Goal: Information Seeking & Learning: Learn about a topic

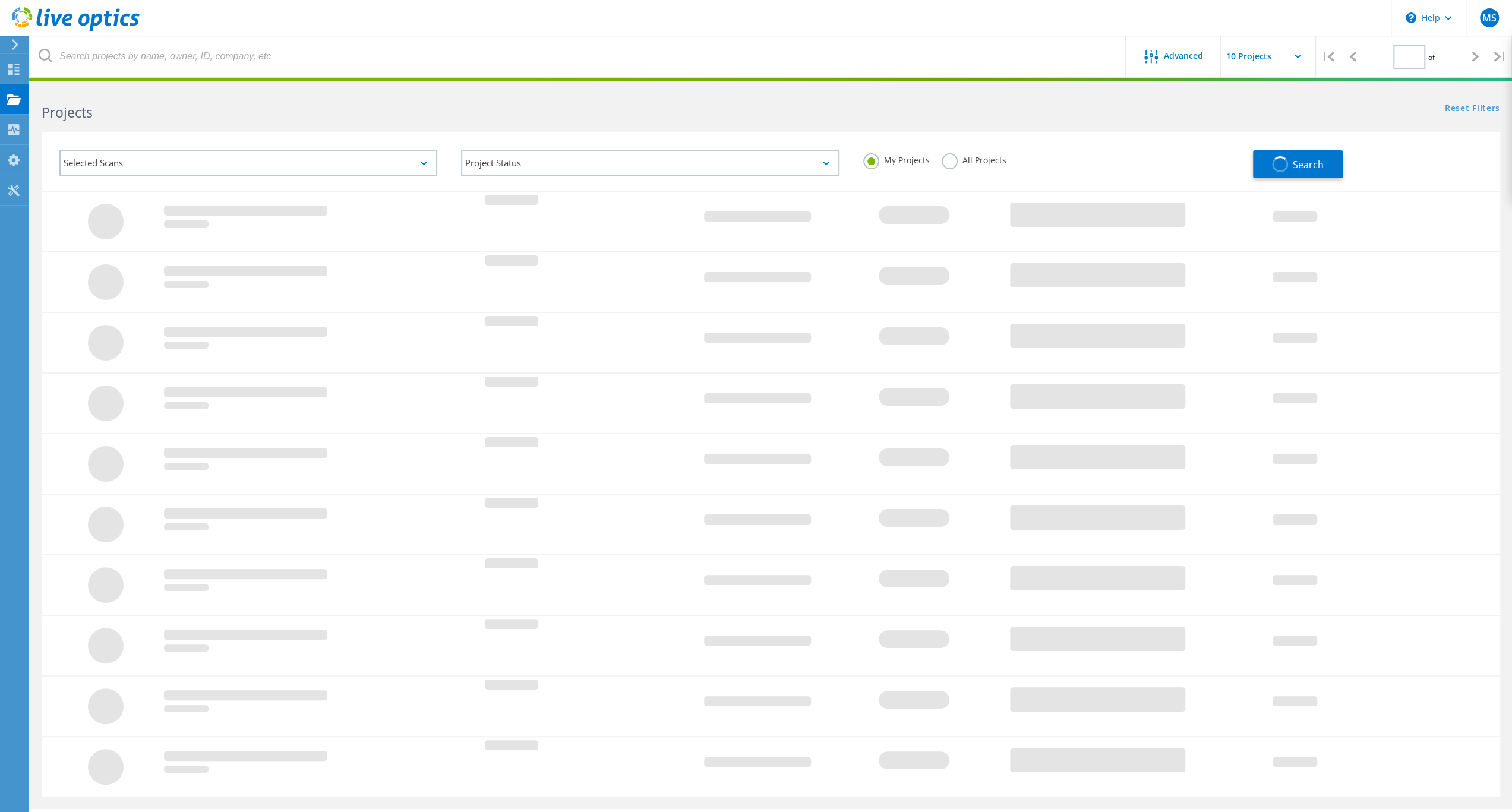
type input "1"
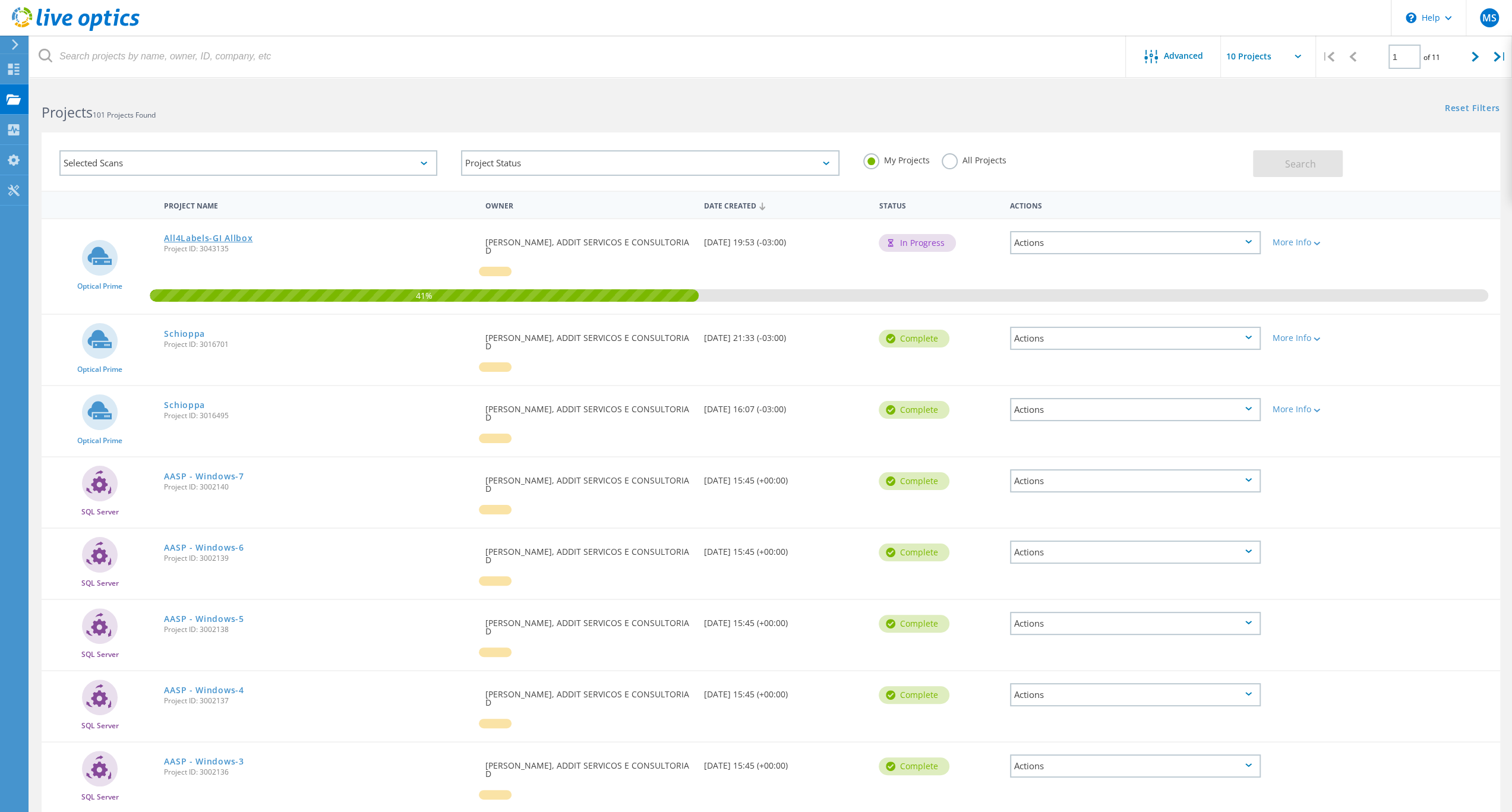
click at [252, 241] on link "All4Labels-GI Allbox" at bounding box center [208, 238] width 89 height 8
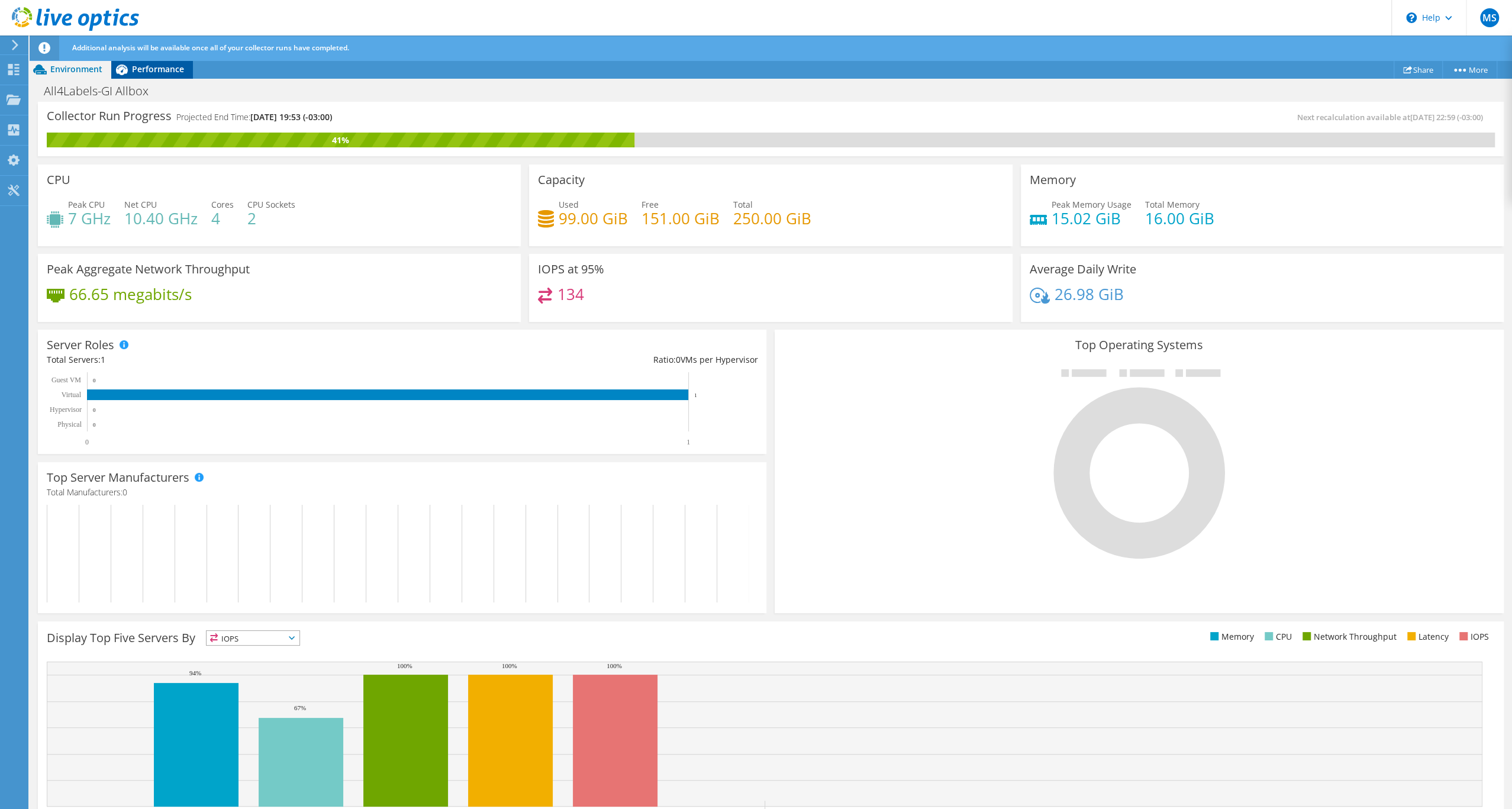
click at [169, 78] on div "Performance" at bounding box center [152, 69] width 81 height 19
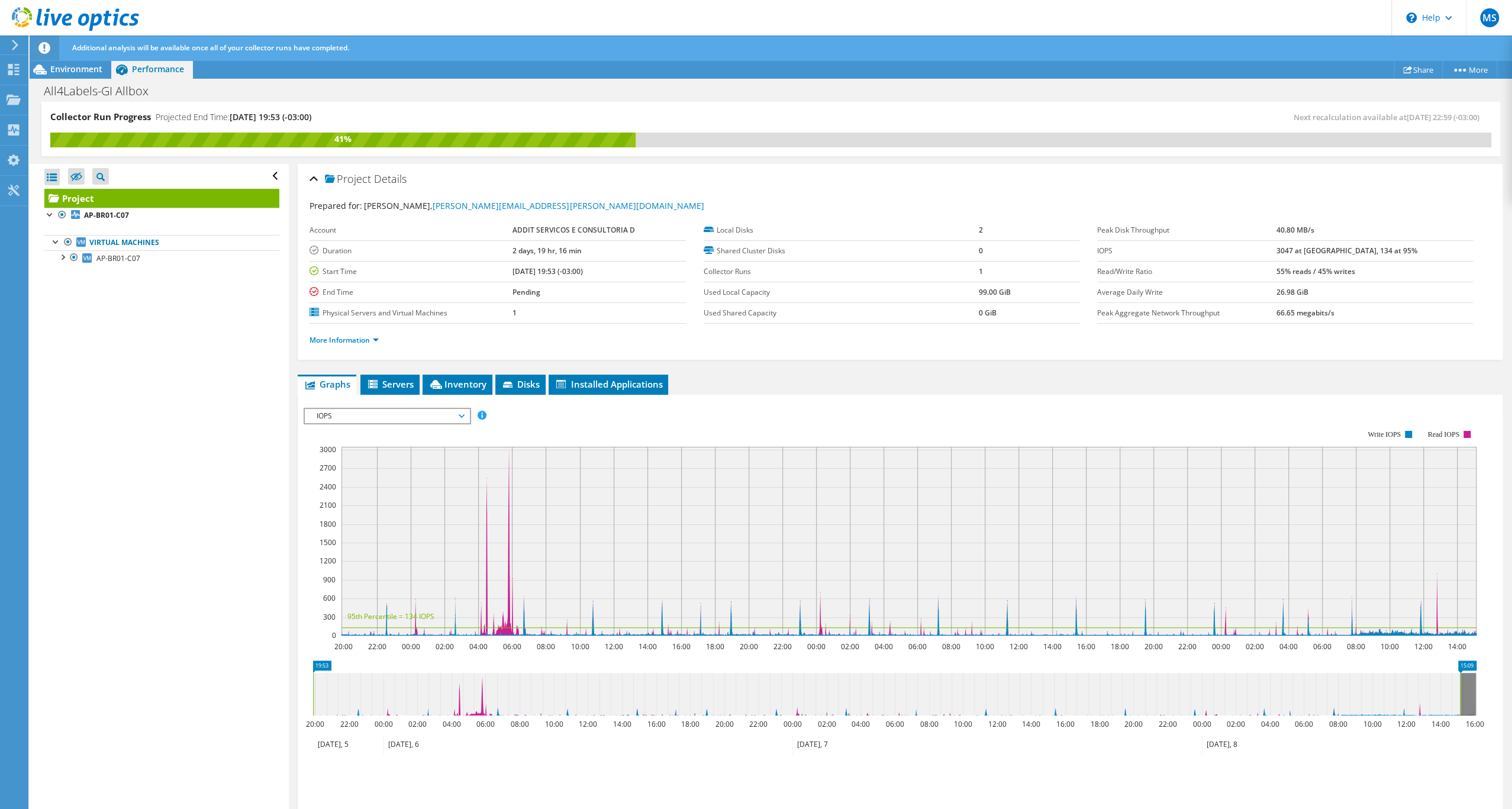
click at [425, 423] on span "IOPS" at bounding box center [386, 416] width 152 height 14
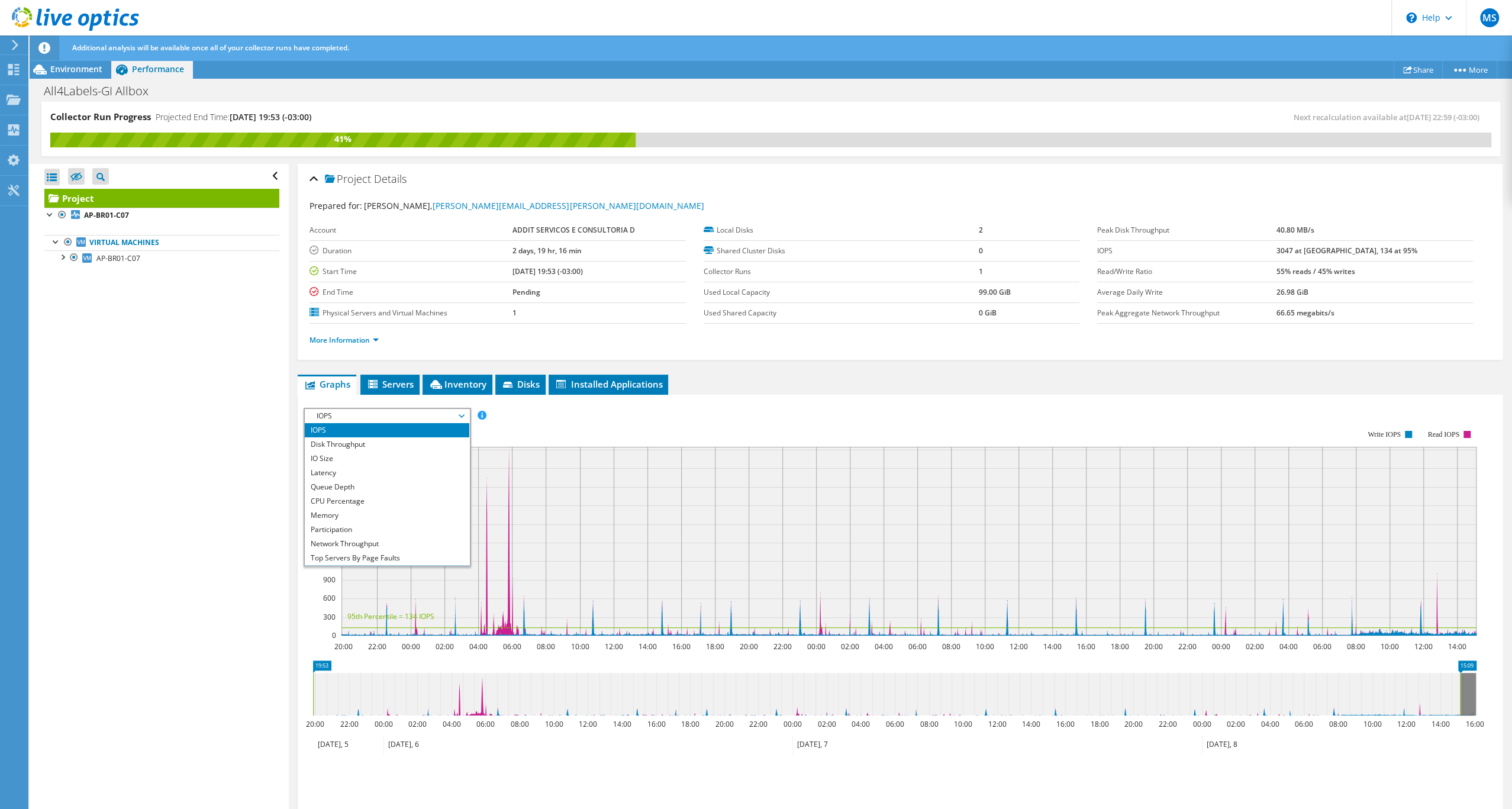
scroll to position [89, 0]
click at [366, 565] on li "All" at bounding box center [386, 558] width 164 height 14
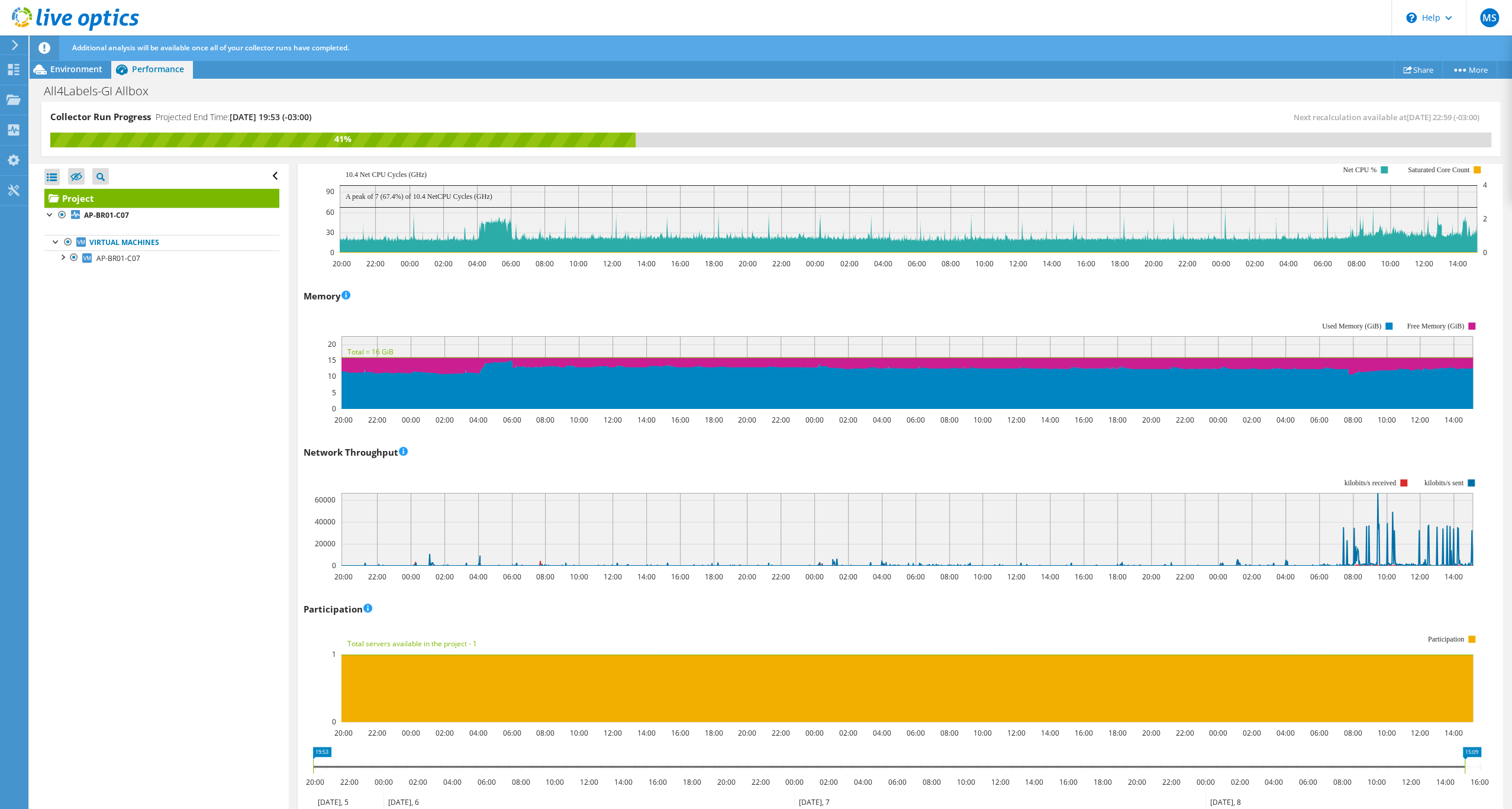
scroll to position [1368, 0]
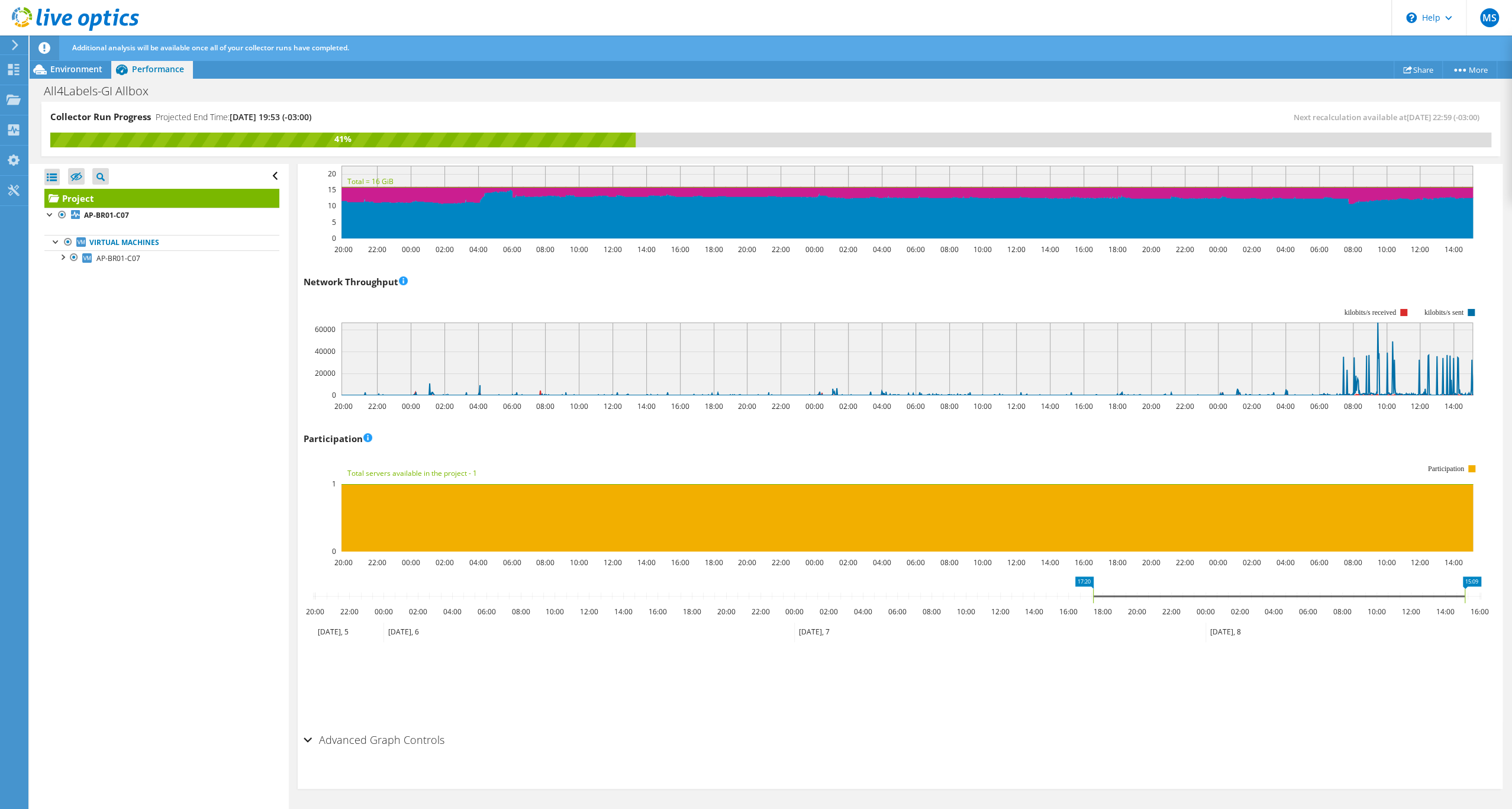
drag, startPoint x: 315, startPoint y: 589, endPoint x: 1094, endPoint y: 595, distance: 779.0
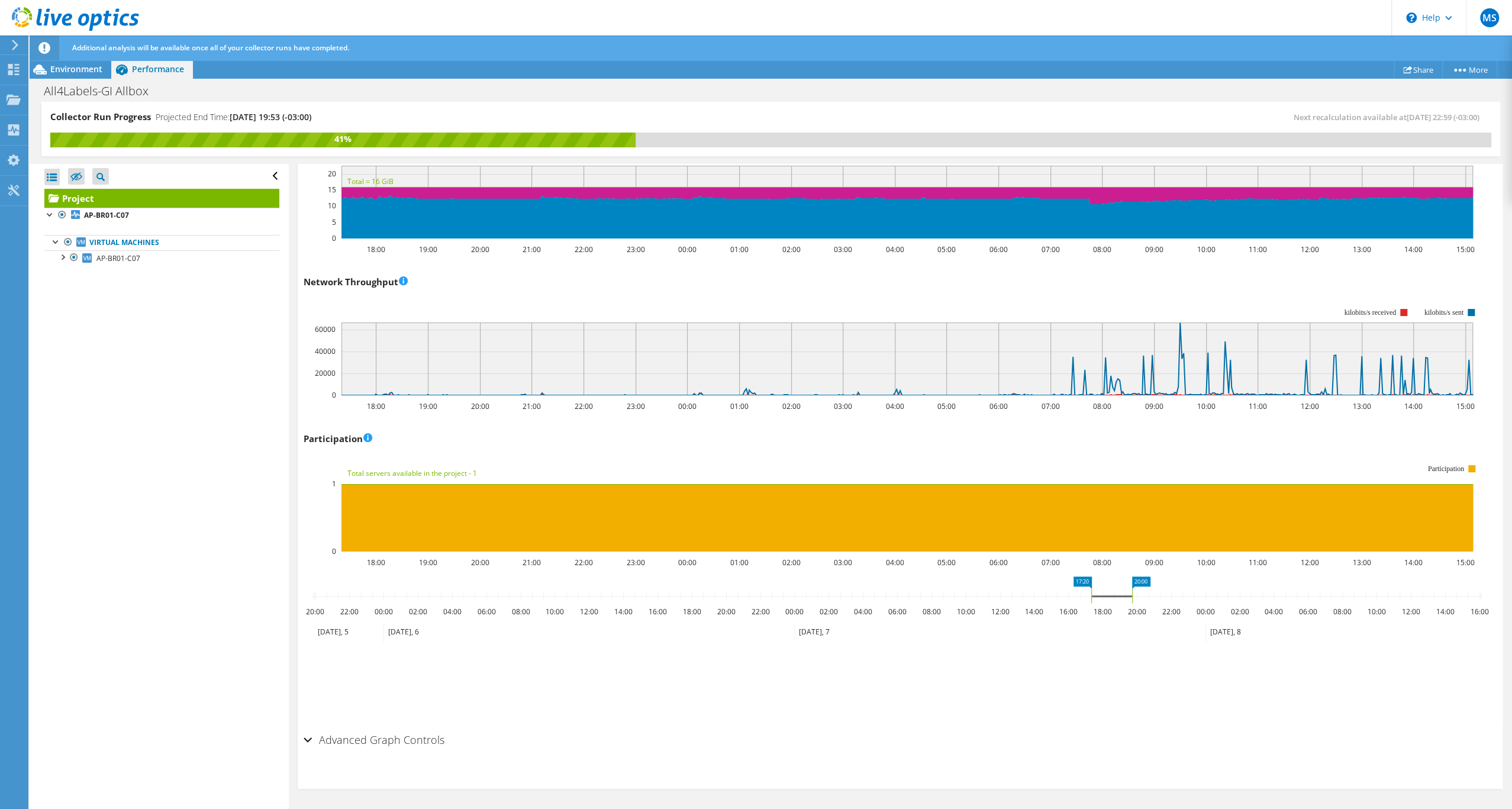
drag, startPoint x: 1465, startPoint y: 590, endPoint x: 1133, endPoint y: 587, distance: 332.0
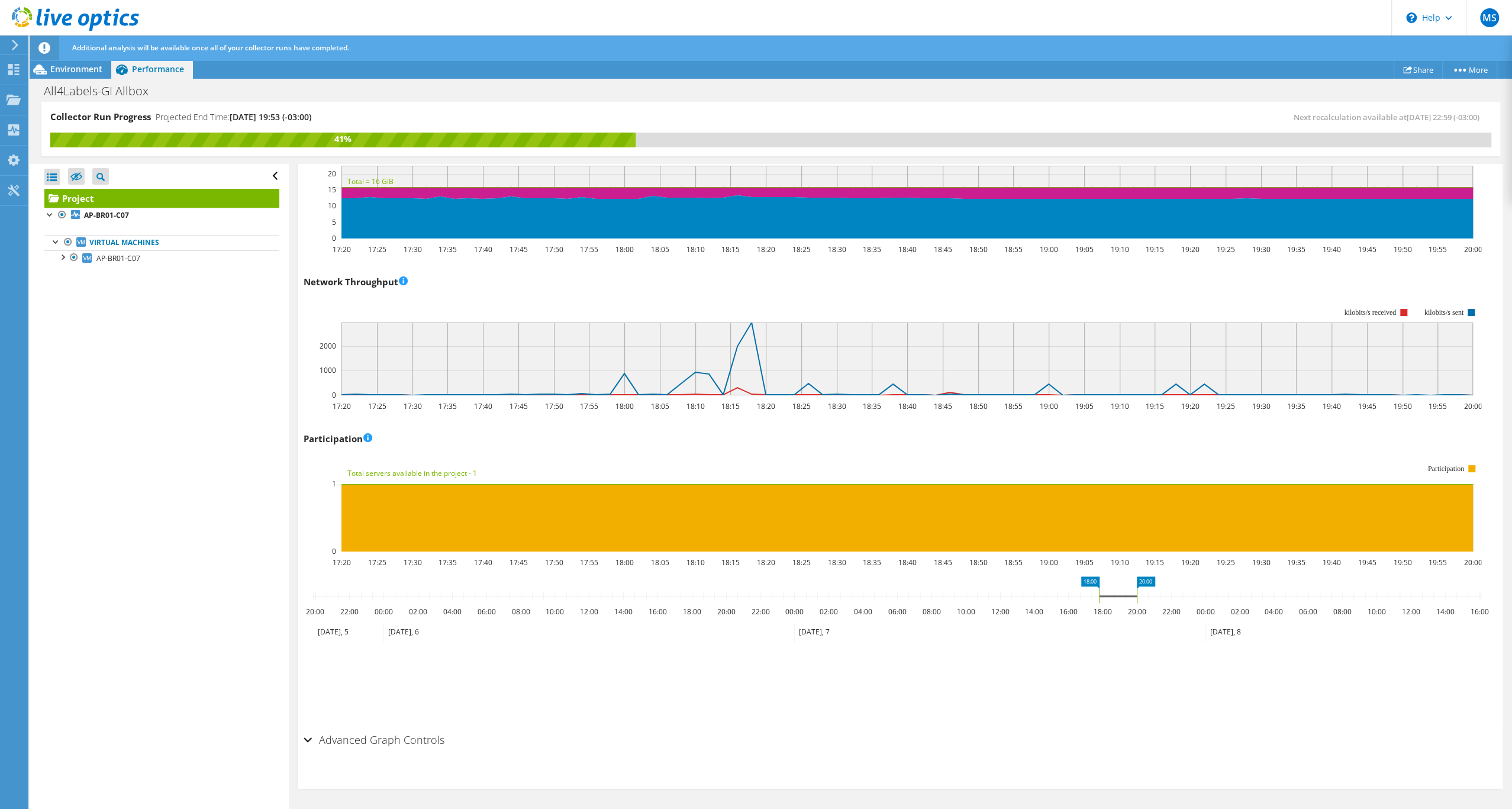
drag, startPoint x: 1090, startPoint y: 589, endPoint x: 1097, endPoint y: 588, distance: 7.1
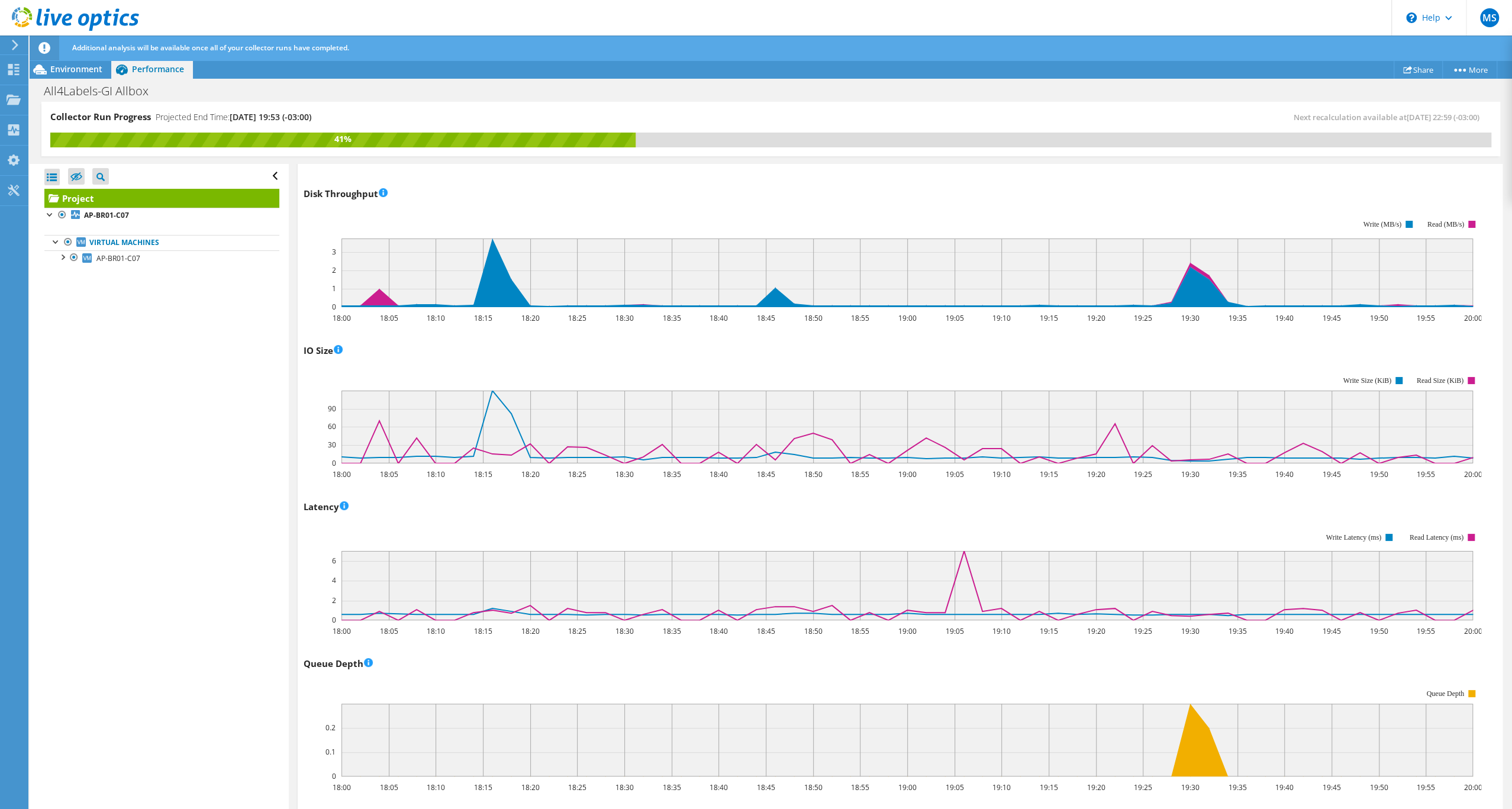
scroll to position [0, 0]
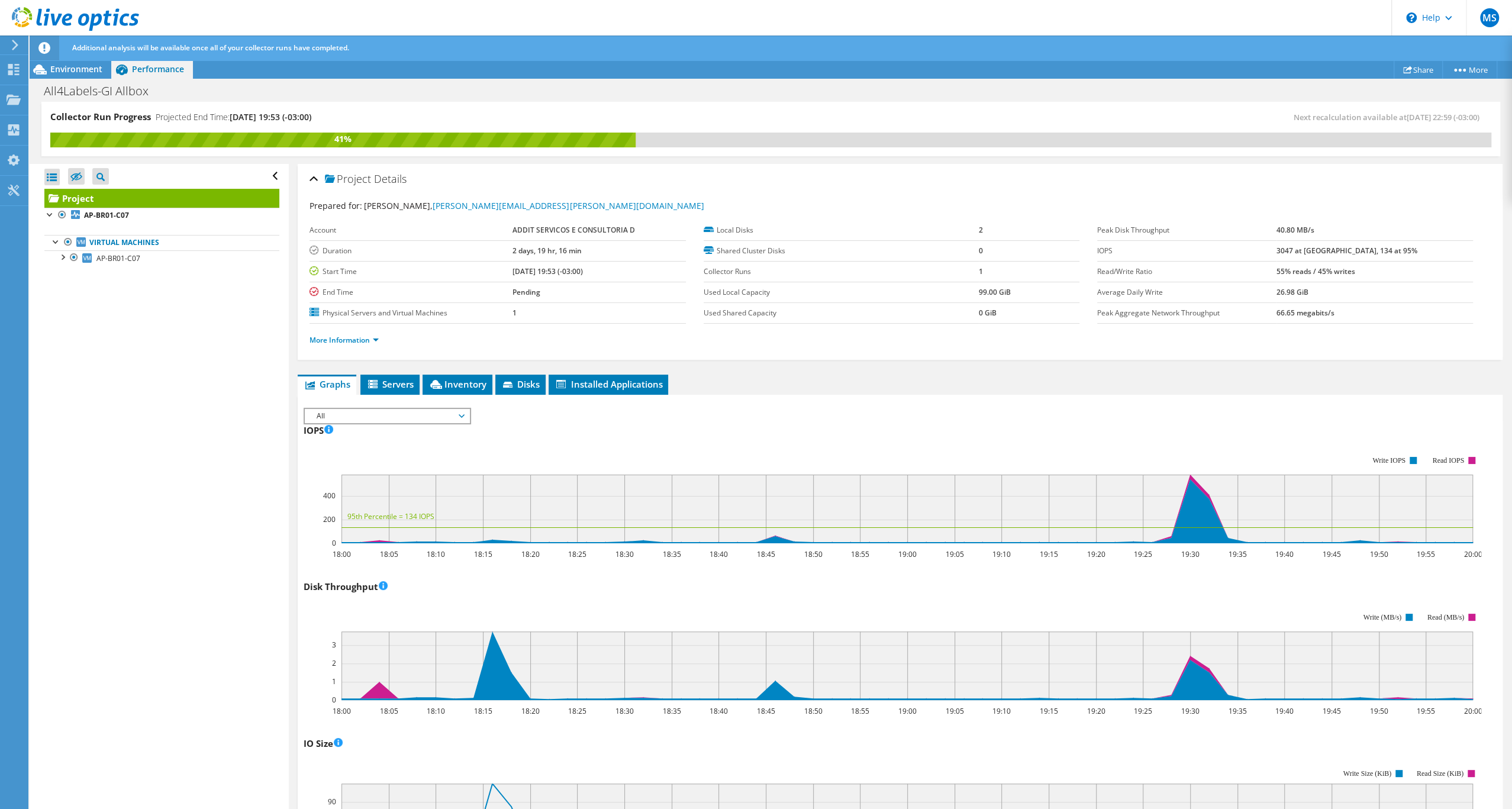
click at [757, 319] on label "Used Shared Capacity" at bounding box center [841, 313] width 275 height 12
click at [379, 345] on link "More Information" at bounding box center [344, 340] width 69 height 10
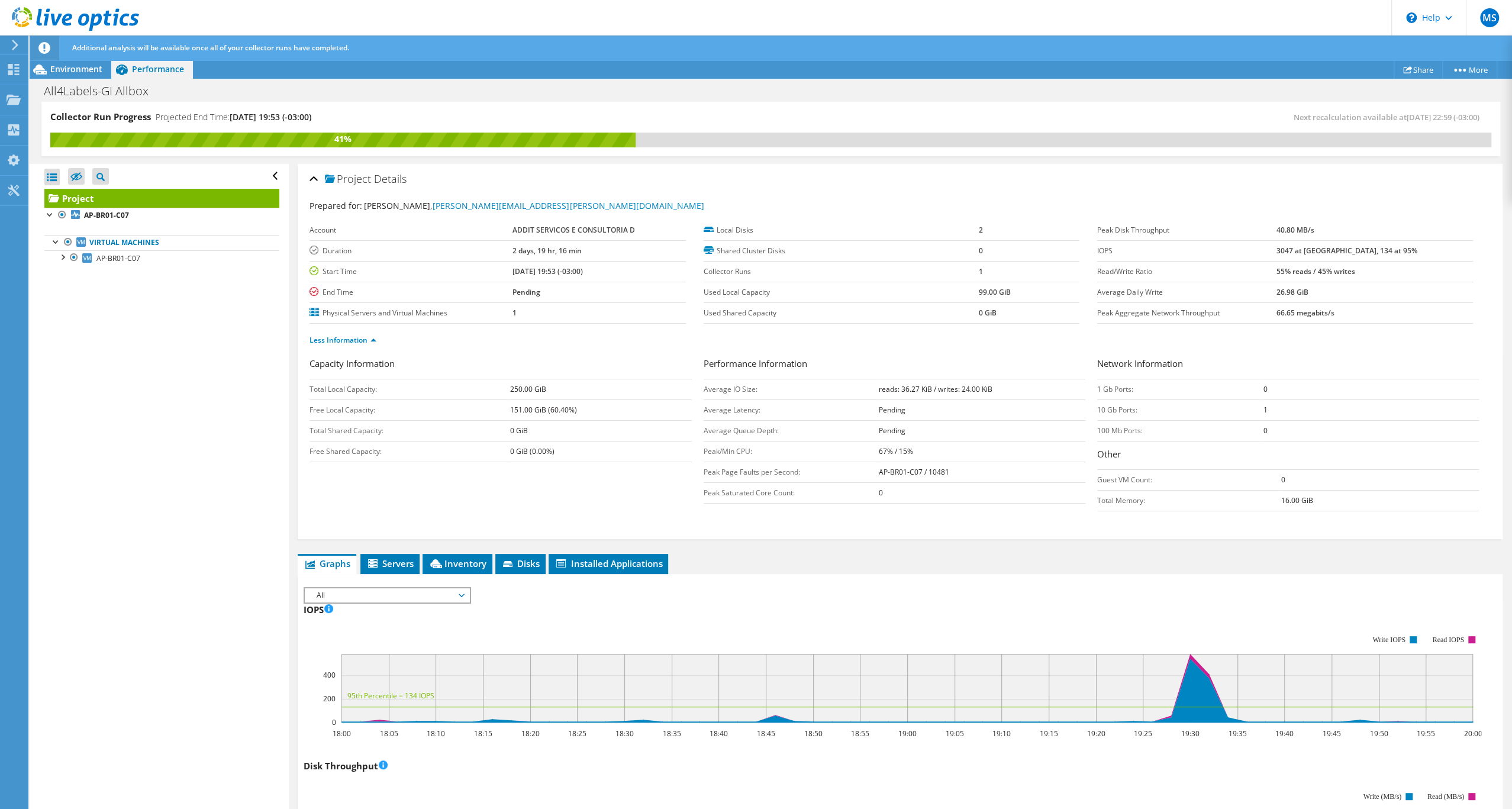
drag, startPoint x: 1313, startPoint y: 254, endPoint x: 1361, endPoint y: 251, distance: 48.1
click at [1361, 241] on tr "Peak Disk Throughput 40.80 MB/s" at bounding box center [1284, 230] width 376 height 21
click at [1218, 236] on label "Peak Disk Throughput" at bounding box center [1186, 230] width 179 height 12
drag, startPoint x: 1309, startPoint y: 251, endPoint x: 1362, endPoint y: 257, distance: 53.3
click at [1362, 241] on tr "Peak Disk Throughput 40.80 MB/s" at bounding box center [1284, 230] width 376 height 21
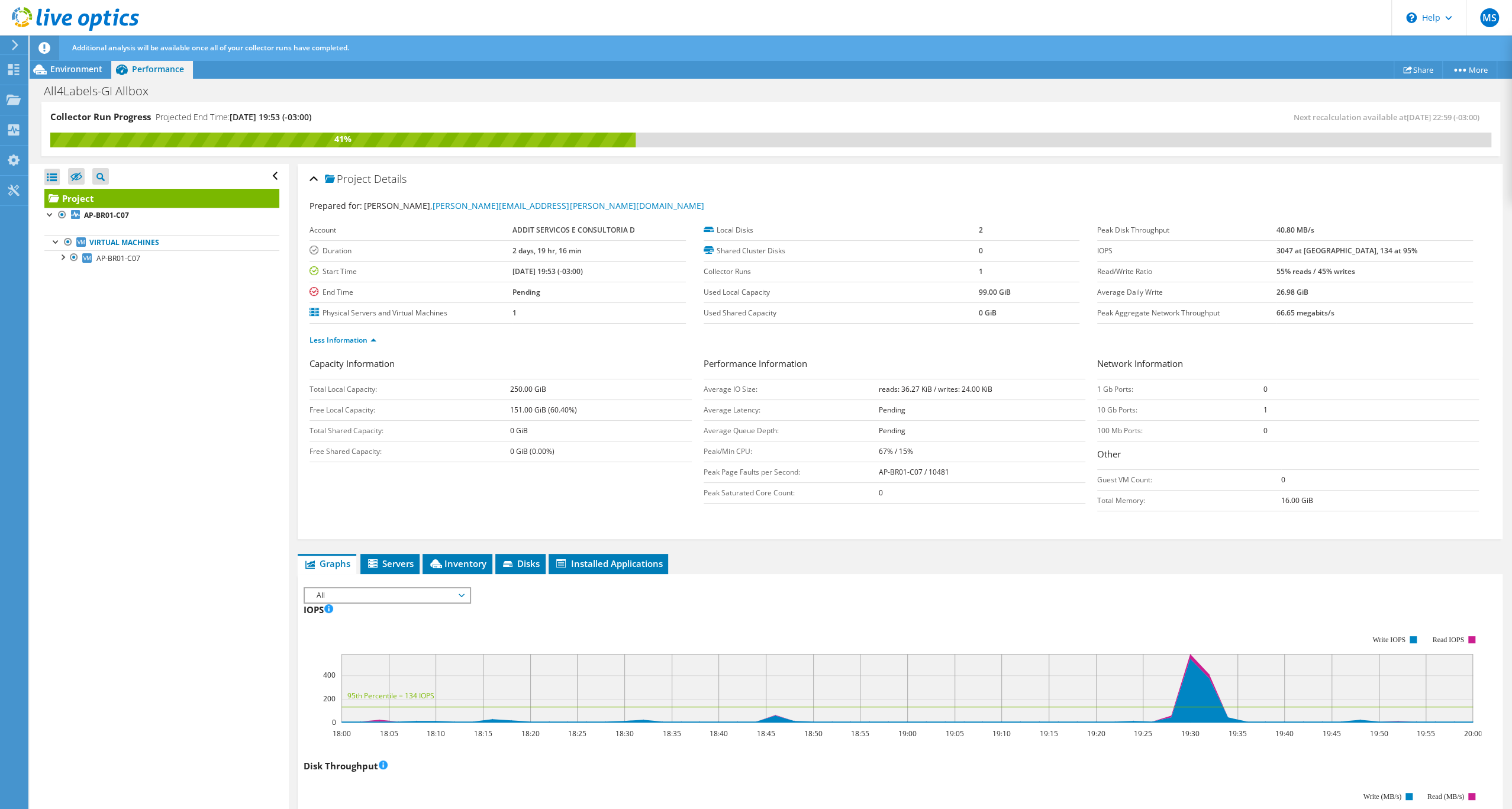
click at [1276, 236] on label "Peak Disk Throughput" at bounding box center [1186, 230] width 179 height 12
drag, startPoint x: 1318, startPoint y: 257, endPoint x: 1368, endPoint y: 256, distance: 50.0
click at [1368, 241] on td "40.80 MB/s" at bounding box center [1375, 230] width 197 height 21
click at [1276, 241] on td "Peak Disk Throughput" at bounding box center [1186, 230] width 179 height 21
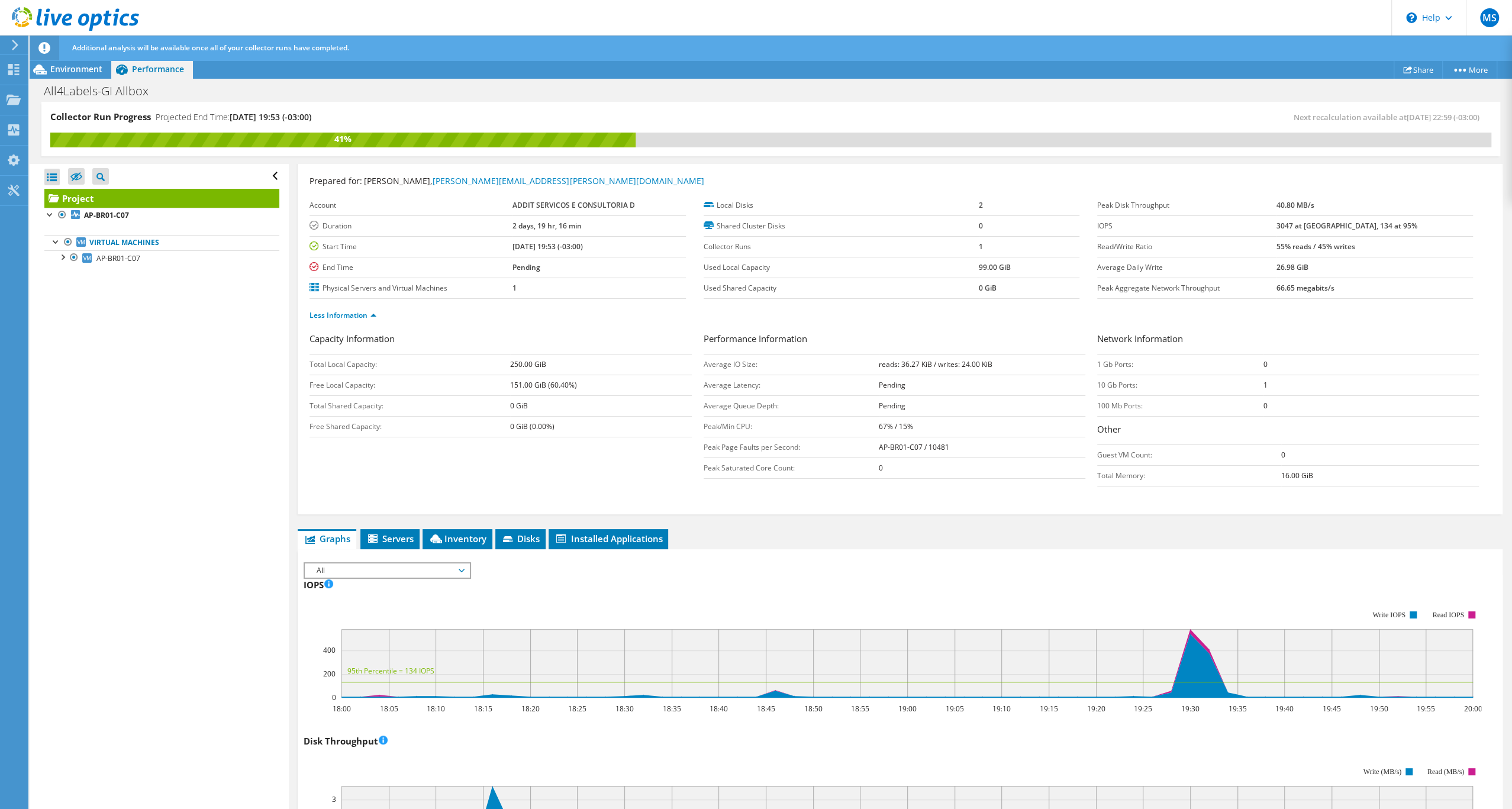
drag, startPoint x: 1313, startPoint y: 253, endPoint x: 1339, endPoint y: 254, distance: 26.0
click at [1339, 236] on tr "IOPS 3047 at Peak, 134 at 95%" at bounding box center [1284, 225] width 376 height 21
click at [1388, 236] on td "3047 at Peak, 134 at 95%" at bounding box center [1375, 225] width 197 height 21
drag, startPoint x: 1388, startPoint y: 255, endPoint x: 1408, endPoint y: 256, distance: 20.0
click at [1408, 236] on td "3047 at Peak, 134 at 95%" at bounding box center [1375, 225] width 197 height 21
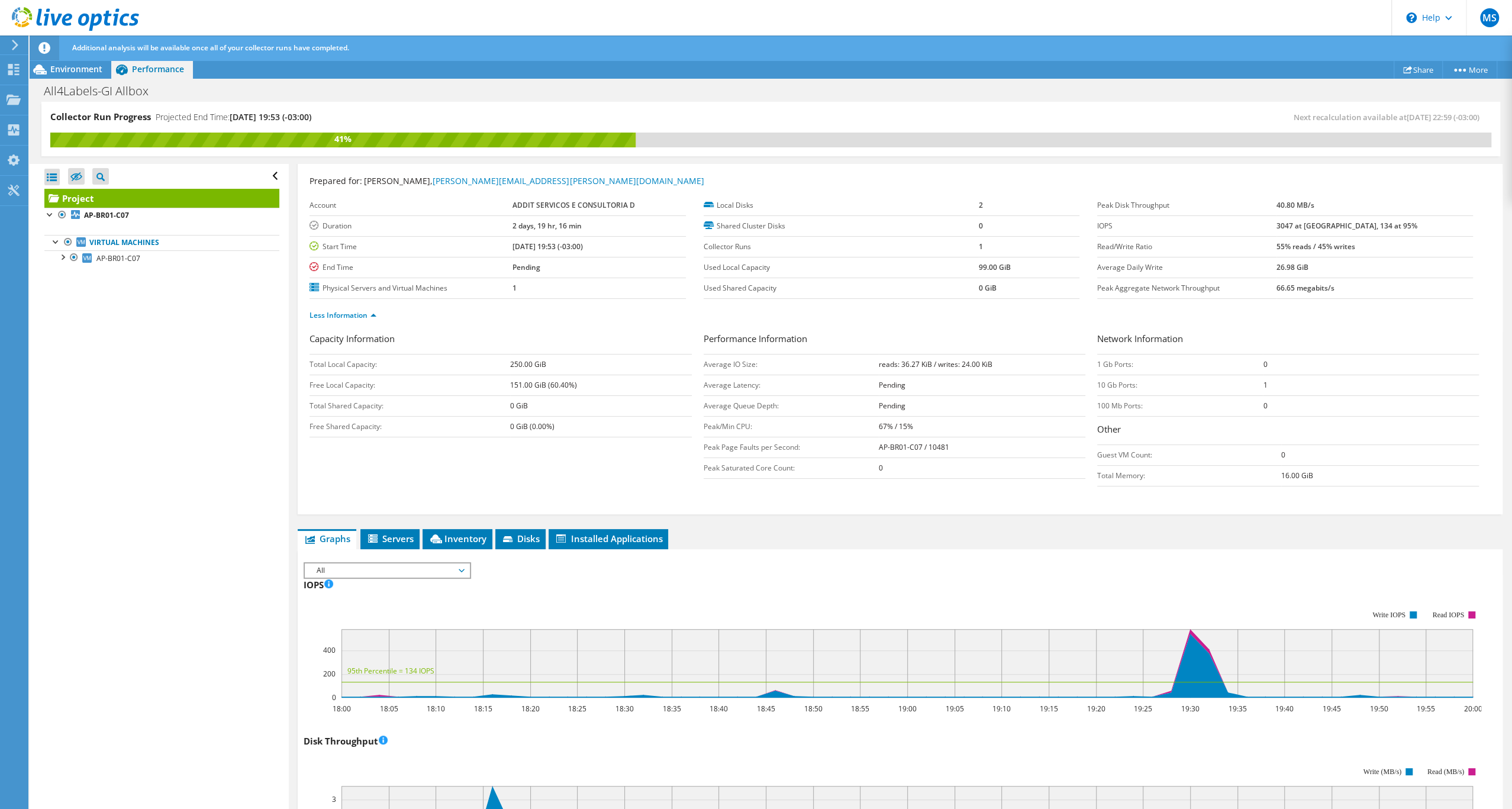
click at [1341, 251] on b "55% reads / 45% writes" at bounding box center [1315, 246] width 78 height 10
click at [1277, 322] on ul "Less Information" at bounding box center [900, 313] width 1181 height 16
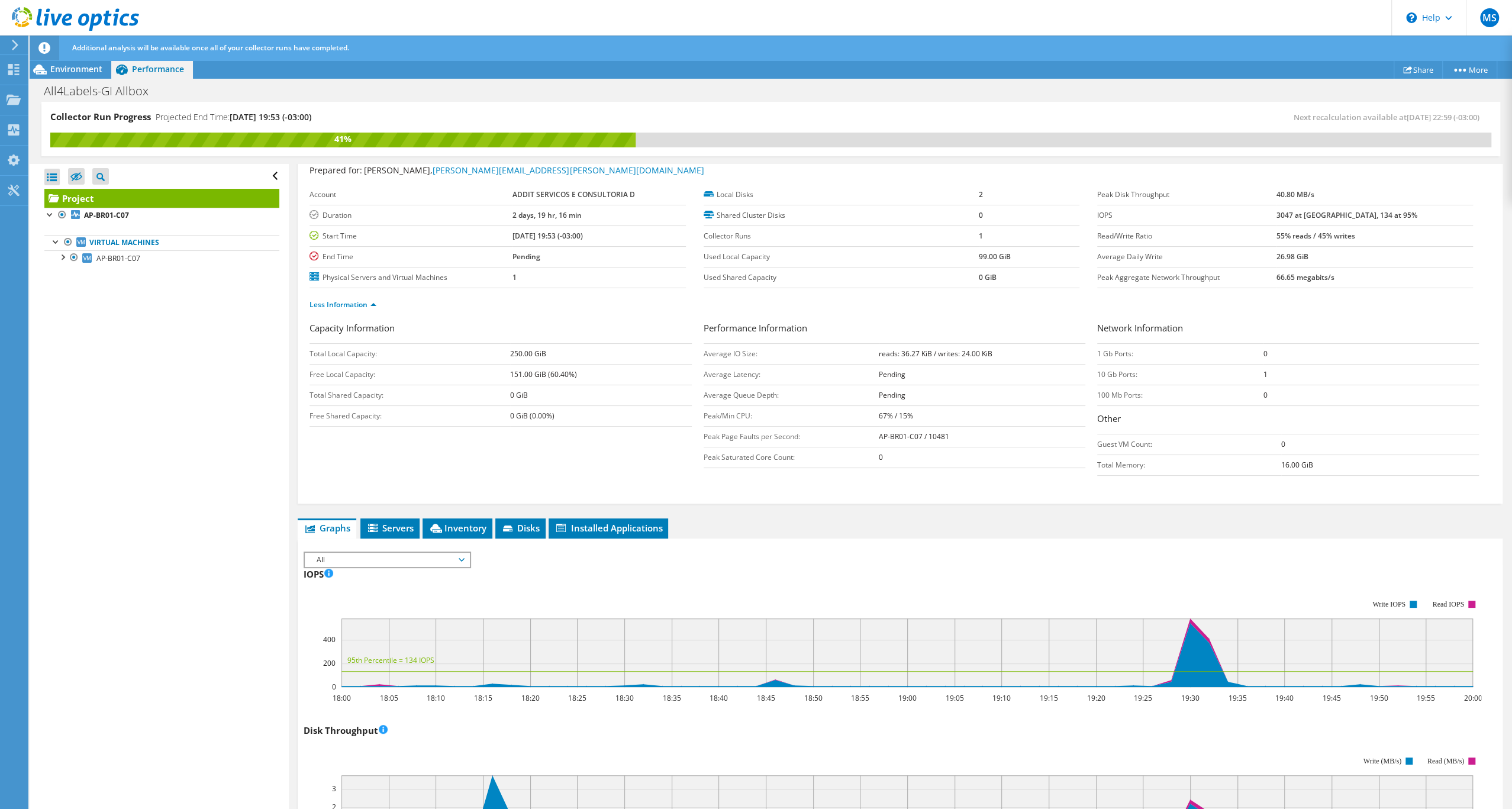
scroll to position [0, 0]
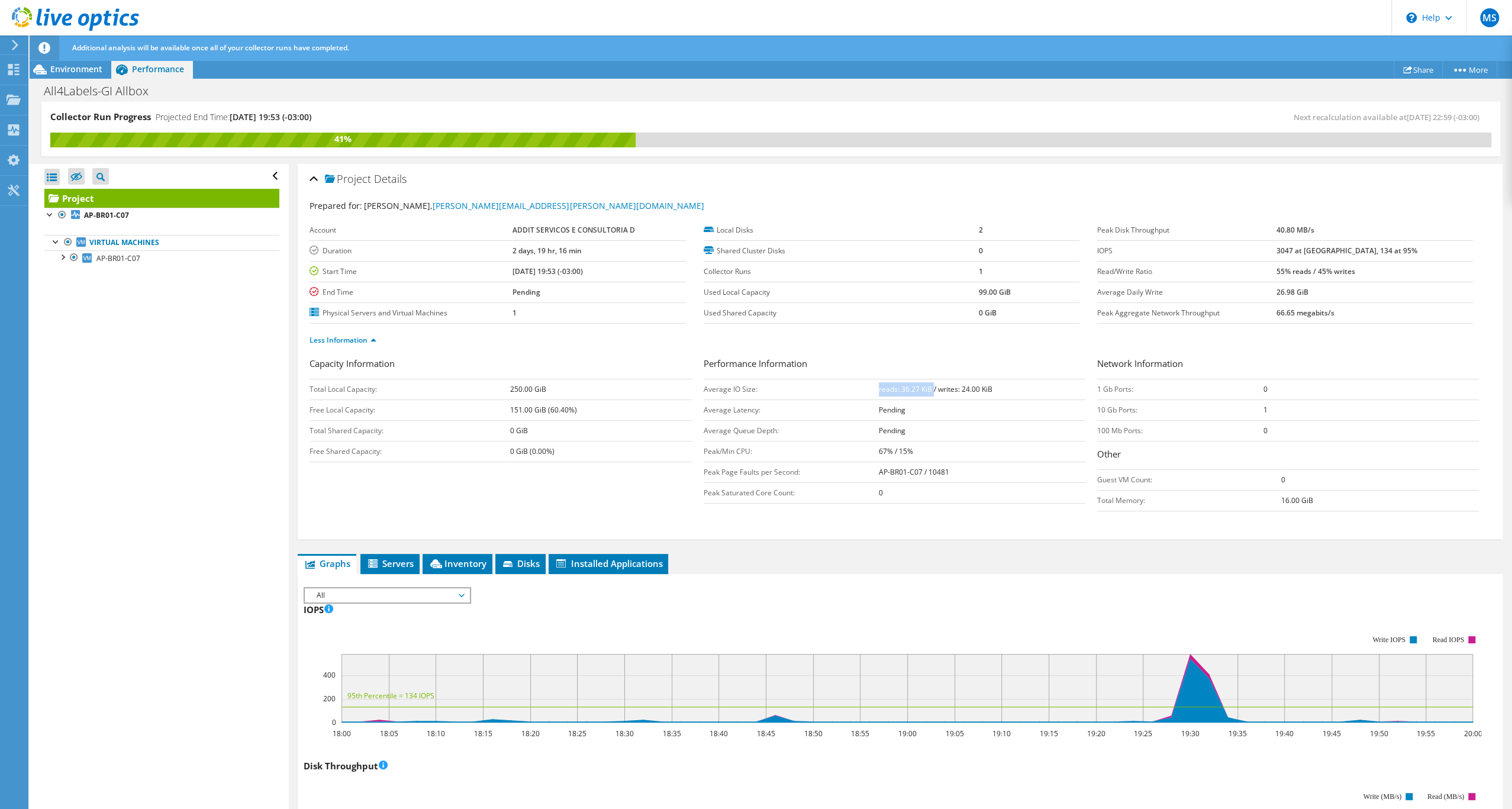
drag, startPoint x: 875, startPoint y: 437, endPoint x: 943, endPoint y: 436, distance: 68.0
click at [943, 394] on b "reads: 36.27 KiB / writes: 24.00 KiB" at bounding box center [935, 389] width 114 height 10
click at [908, 394] on b "reads: 36.27 KiB / writes: 24.00 KiB" at bounding box center [935, 389] width 114 height 10
drag, startPoint x: 905, startPoint y: 437, endPoint x: 924, endPoint y: 438, distance: 19.0
click at [924, 394] on b "reads: 36.27 KiB / writes: 24.00 KiB" at bounding box center [935, 389] width 114 height 10
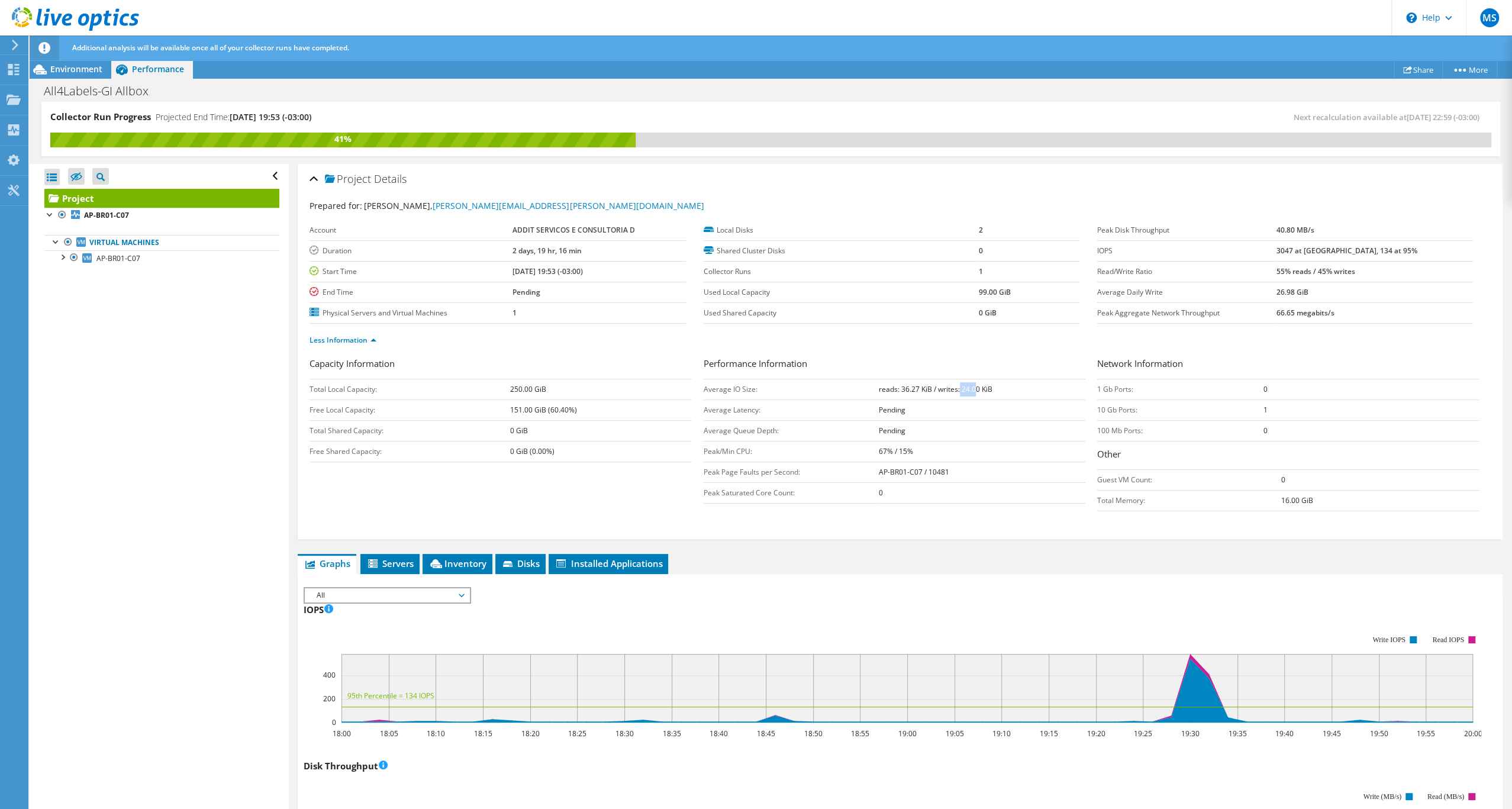
drag, startPoint x: 978, startPoint y: 437, endPoint x: 999, endPoint y: 438, distance: 21.0
click at [992, 394] on b "reads: 36.27 KiB / writes: 24.00 KiB" at bounding box center [935, 389] width 114 height 10
click at [1087, 489] on div "Performance Information Average IO Size: reads: 36.27 KiB / writes: 24.00 KiB A…" at bounding box center [900, 430] width 393 height 147
drag, startPoint x: 1306, startPoint y: 300, endPoint x: 1405, endPoint y: 297, distance: 99.0
click at [1405, 282] on tr "Read/Write Ratio 55% reads / 45% writes" at bounding box center [1284, 271] width 376 height 21
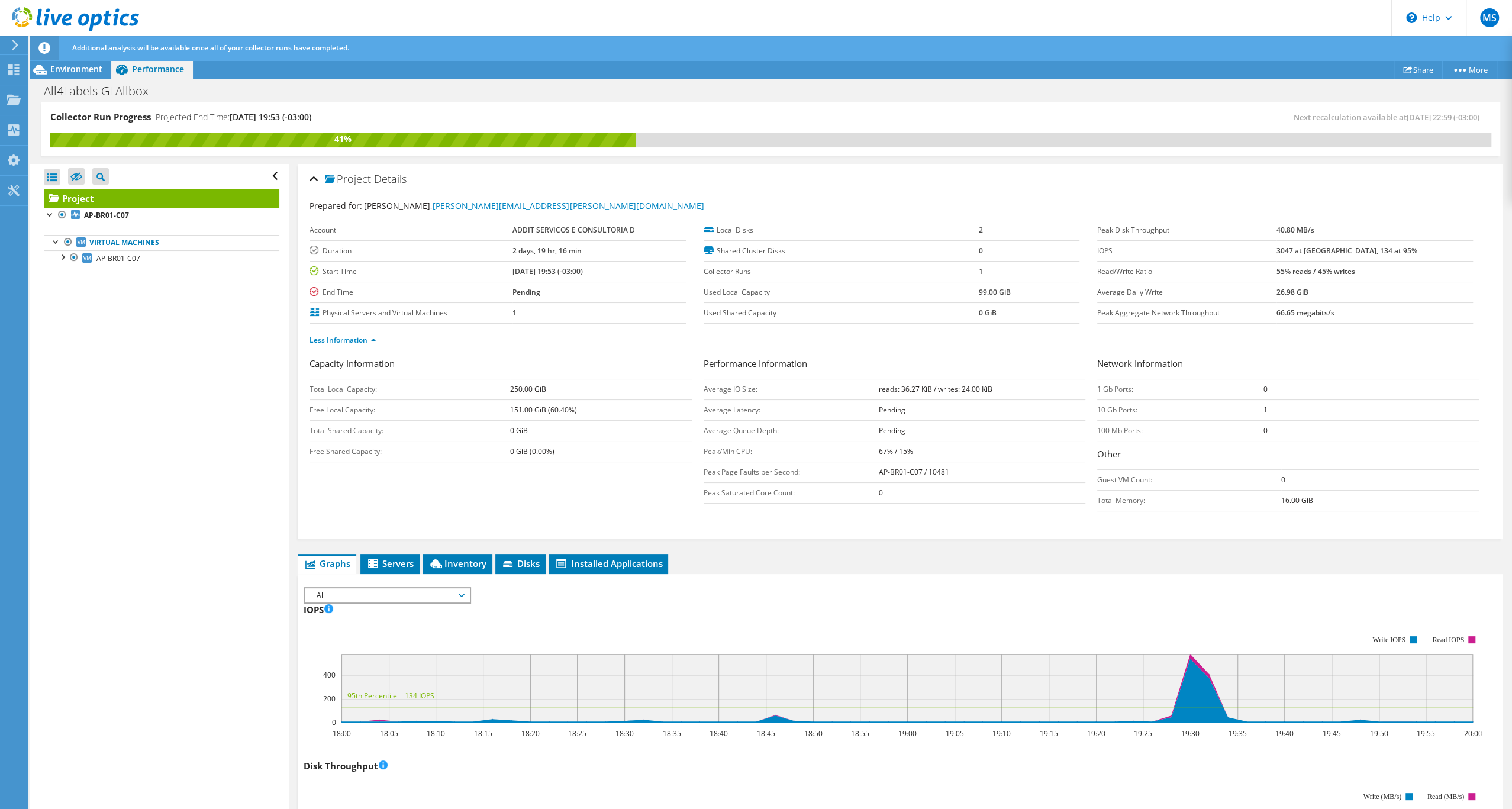
click at [1127, 319] on label "Peak Aggregate Network Throughput" at bounding box center [1186, 313] width 179 height 12
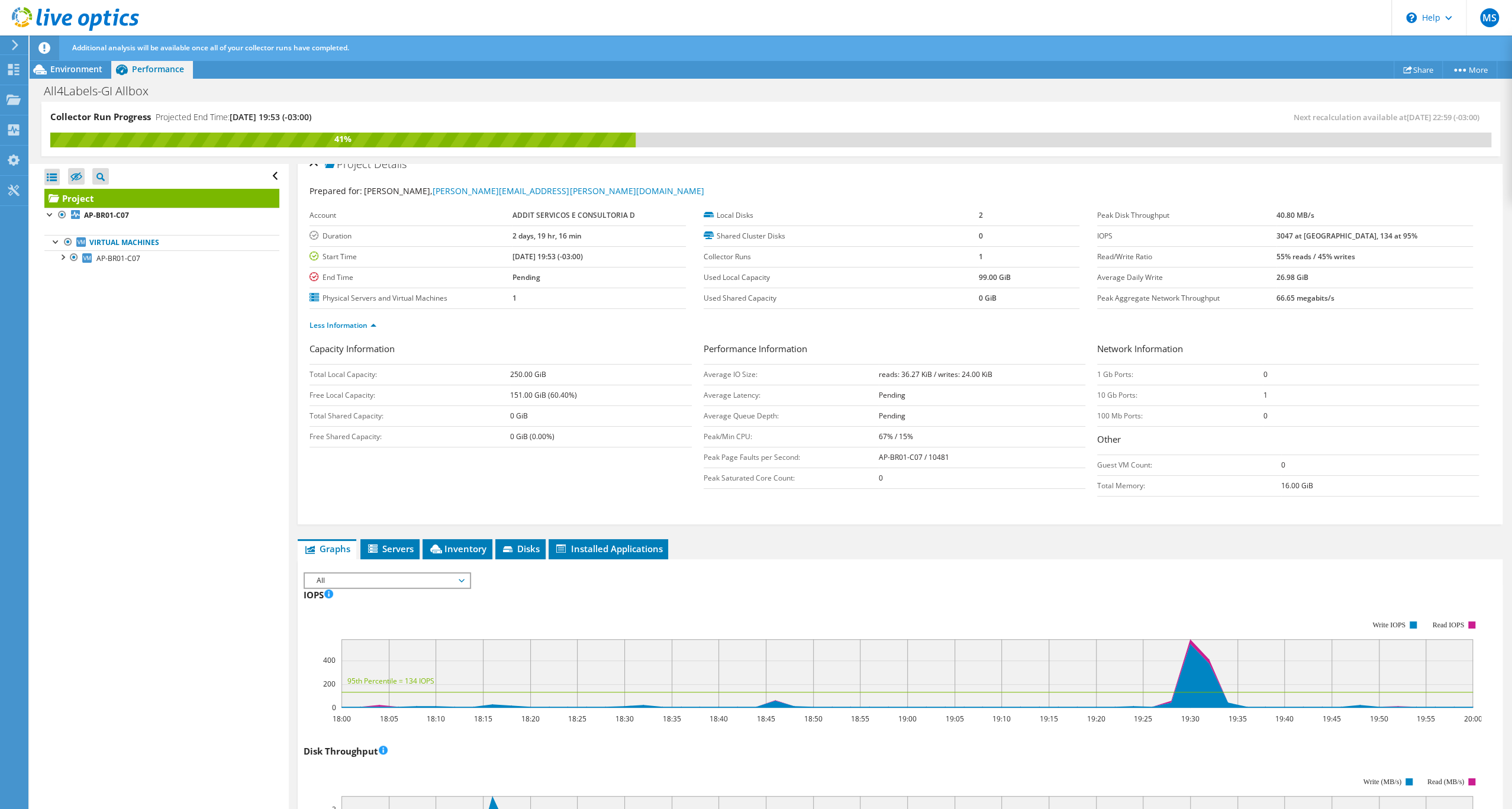
scroll to position [20, 0]
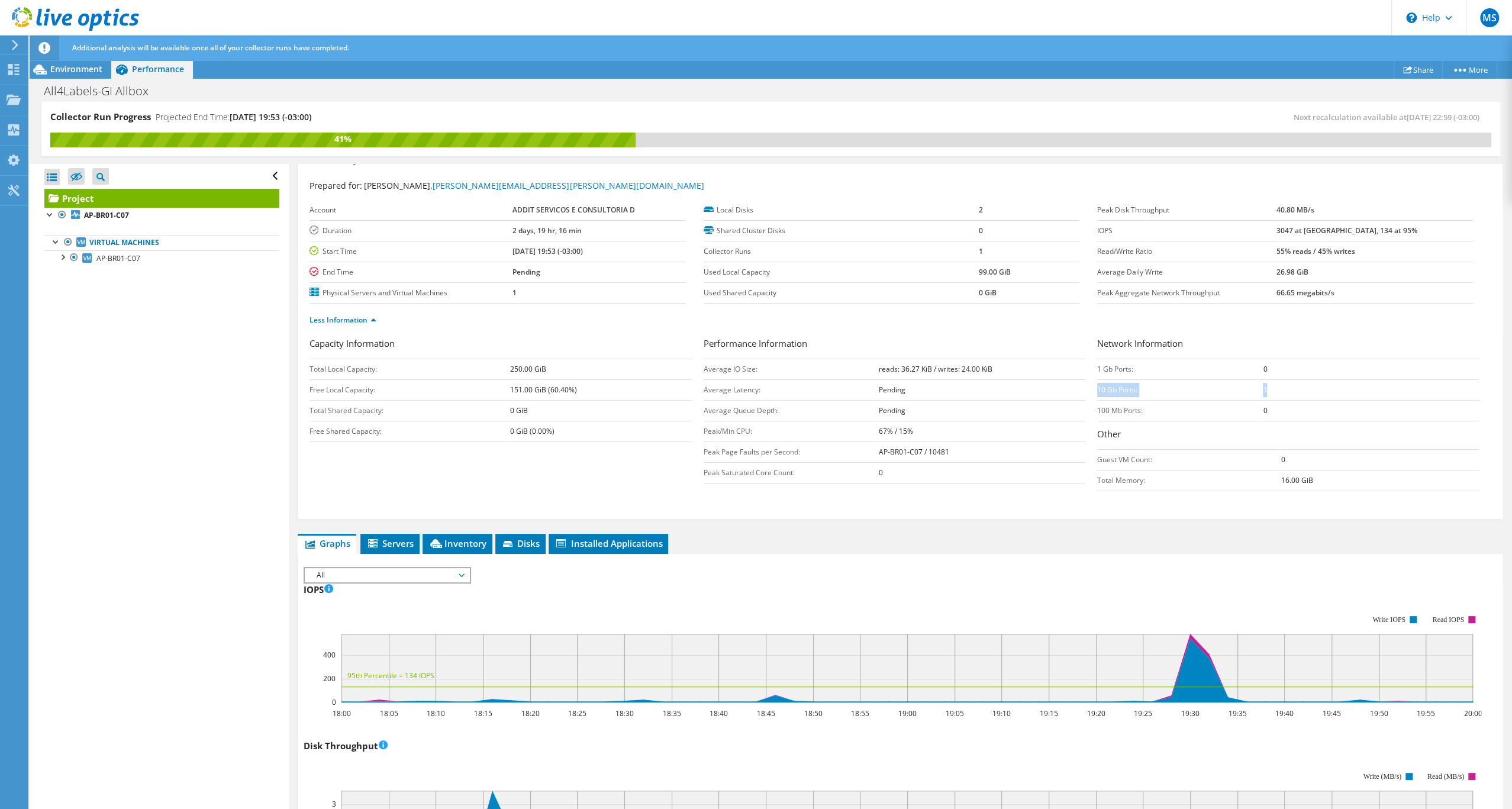
drag, startPoint x: 1094, startPoint y: 440, endPoint x: 1373, endPoint y: 450, distance: 279.2
click at [1373, 400] on tr "10 Gb Ports: 1" at bounding box center [1287, 390] width 382 height 21
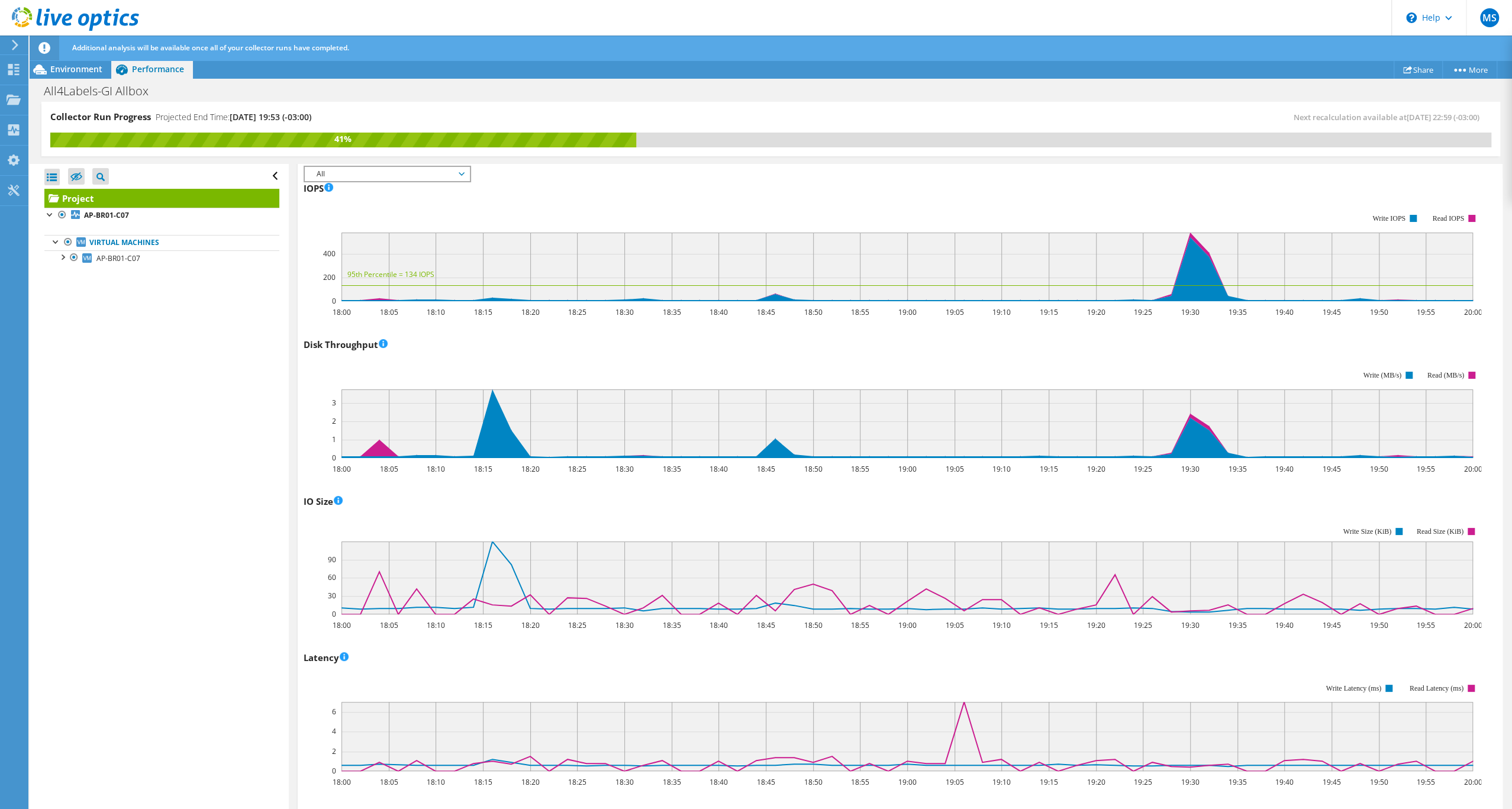
scroll to position [0, 0]
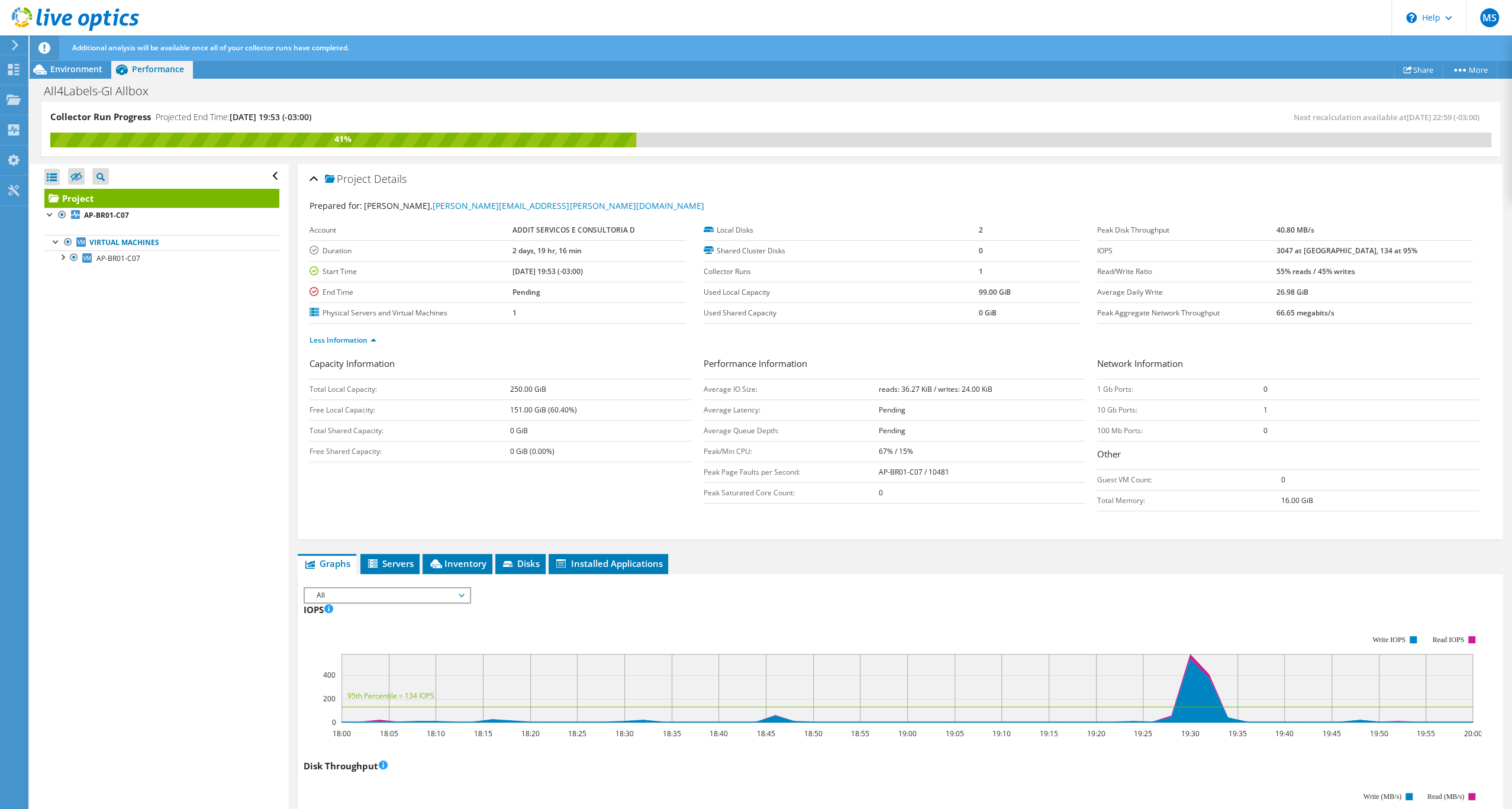
click at [1247, 346] on ul "Less Information" at bounding box center [900, 339] width 1181 height 16
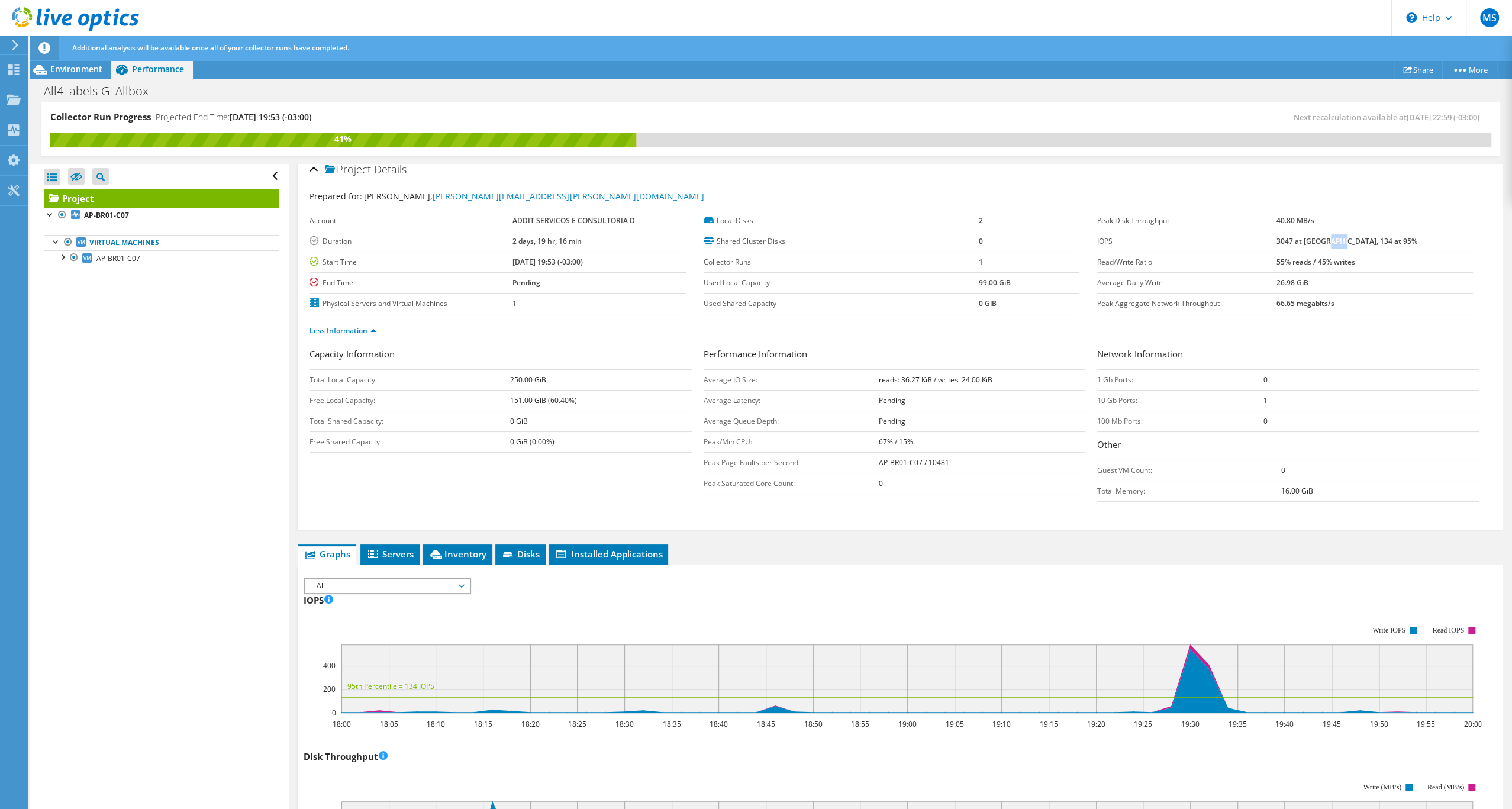
drag, startPoint x: 1365, startPoint y: 268, endPoint x: 1381, endPoint y: 269, distance: 16.0
click at [1381, 247] on b "3047 at Peak, 134 at 95%" at bounding box center [1346, 240] width 141 height 10
click at [1371, 251] on td "3047 at Peak, 134 at 95%" at bounding box center [1375, 240] width 197 height 21
drag, startPoint x: 1317, startPoint y: 267, endPoint x: 1344, endPoint y: 270, distance: 27.2
click at [1344, 251] on tr "IOPS 3047 at Peak, 134 at 95%" at bounding box center [1284, 240] width 376 height 21
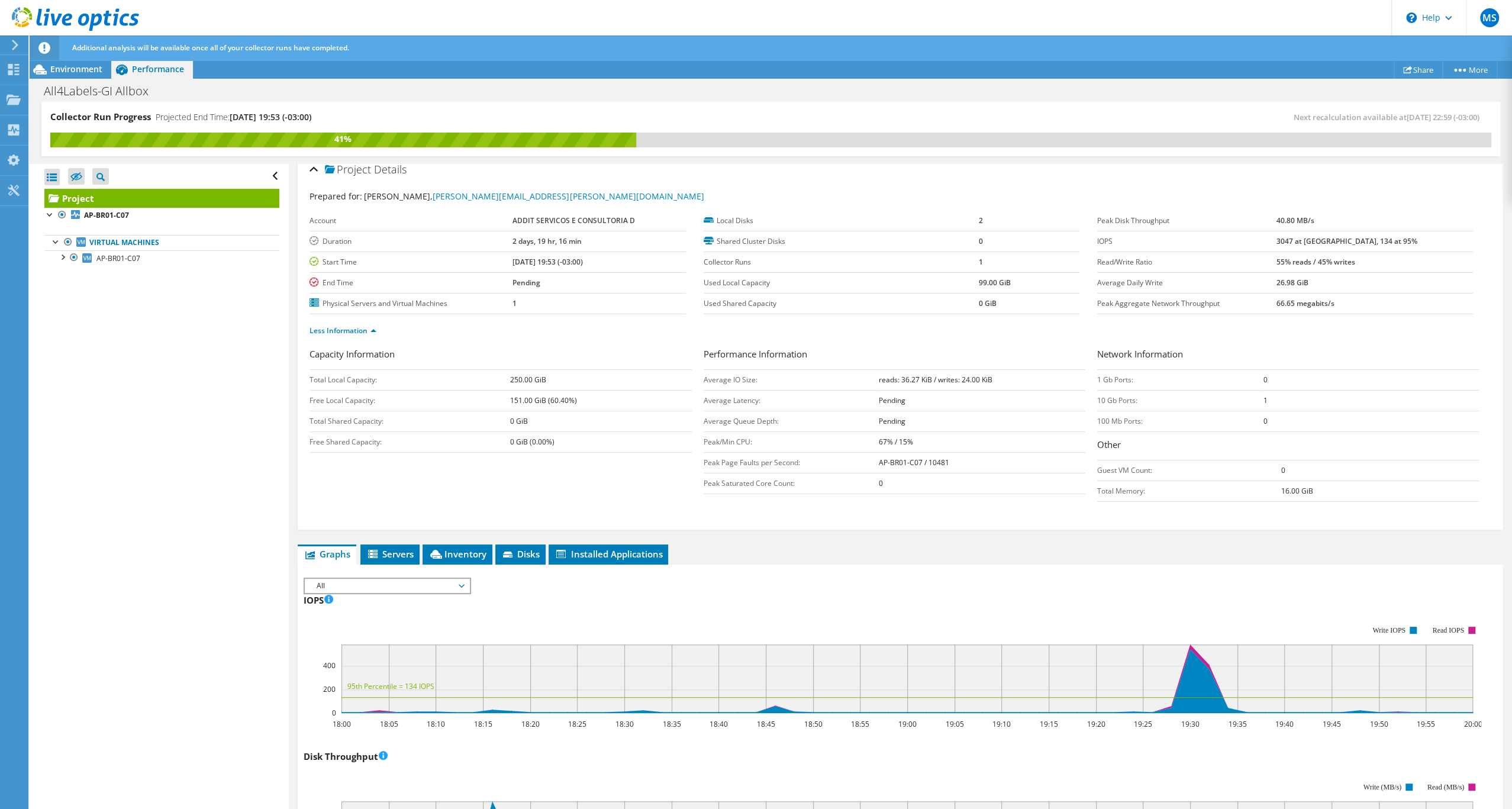
click at [1223, 289] on label "Average Daily Write" at bounding box center [1186, 283] width 179 height 12
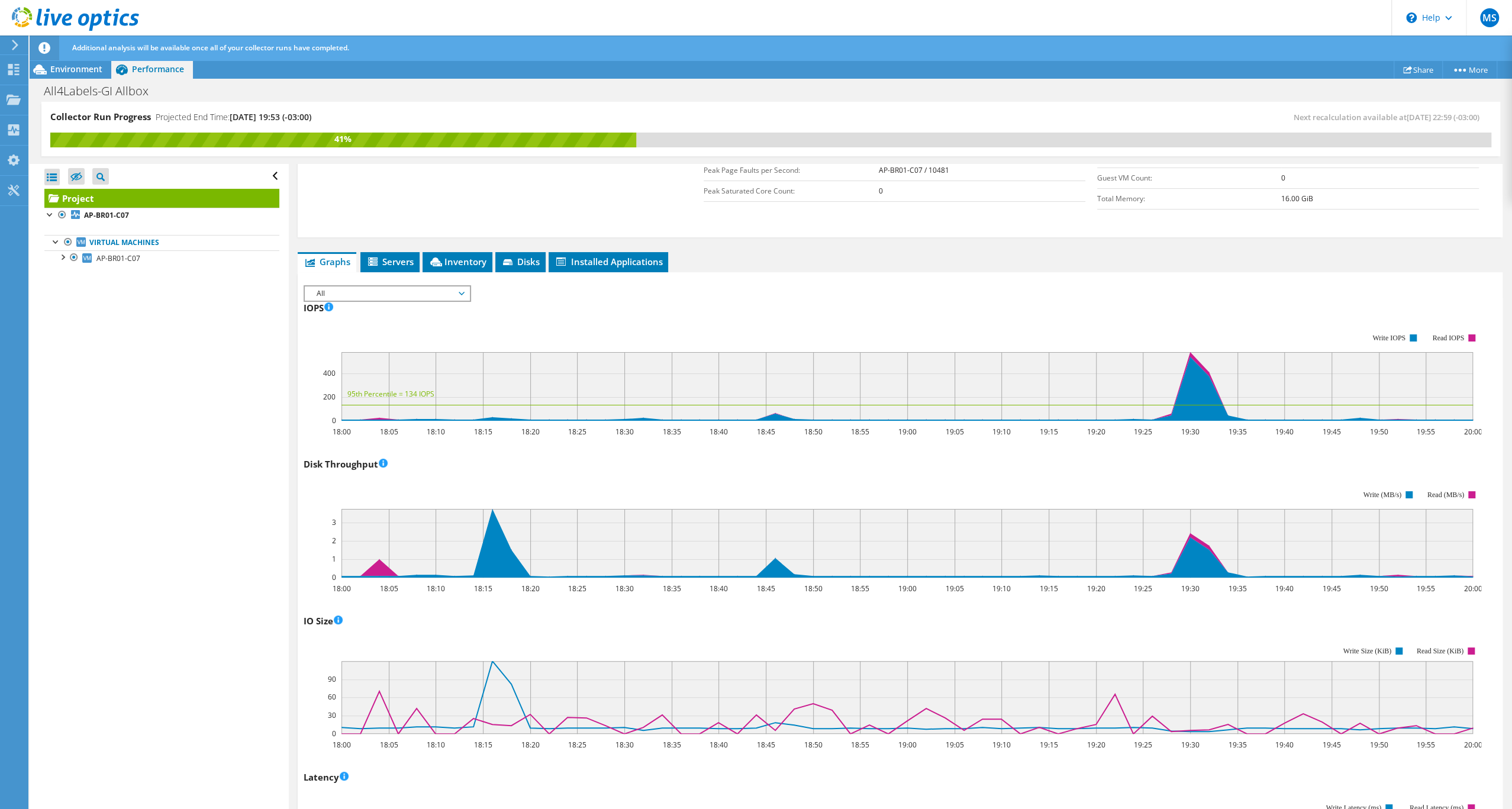
scroll to position [450, 0]
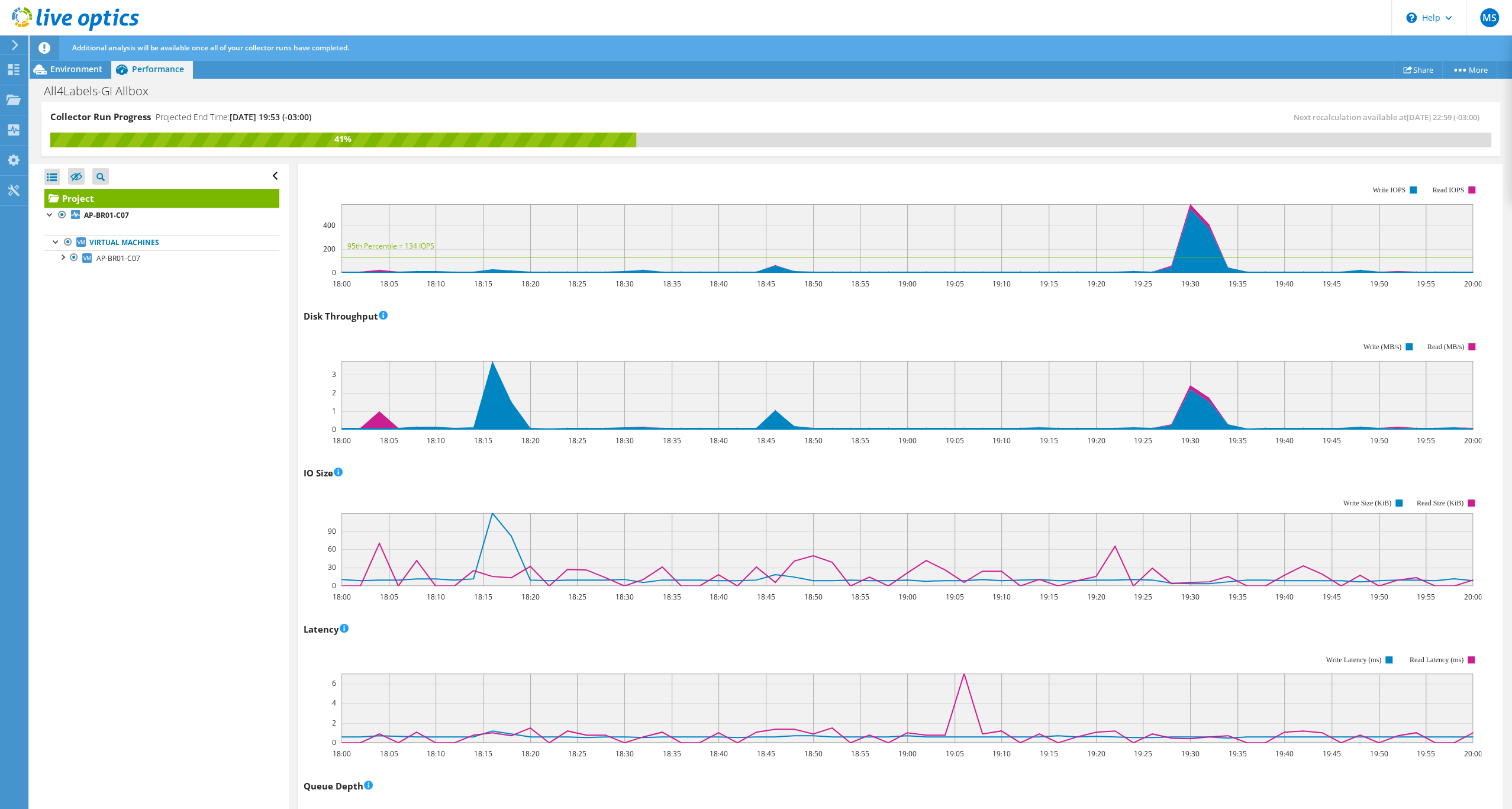
click at [1022, 273] on rect at bounding box center [907, 238] width 1131 height 68
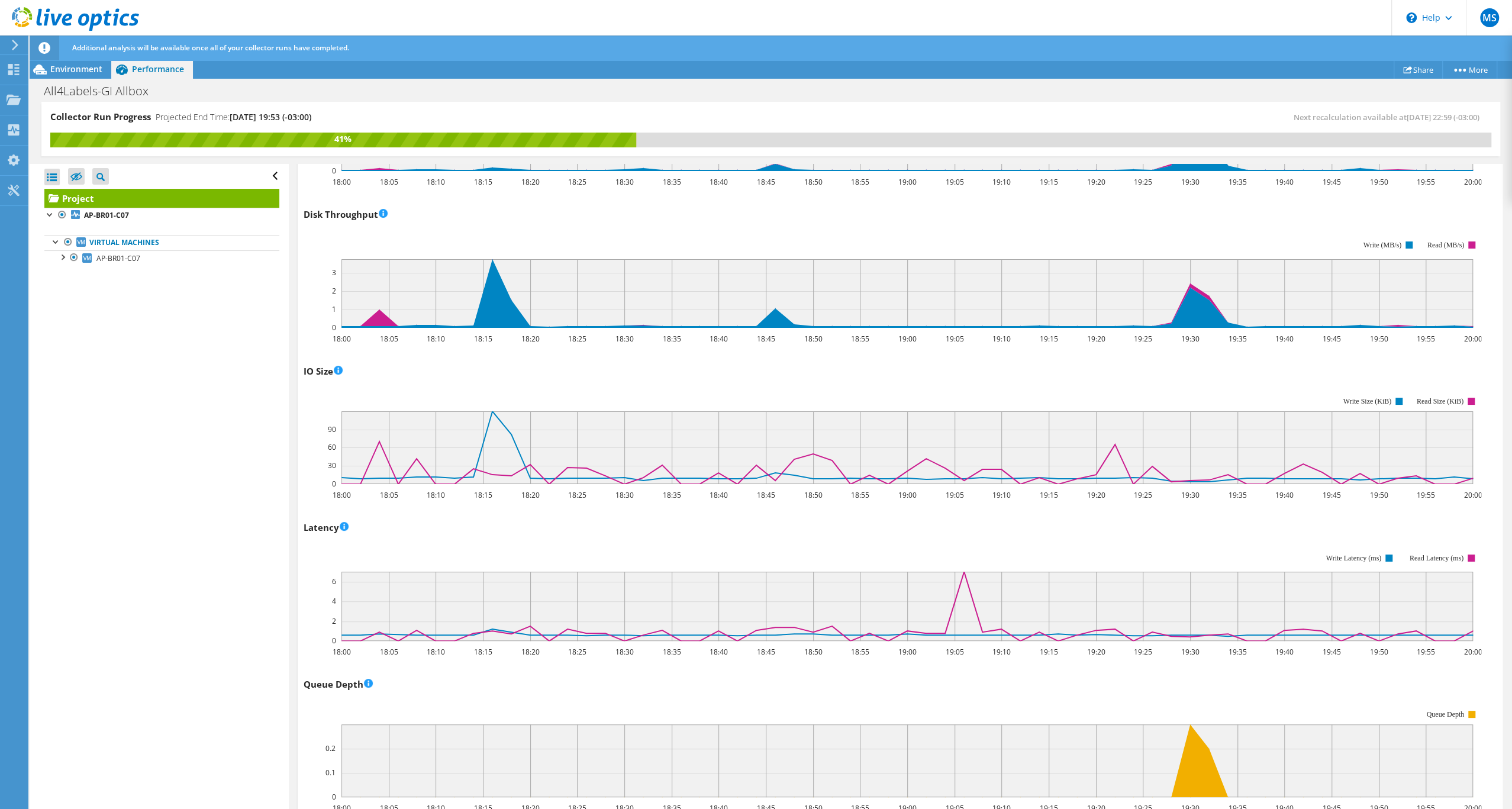
scroll to position [557, 0]
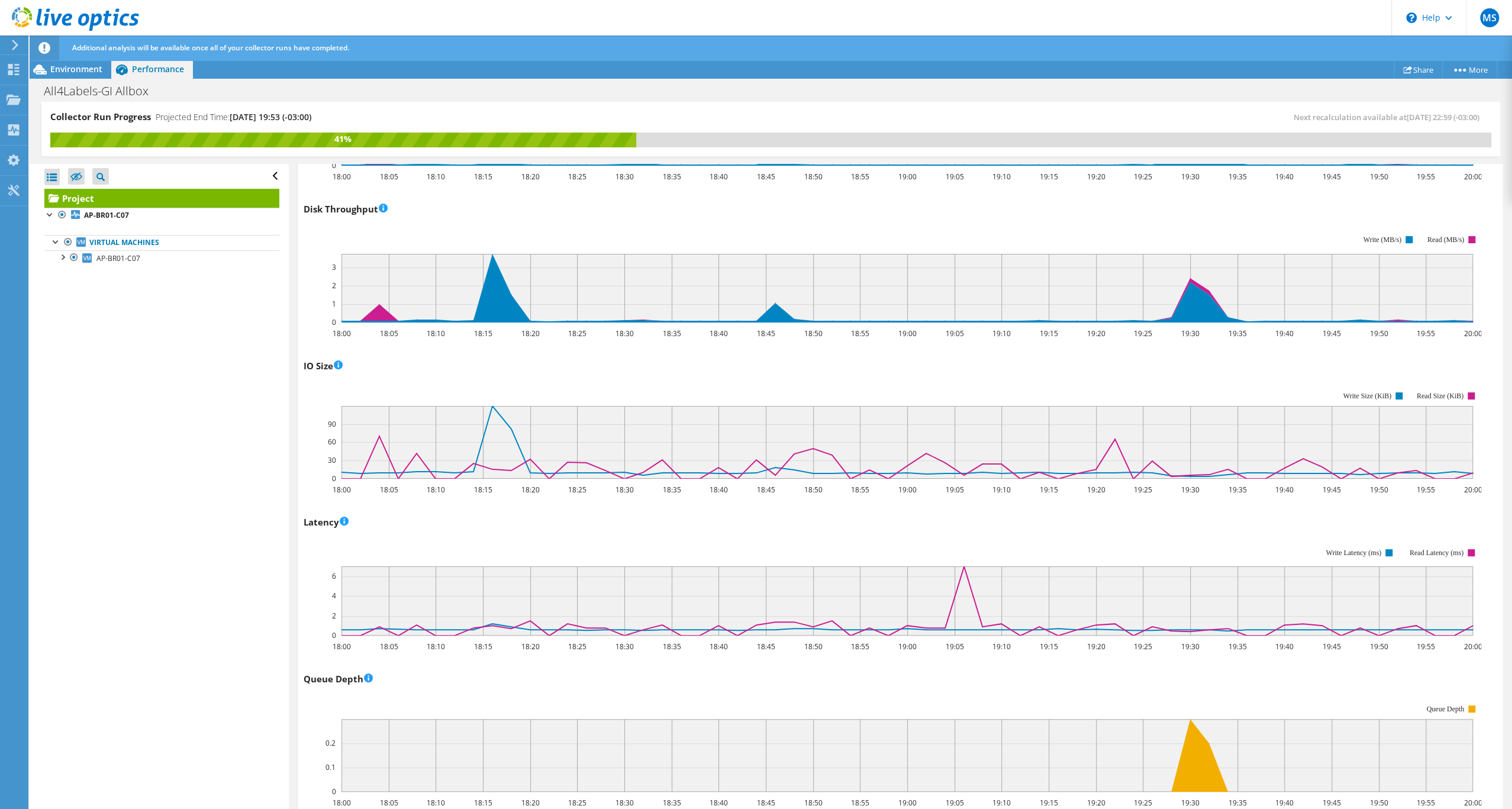
click at [1328, 453] on div "IO Size 18:00 18:05 18:10 18:15 18:20 18:25 18:30 18:35 18:40 18:45 18:50 18:55…" at bounding box center [899, 426] width 1193 height 139
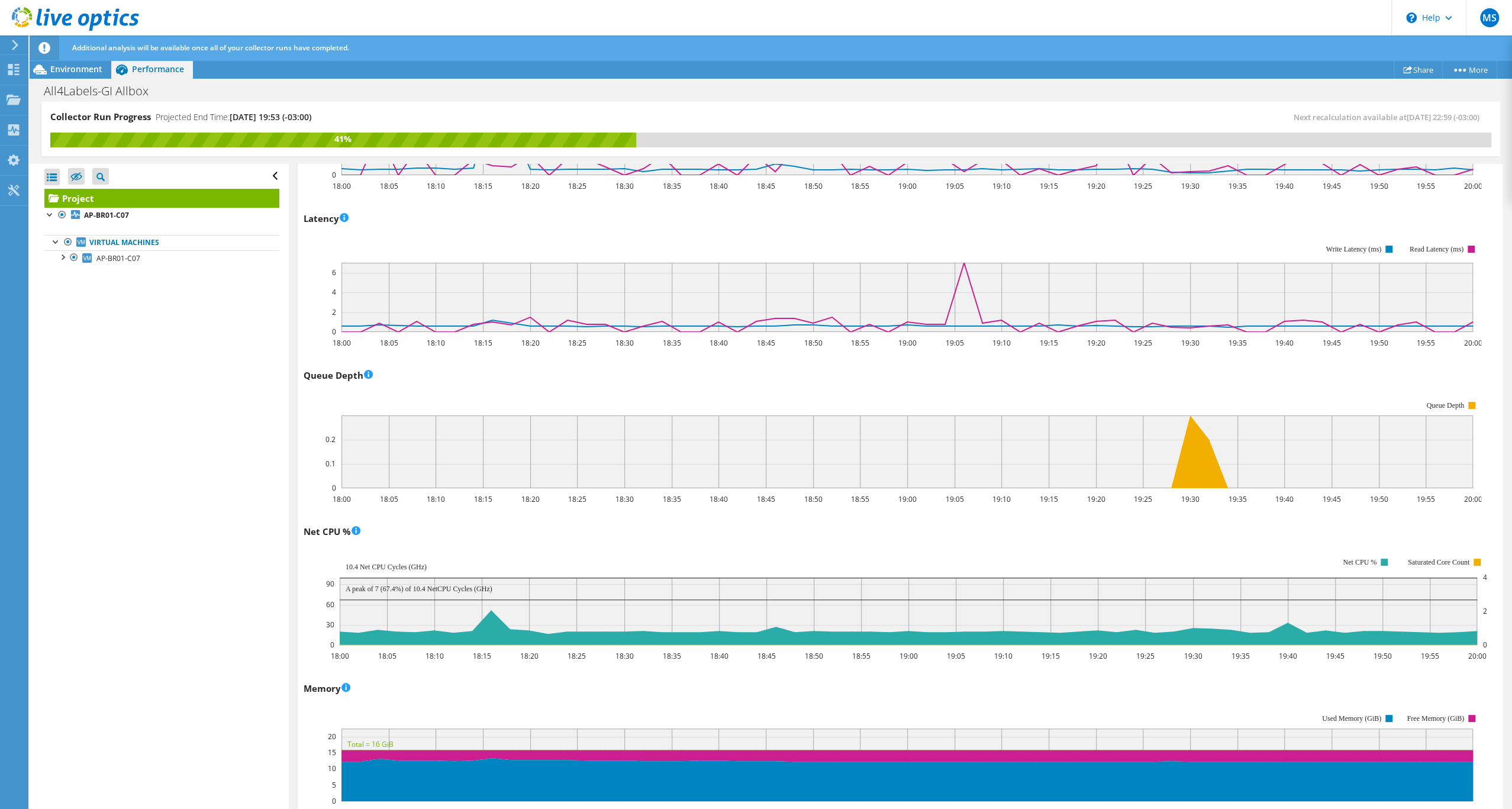
scroll to position [941, 0]
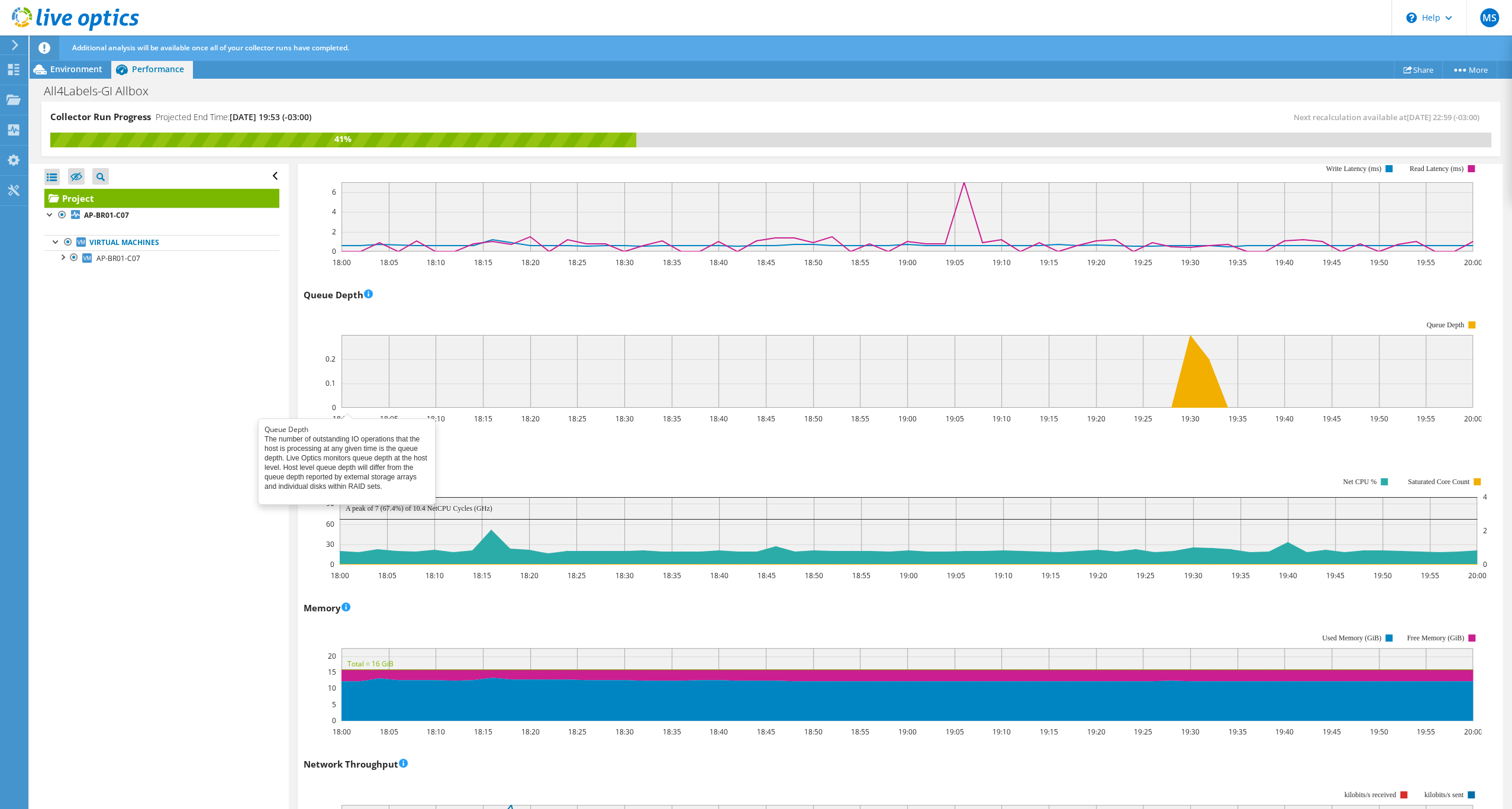
click at [334, 301] on h3 "Queue Depth" at bounding box center [338, 294] width 69 height 13
click at [559, 411] on div "Queue Depth 18:00 18:05 18:10 18:15 18:20 18:25 18:30 18:35 18:40 18:45 18:50 1…" at bounding box center [899, 354] width 1193 height 139
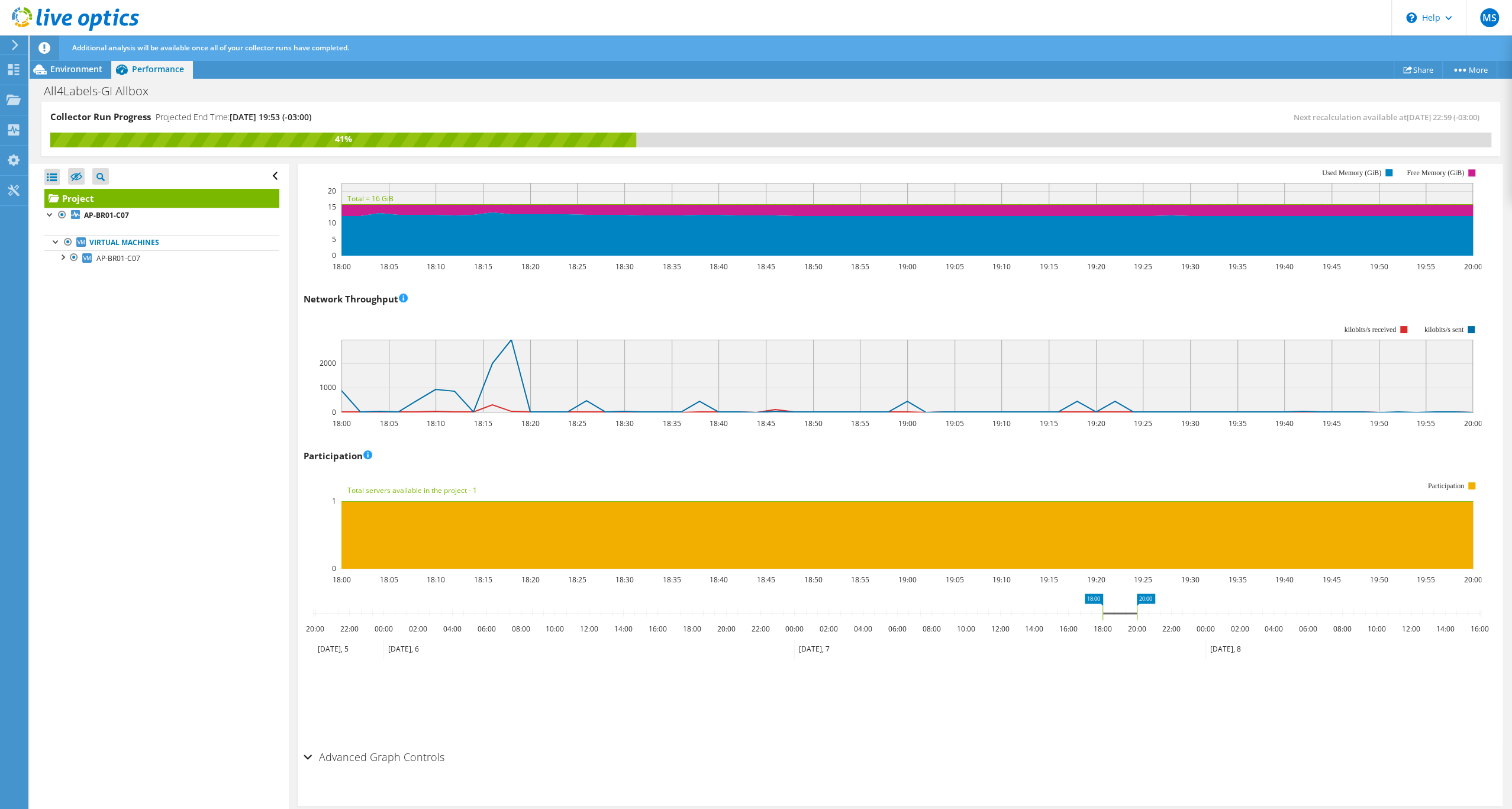
scroll to position [1572, 0]
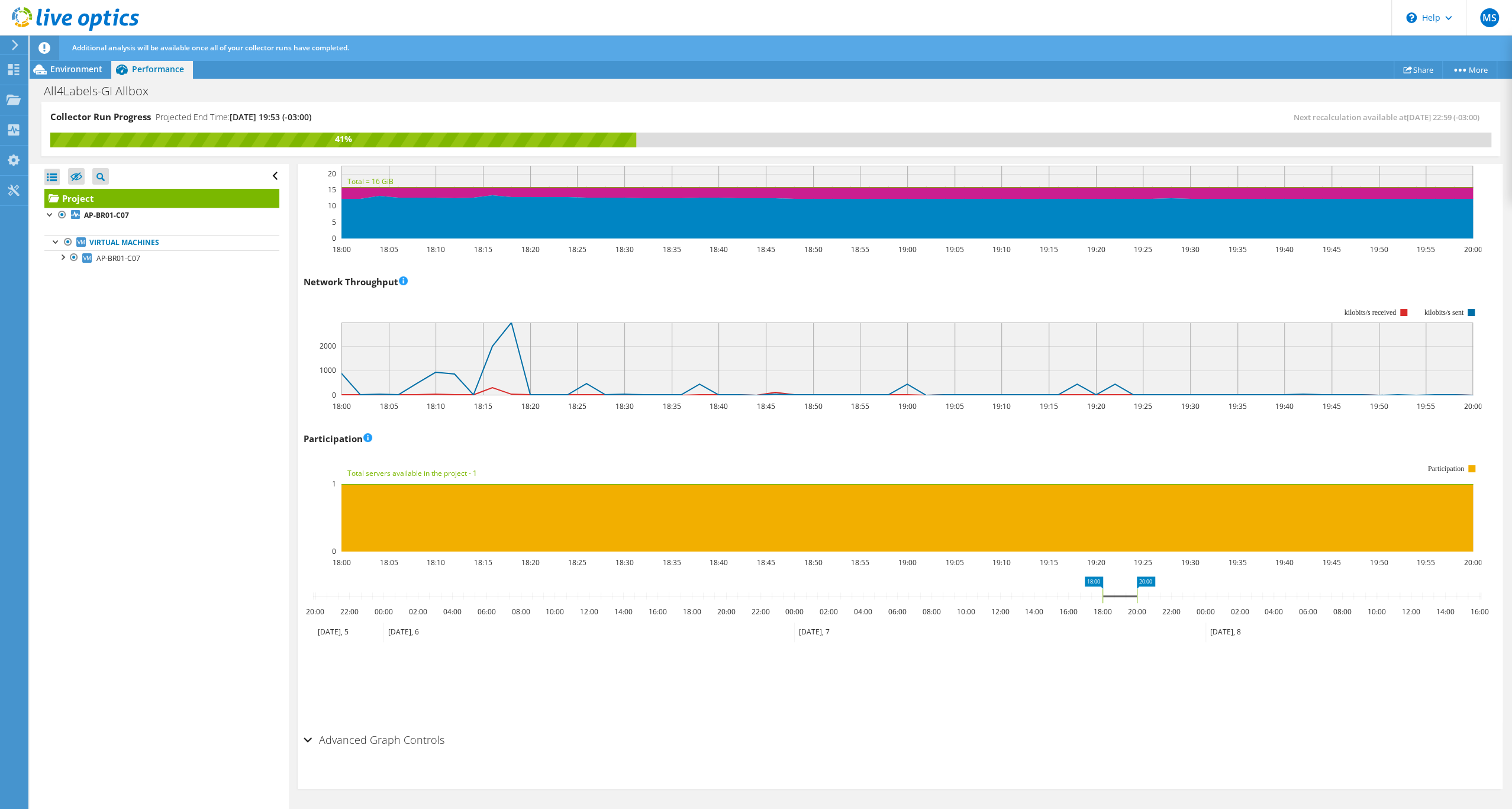
click at [1136, 588] on icon "18:00 20:00 20:00 22:00 00:00 02:00 04:00 06:00 08:00 10:00 12:00 14:00 16:00 1…" at bounding box center [896, 623] width 1186 height 94
drag, startPoint x: 1140, startPoint y: 584, endPoint x: 1119, endPoint y: 574, distance: 23.3
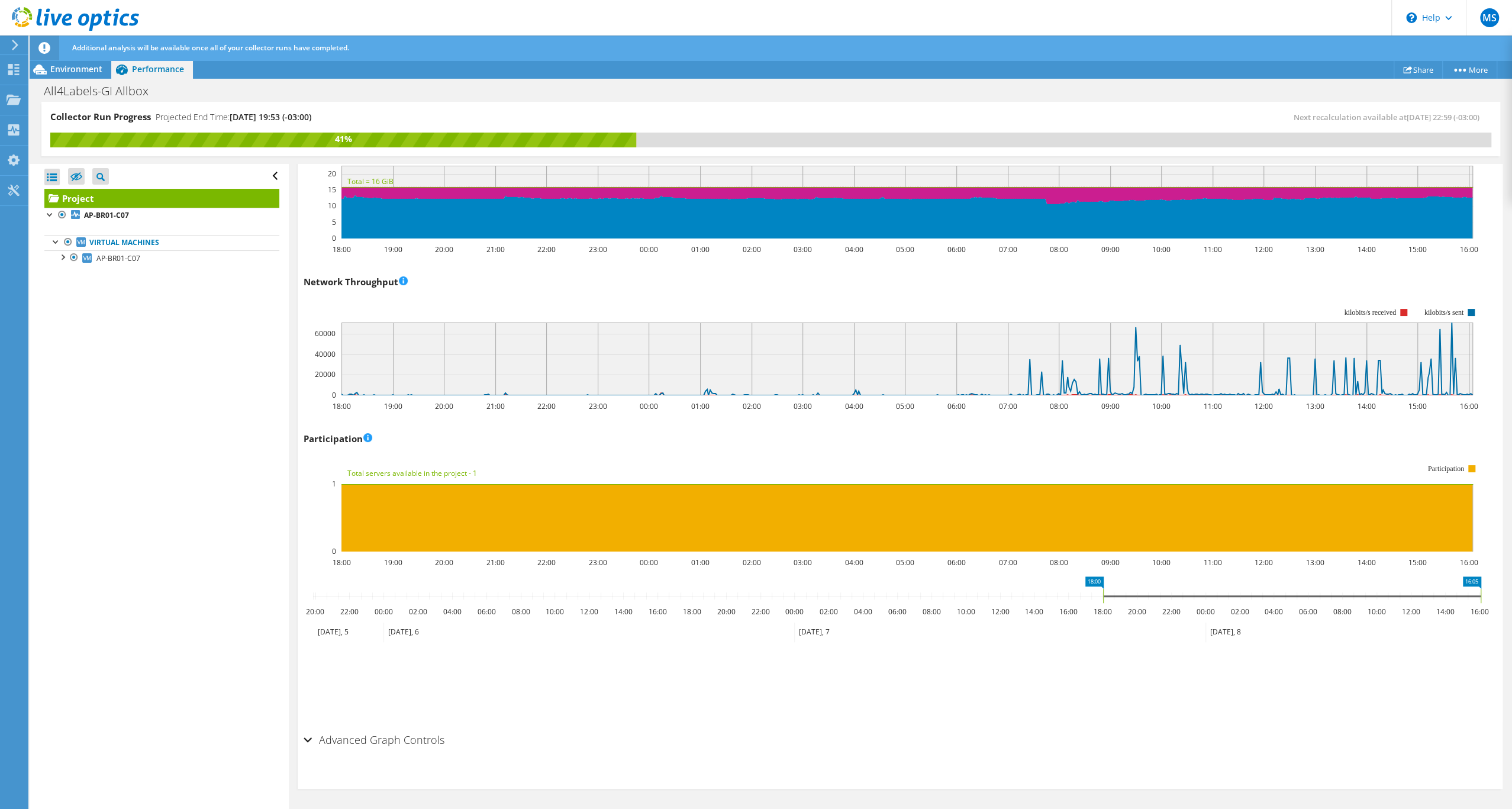
drag, startPoint x: 1094, startPoint y: 584, endPoint x: 1097, endPoint y: 579, distance: 5.8
drag, startPoint x: 1479, startPoint y: 584, endPoint x: 1140, endPoint y: 574, distance: 339.1
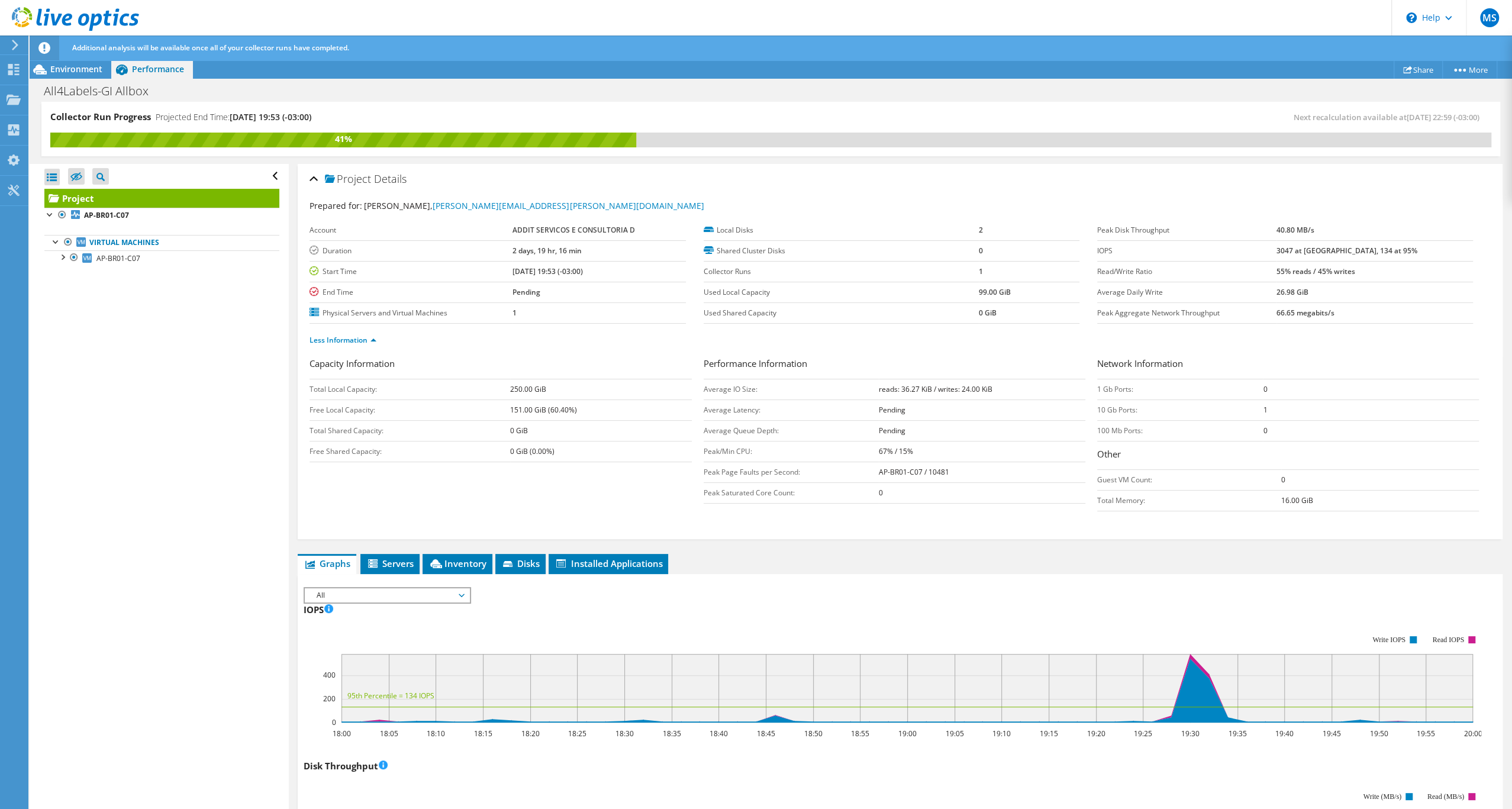
scroll to position [498, 0]
drag, startPoint x: 980, startPoint y: 437, endPoint x: 1004, endPoint y: 437, distance: 24.0
click at [992, 394] on b "reads: 36.27 KiB / writes: 24.00 KiB" at bounding box center [935, 389] width 114 height 10
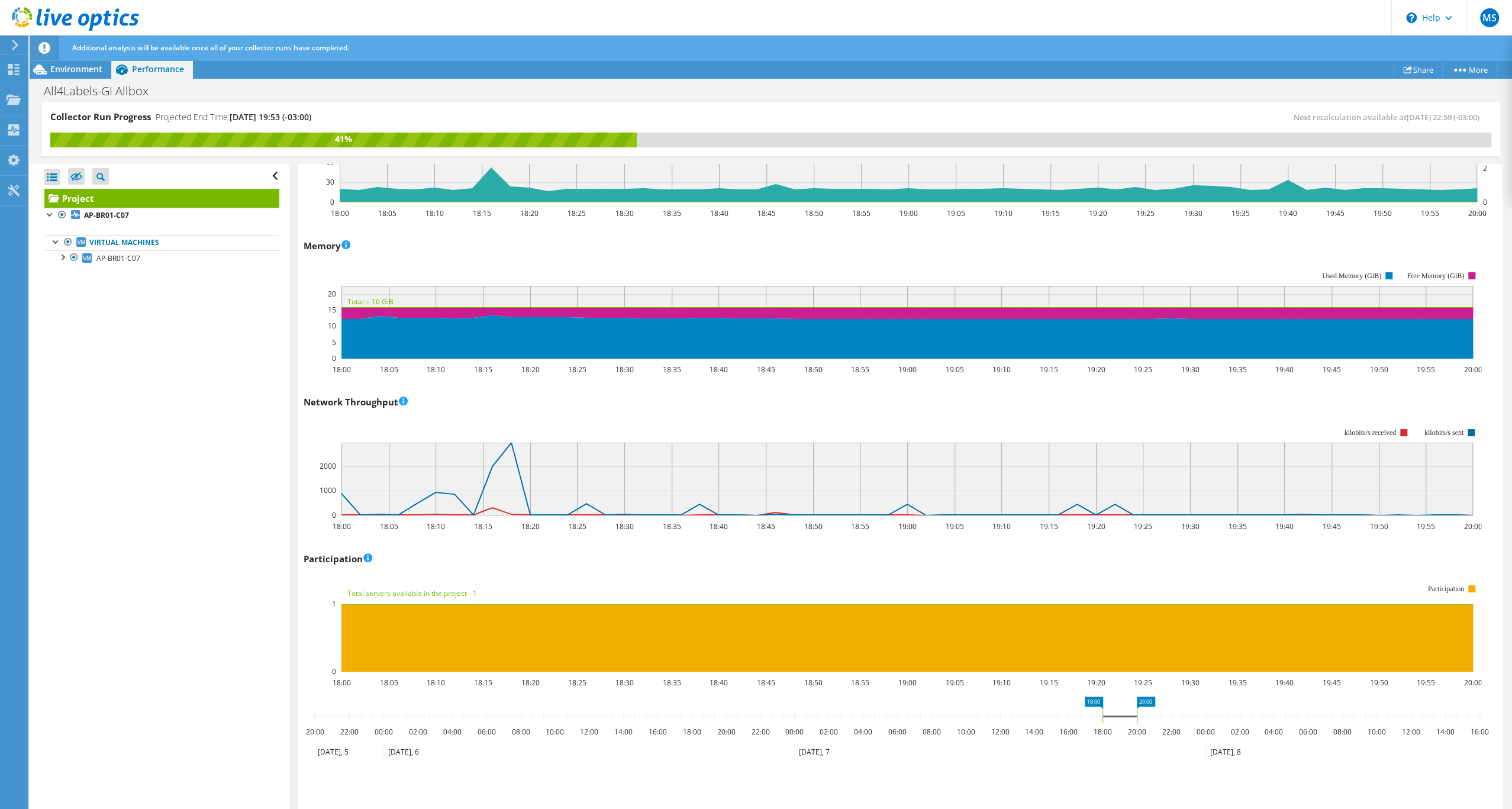
scroll to position [1572, 0]
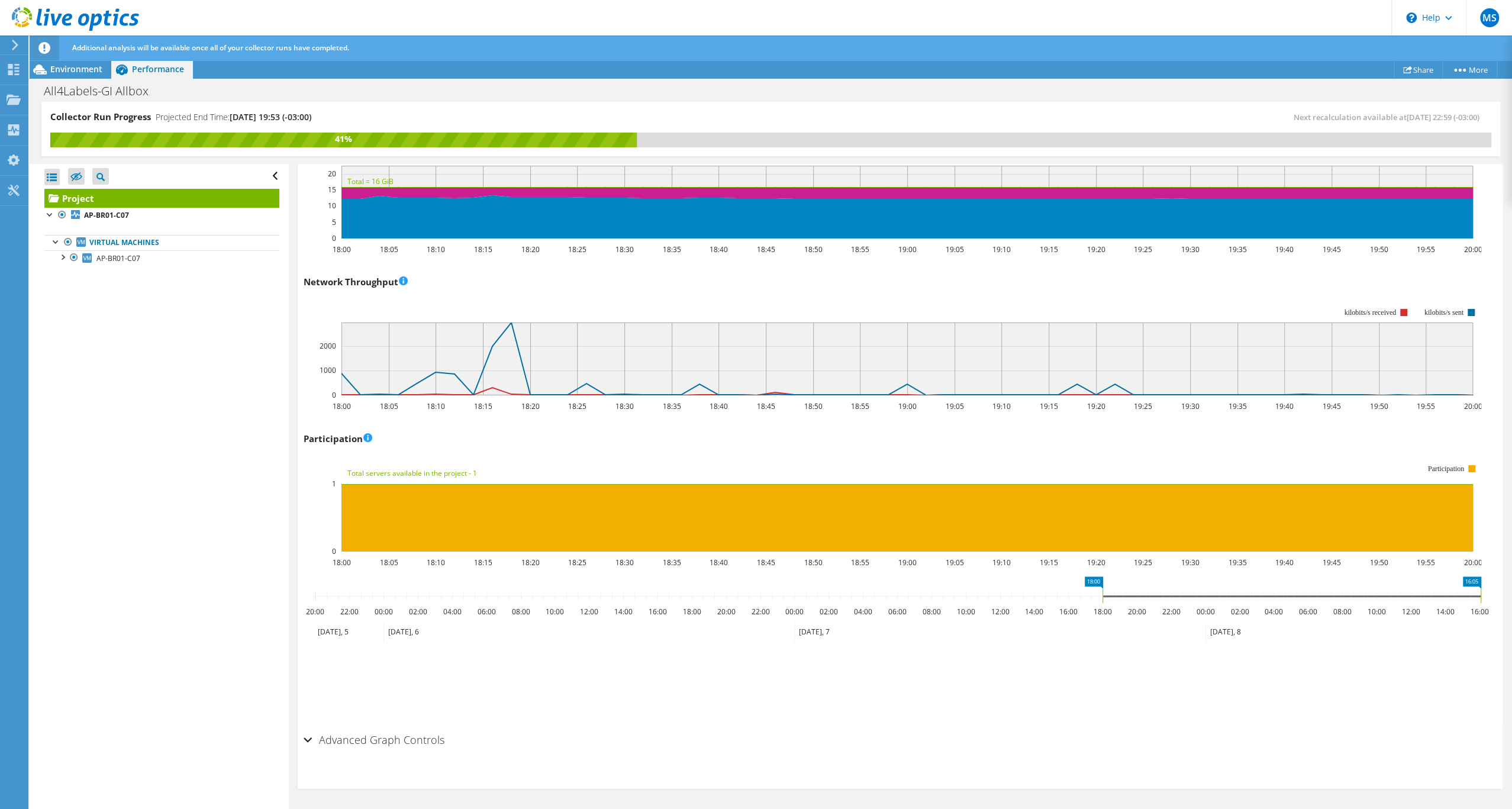
drag, startPoint x: 1140, startPoint y: 583, endPoint x: 1489, endPoint y: 582, distance: 349.0
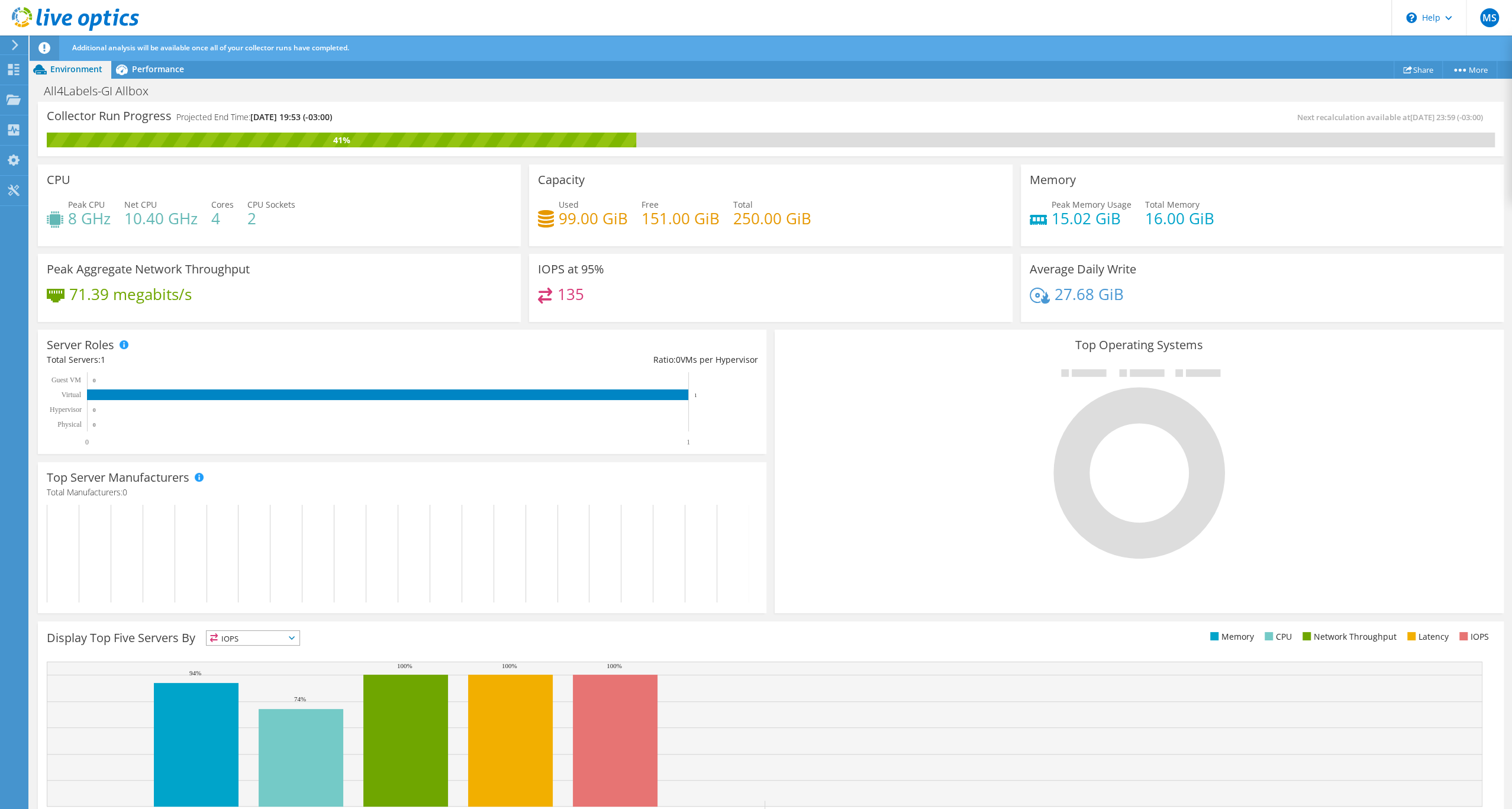
scroll to position [69, 0]
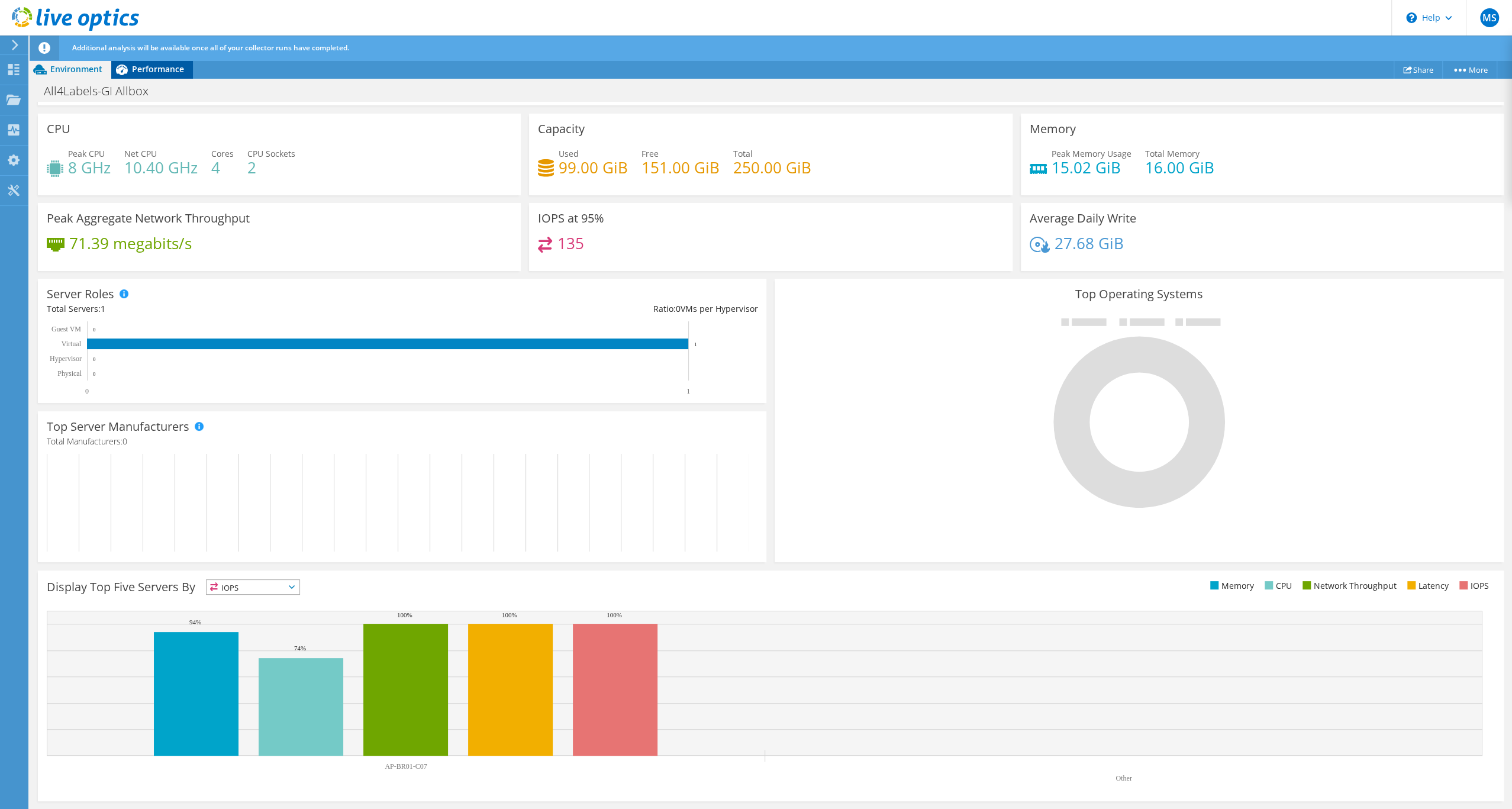
click at [167, 71] on span "Performance" at bounding box center [158, 68] width 52 height 12
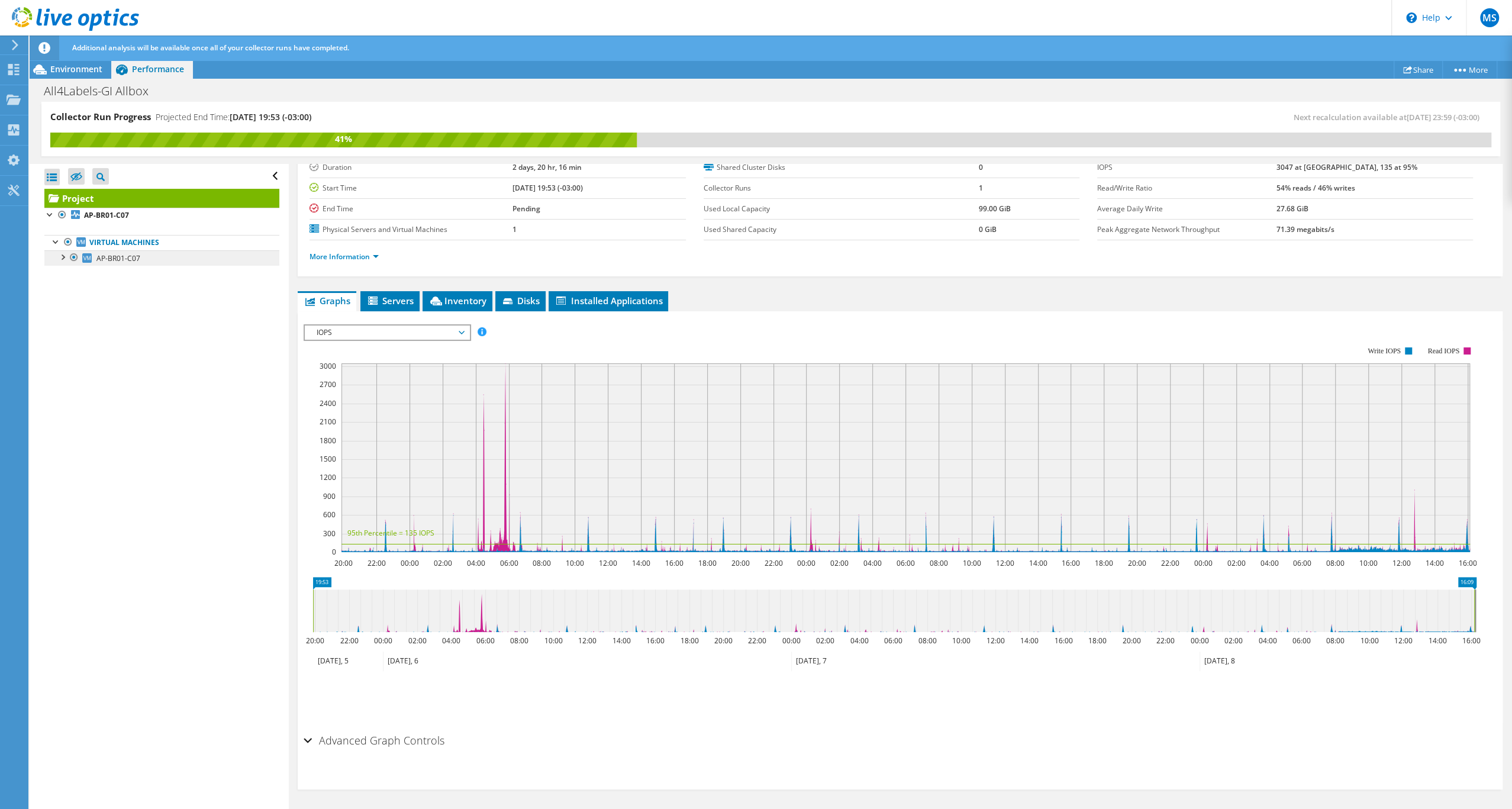
scroll to position [0, 0]
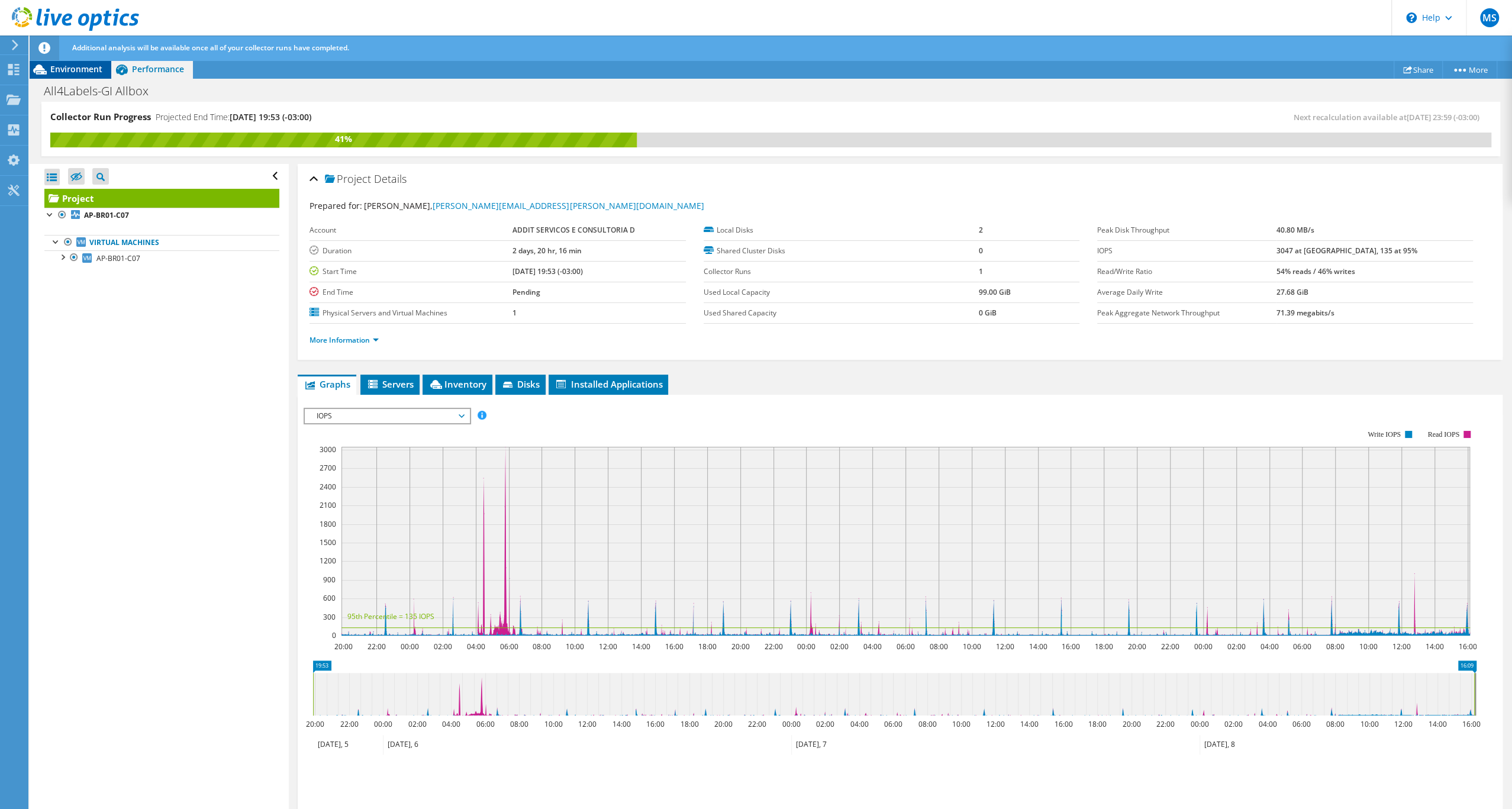
click at [77, 75] on span "Environment" at bounding box center [76, 68] width 52 height 12
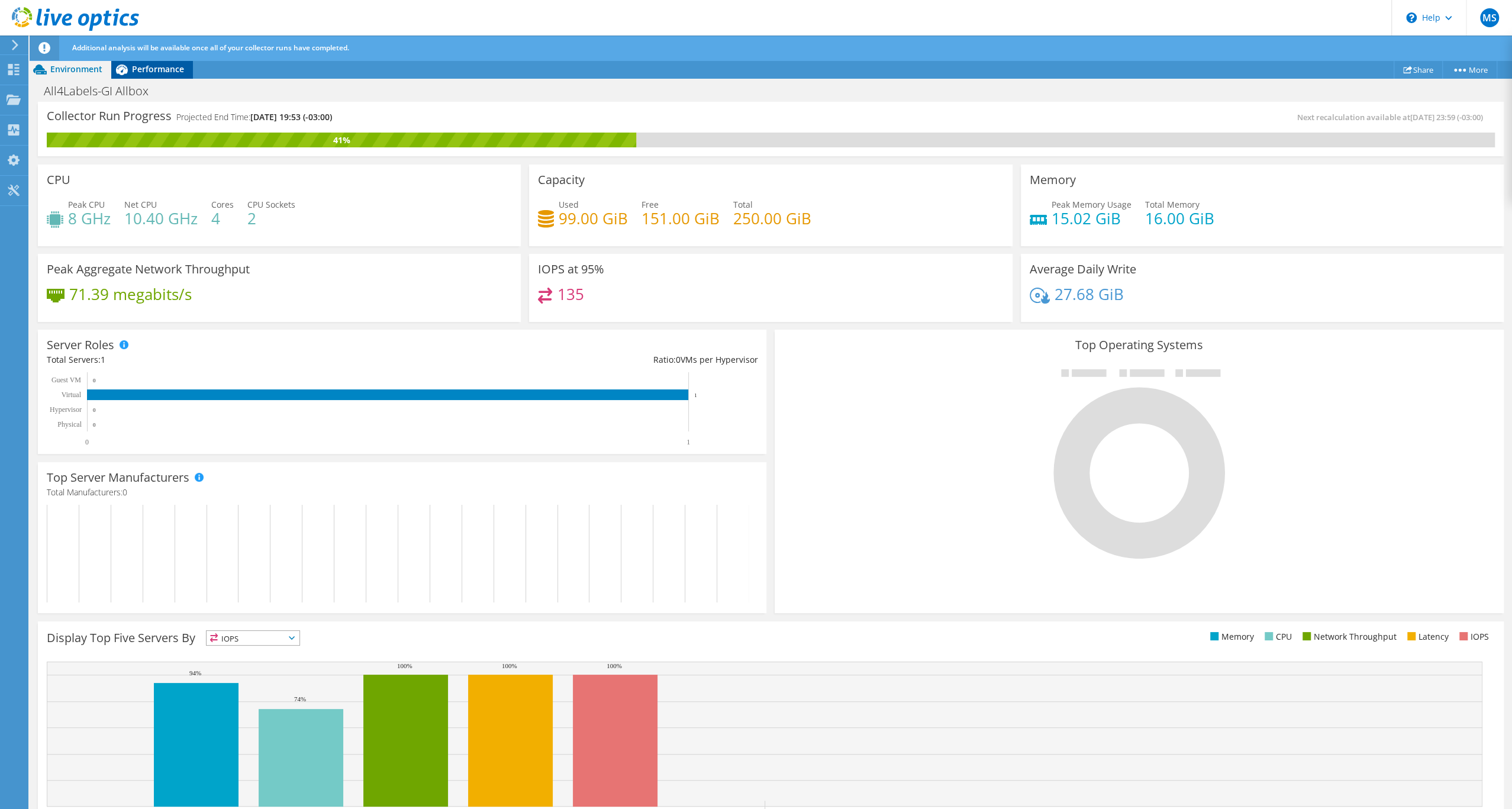
click at [161, 75] on span "Performance" at bounding box center [158, 68] width 52 height 12
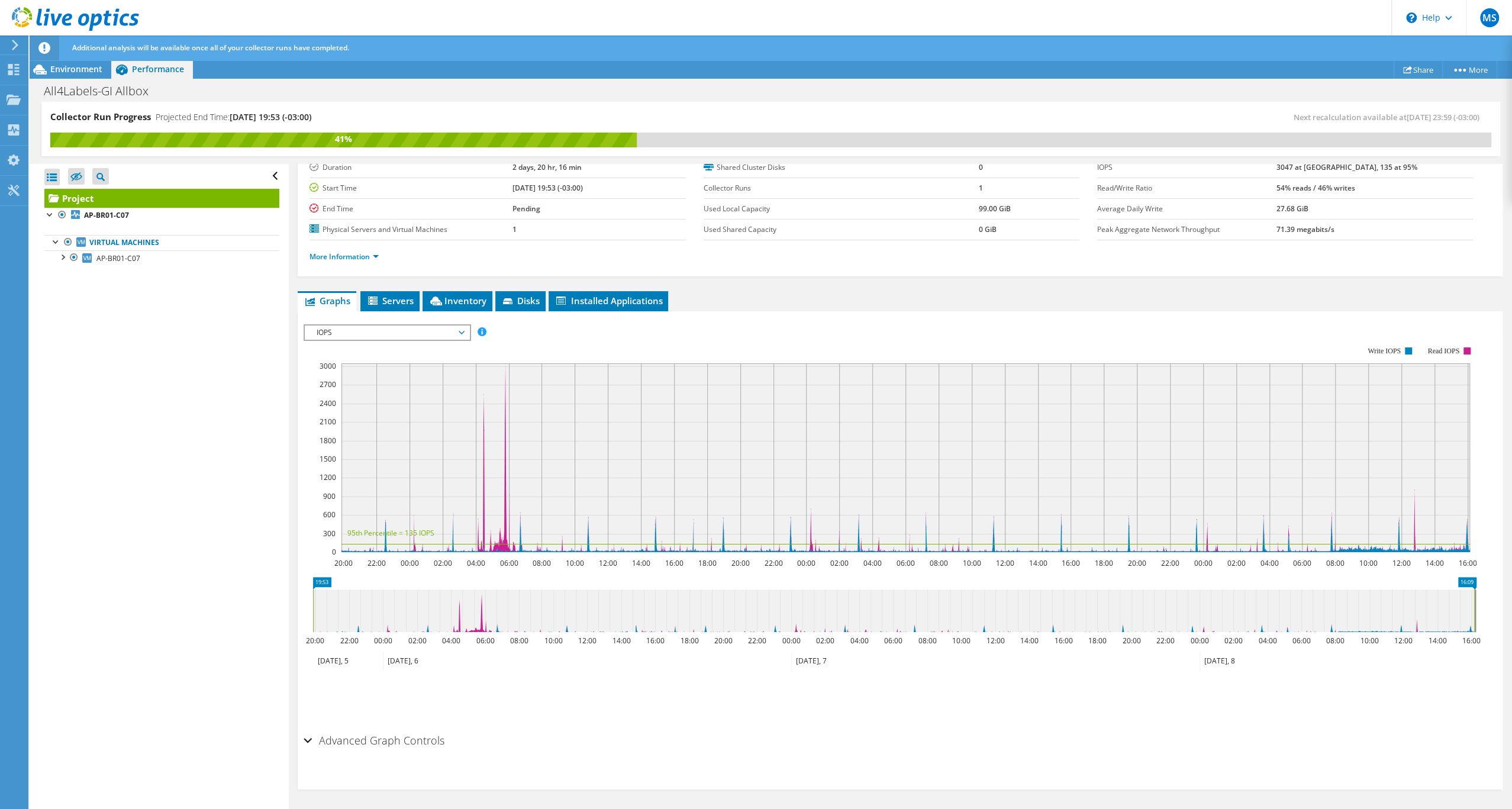
scroll to position [118, 0]
click at [435, 337] on span "IOPS" at bounding box center [386, 333] width 152 height 14
click at [379, 468] on li "All" at bounding box center [386, 475] width 164 height 14
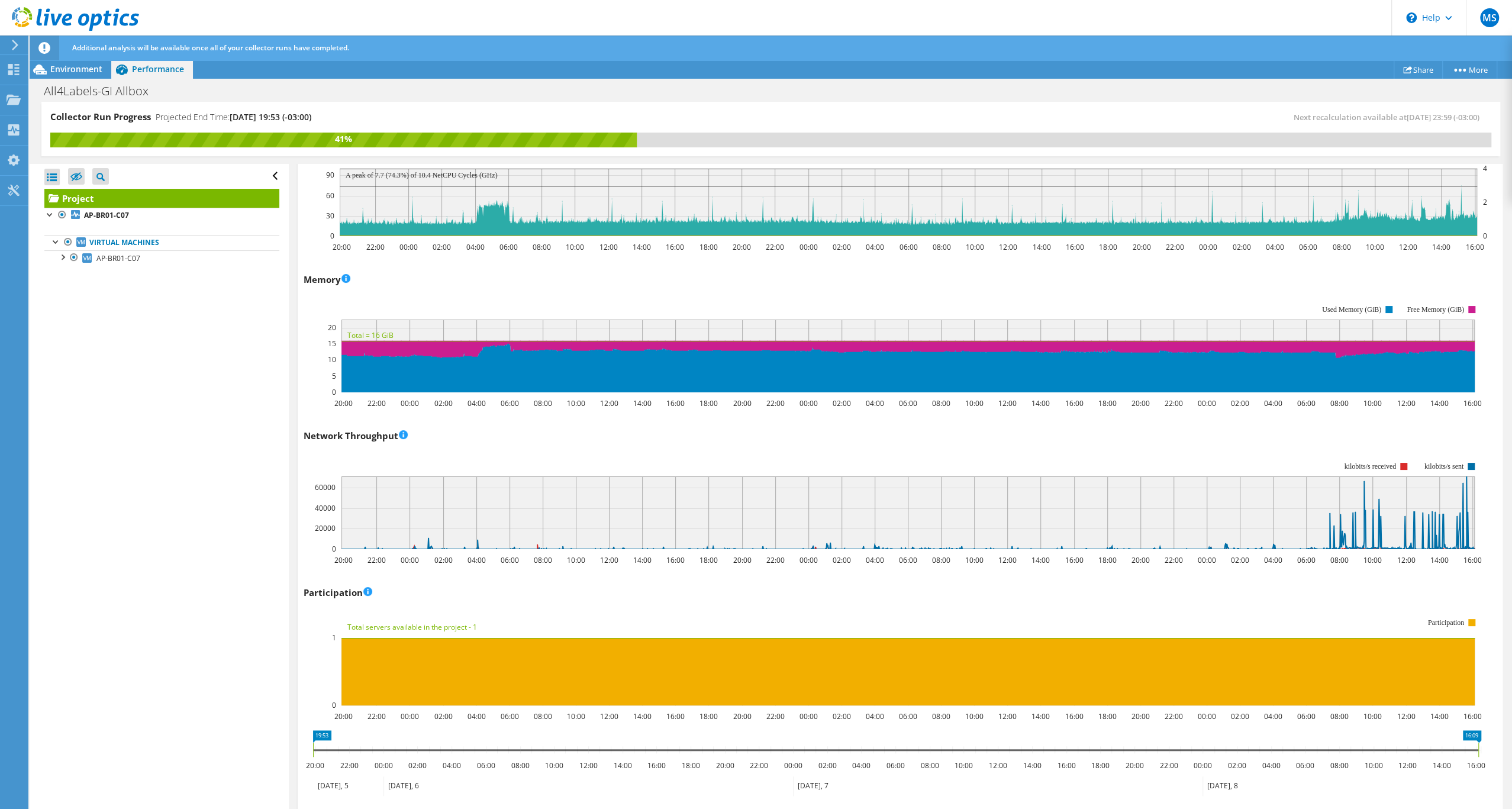
scroll to position [1368, 0]
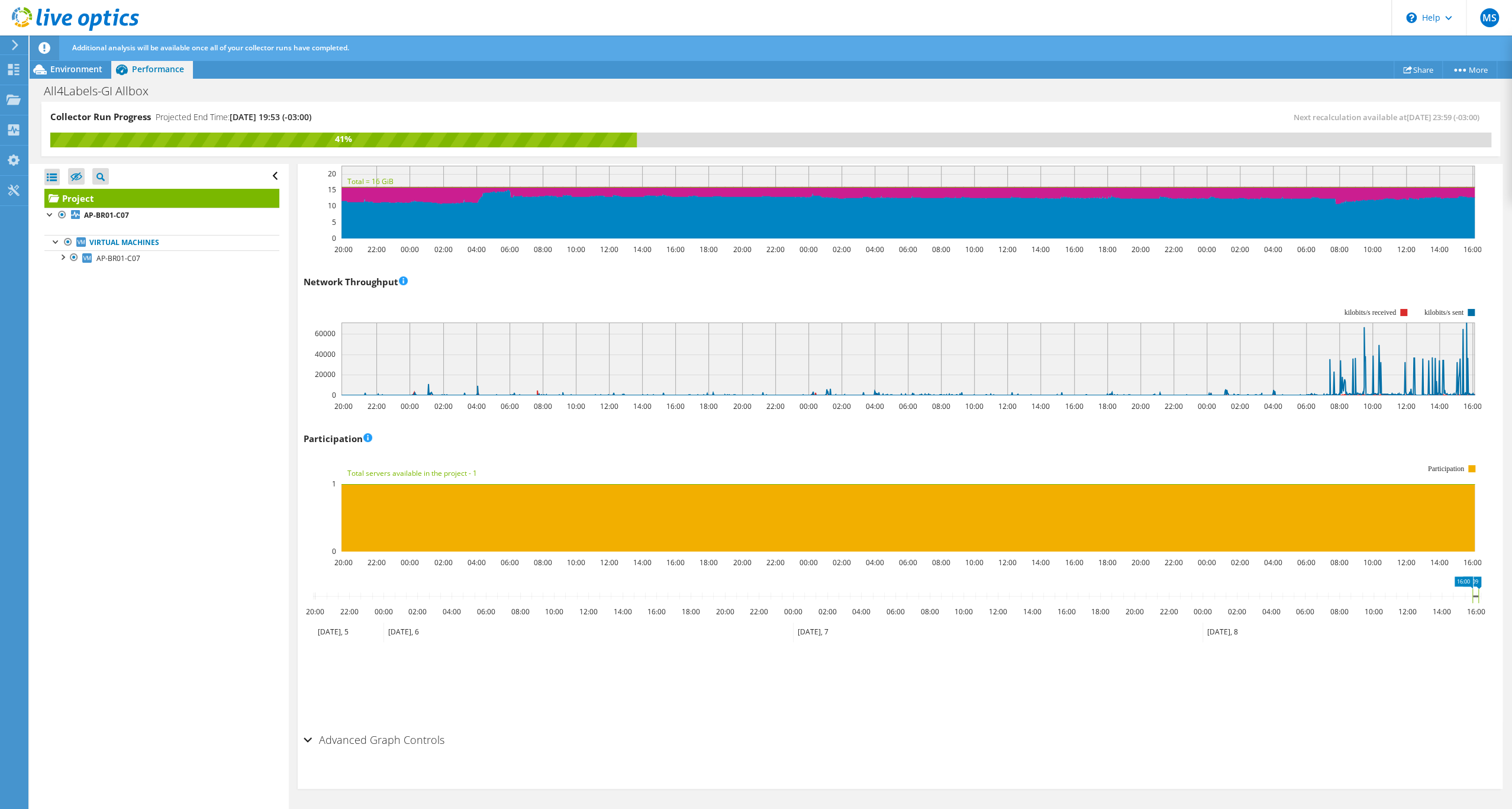
drag, startPoint x: 314, startPoint y: 597, endPoint x: 1473, endPoint y: 589, distance: 1159.0
click at [1473, 589] on icon "16:09 16:00 20:00 22:00 00:00 02:00 04:00 06:00 08:00 10:00 12:00 14:00 16:00 1…" at bounding box center [896, 623] width 1186 height 94
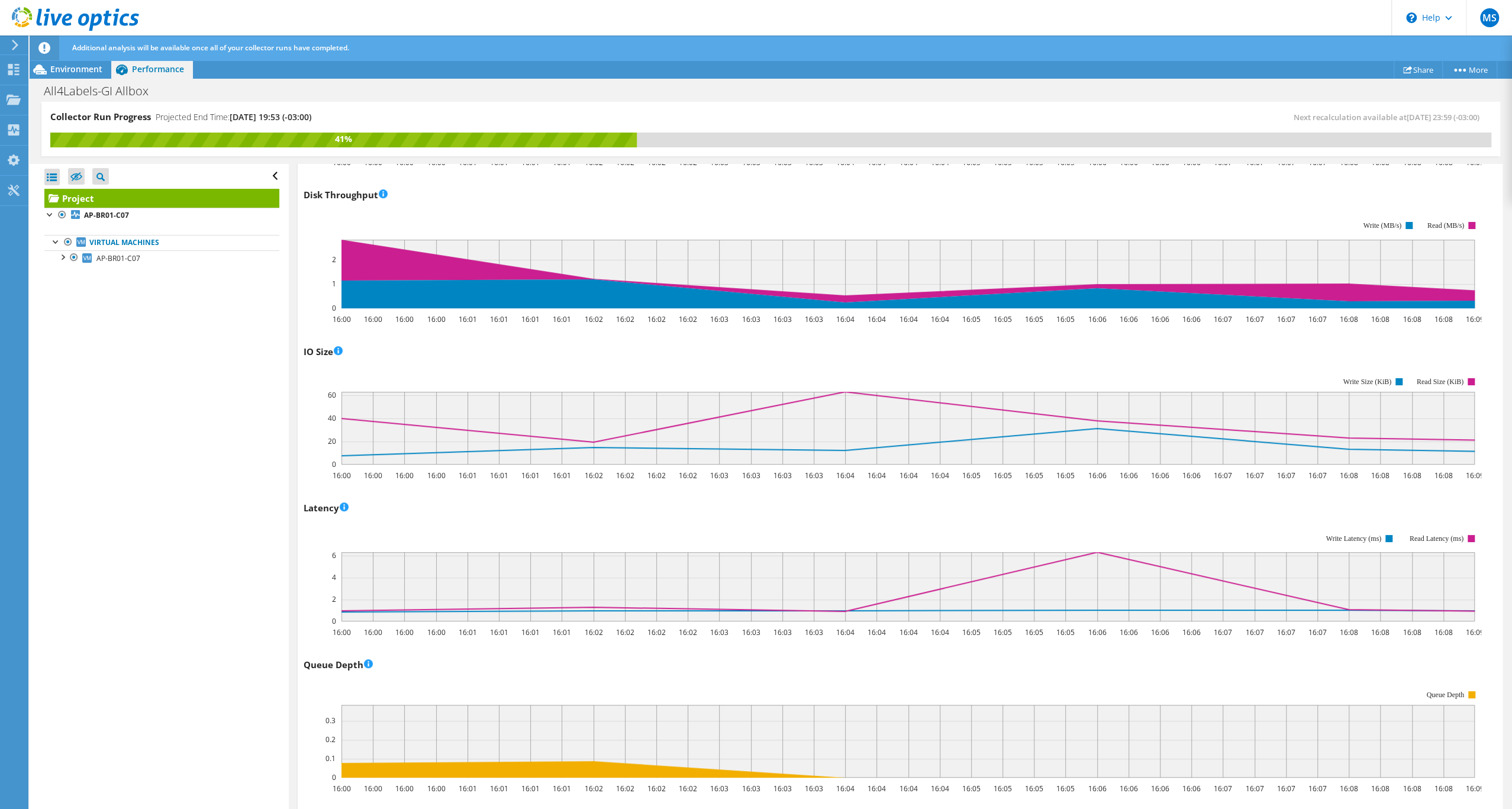
scroll to position [381, 0]
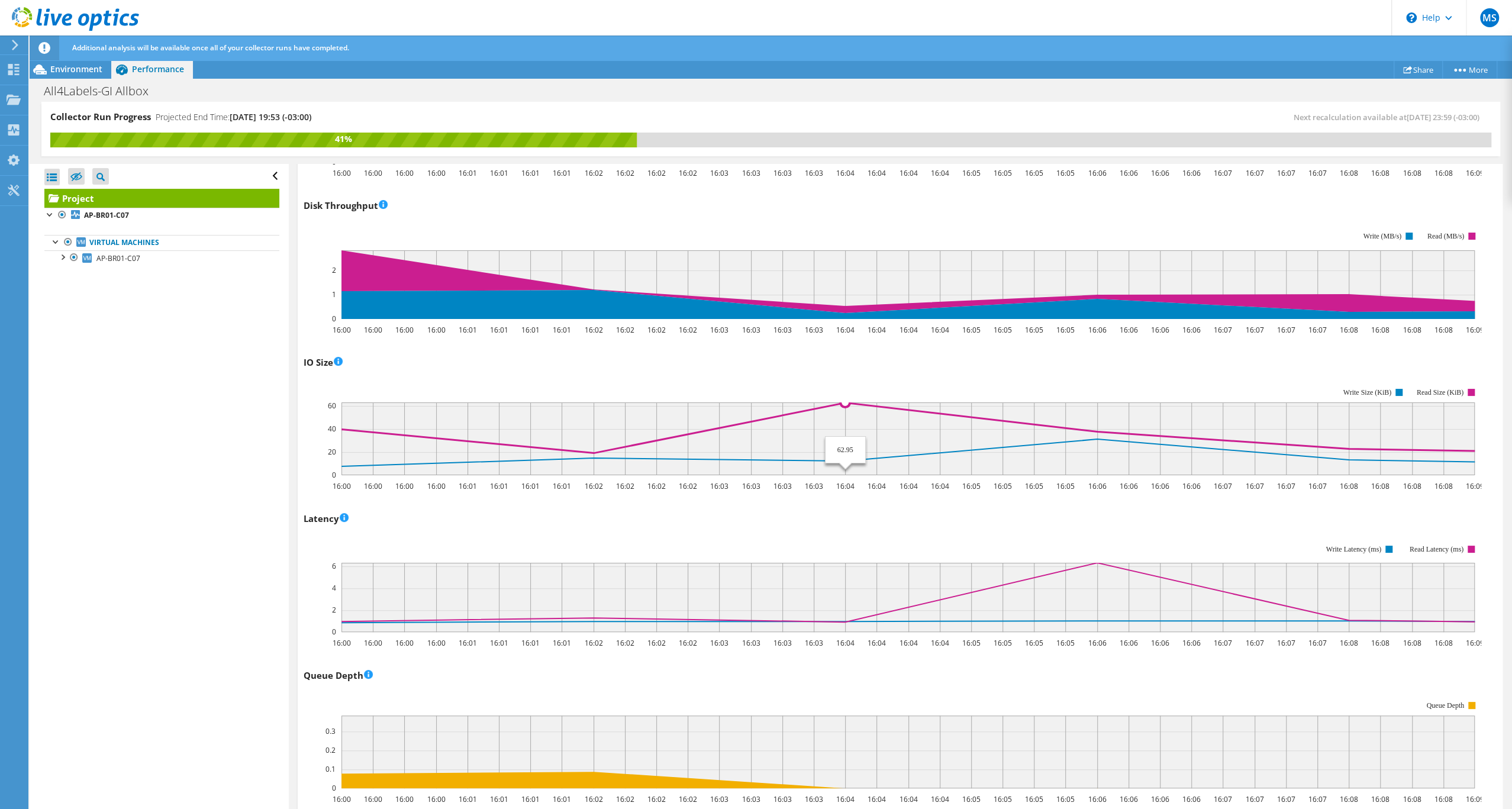
click at [847, 407] on circle at bounding box center [845, 403] width 9 height 9
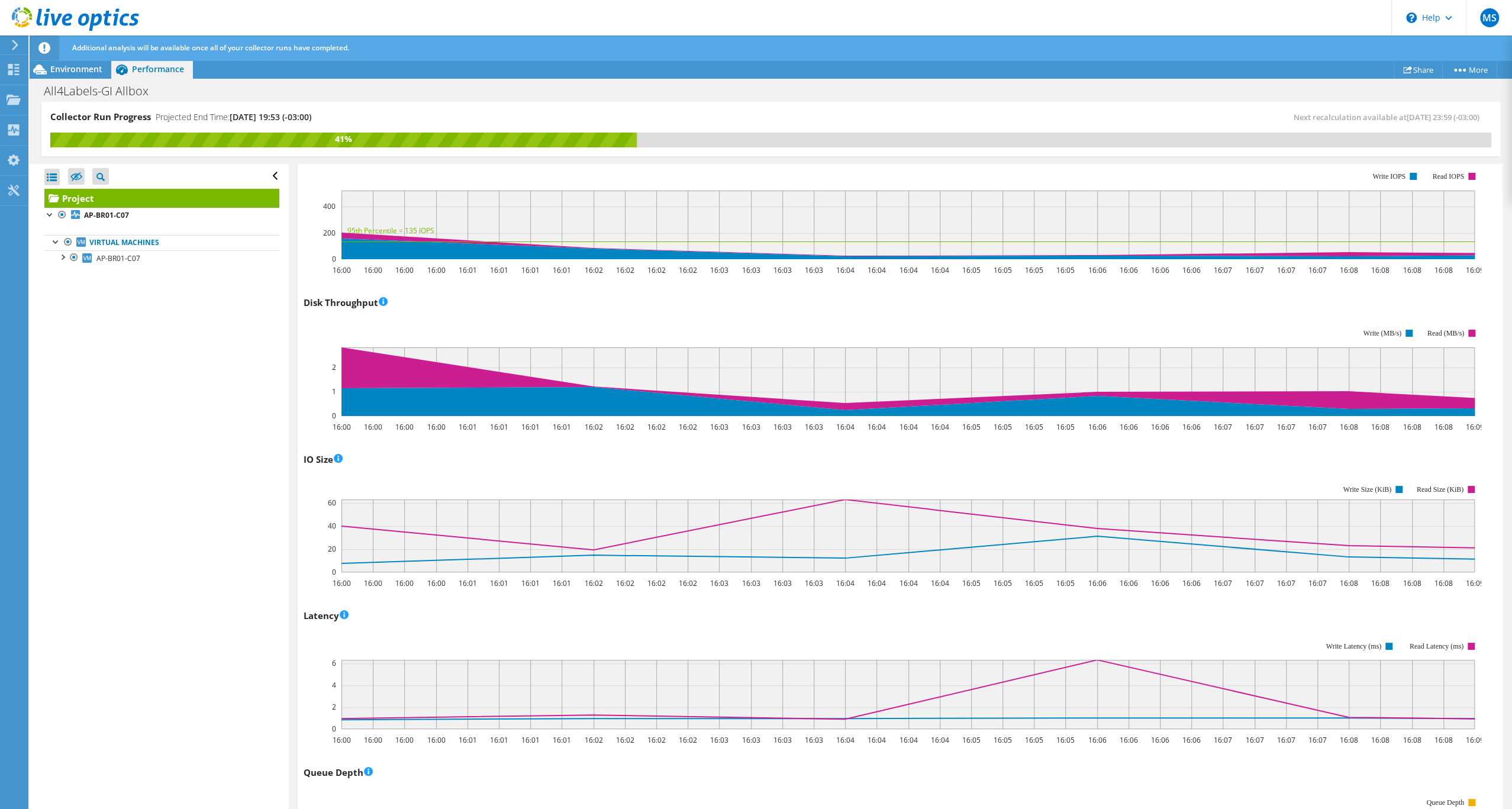
scroll to position [269, 0]
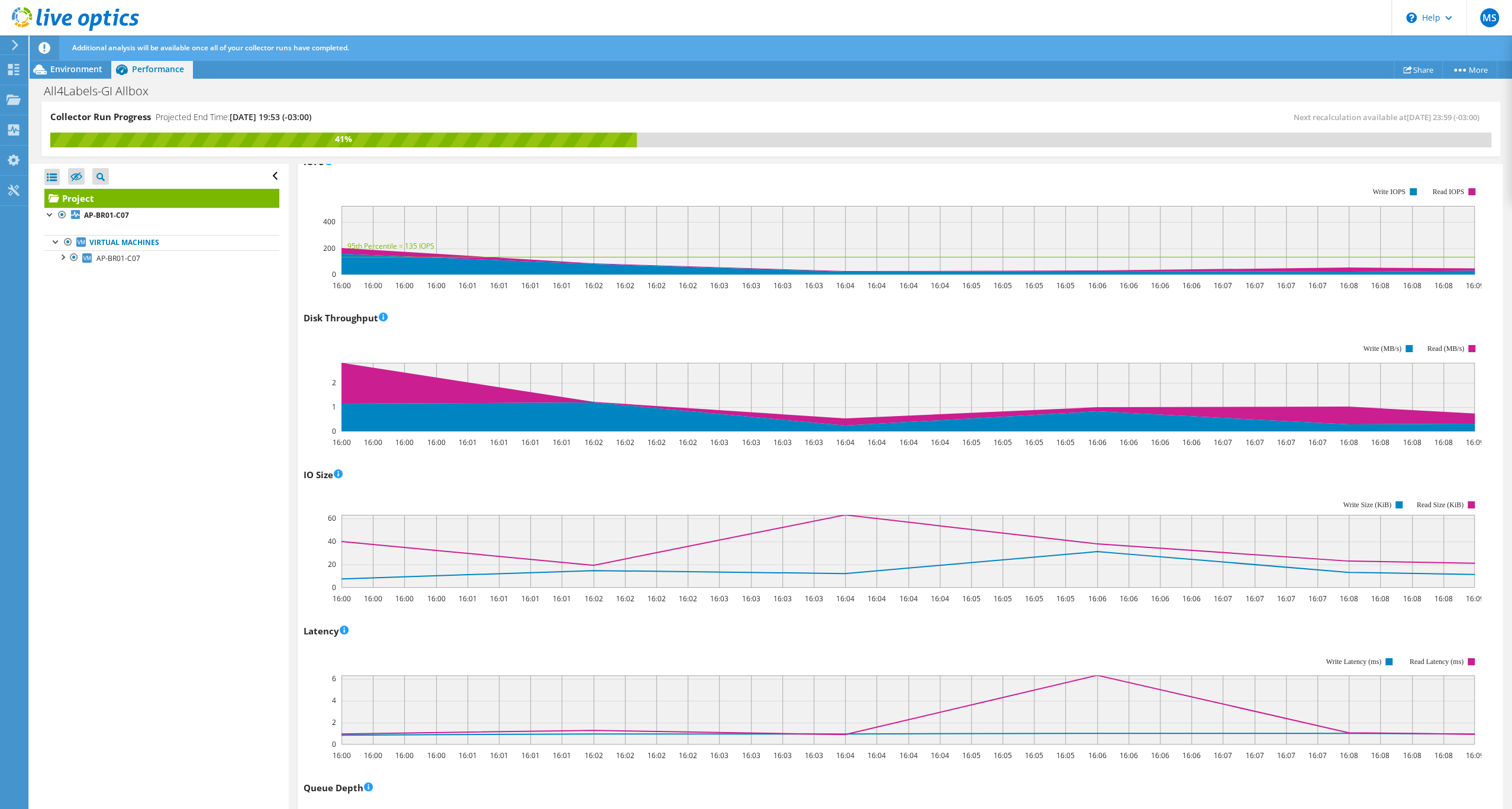
click at [1035, 274] on rect at bounding box center [908, 240] width 1133 height 68
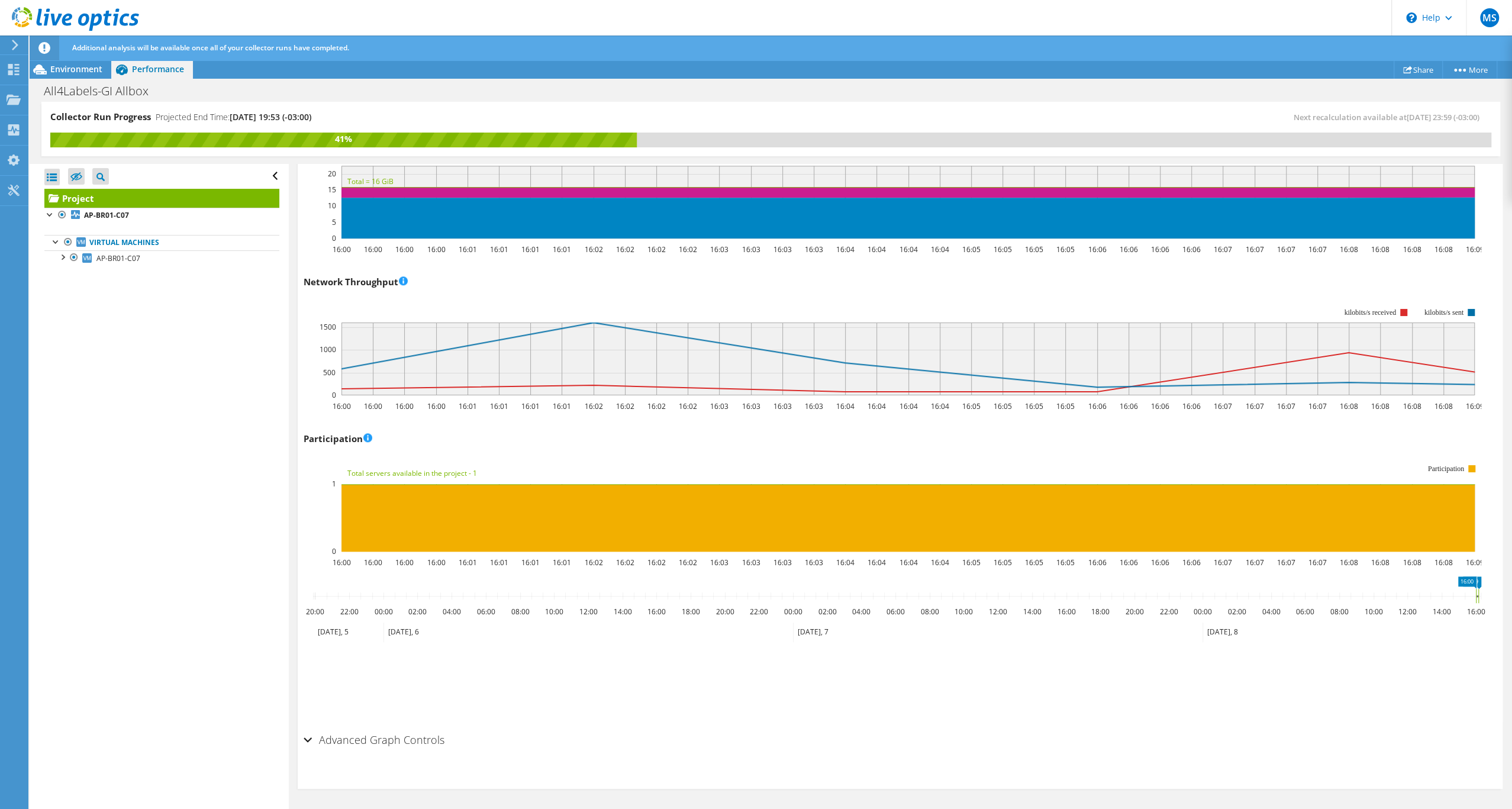
scroll to position [1368, 0]
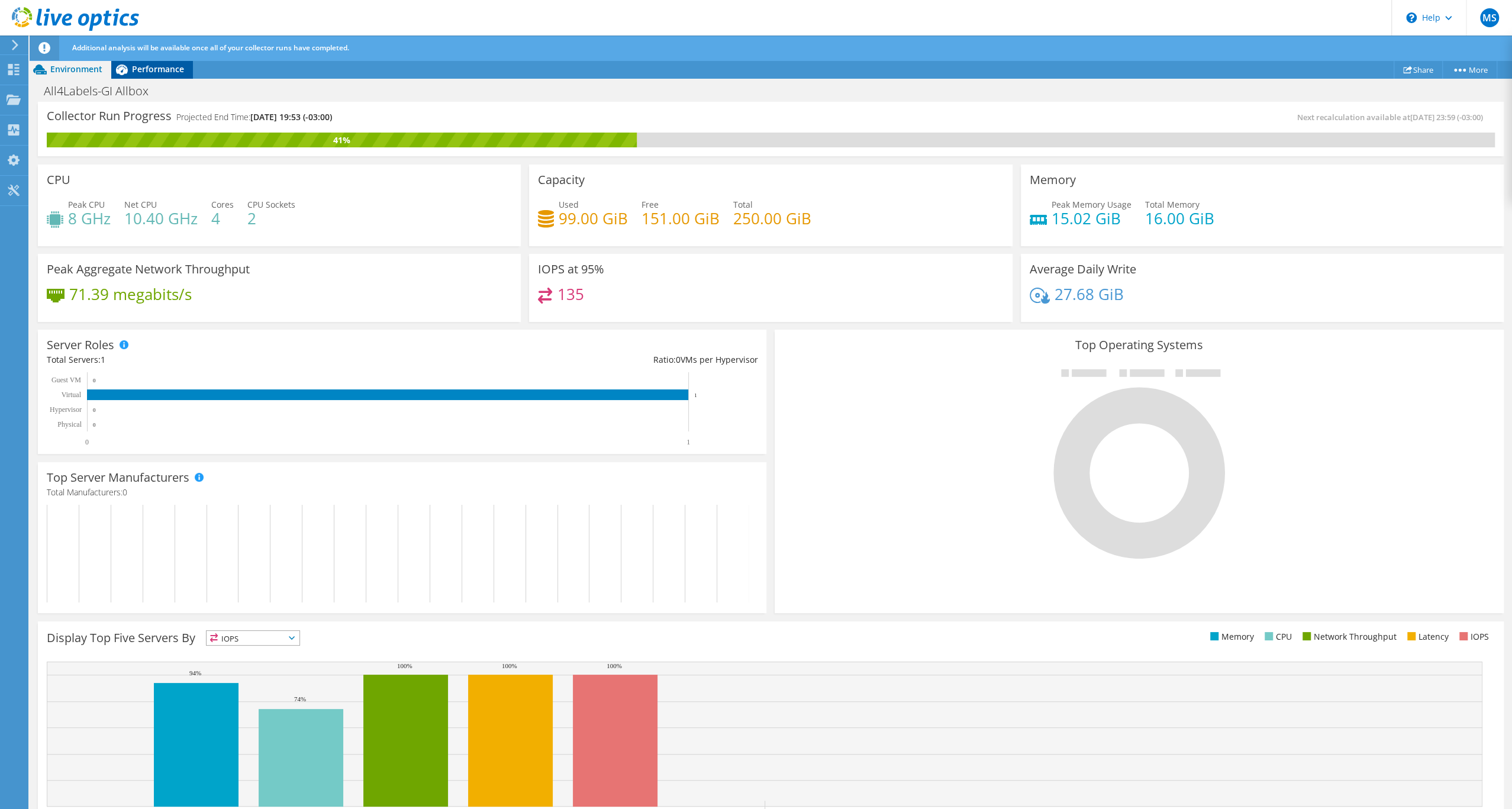
click at [161, 75] on span "Performance" at bounding box center [158, 68] width 52 height 12
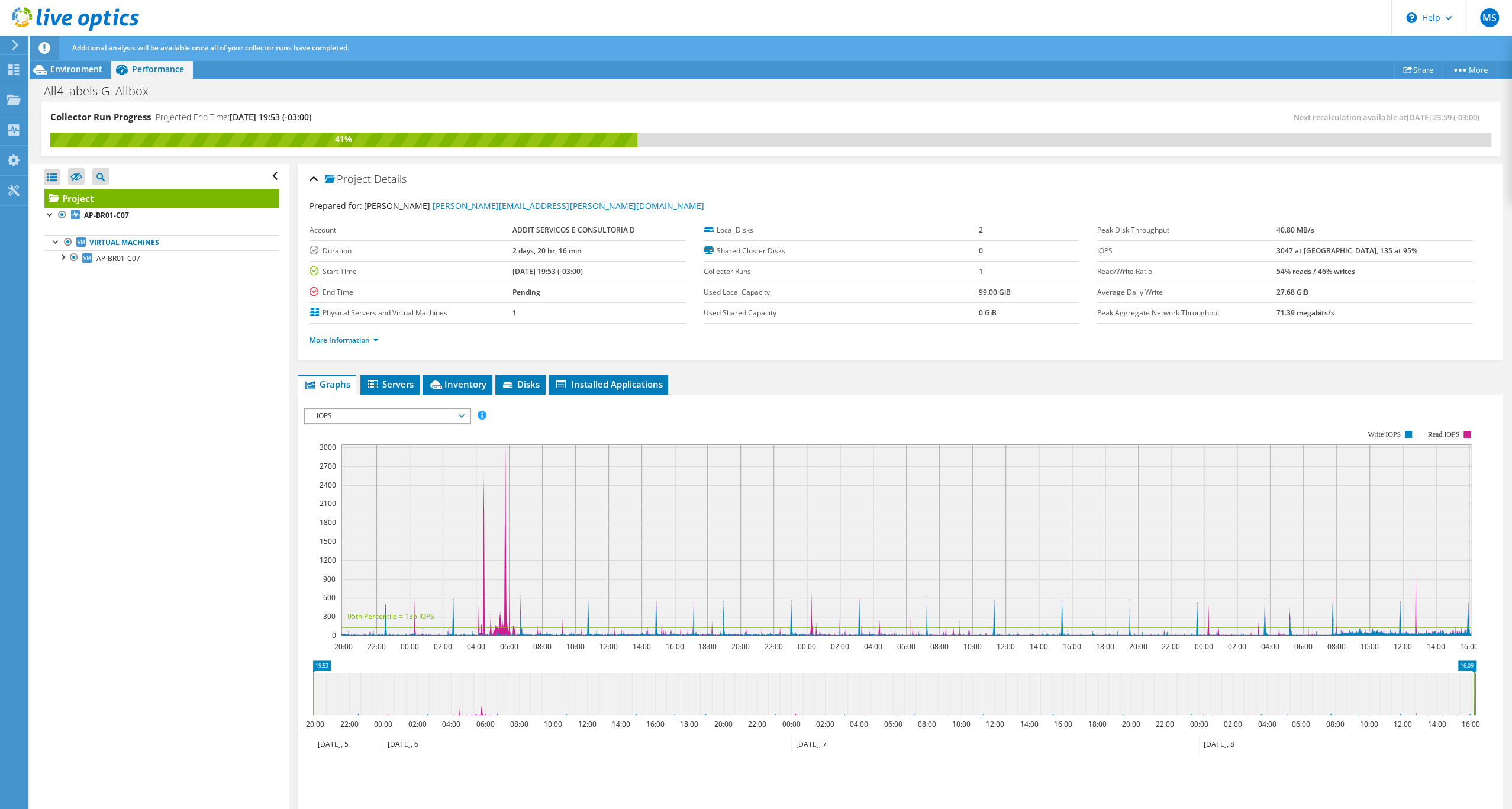
scroll to position [134, 0]
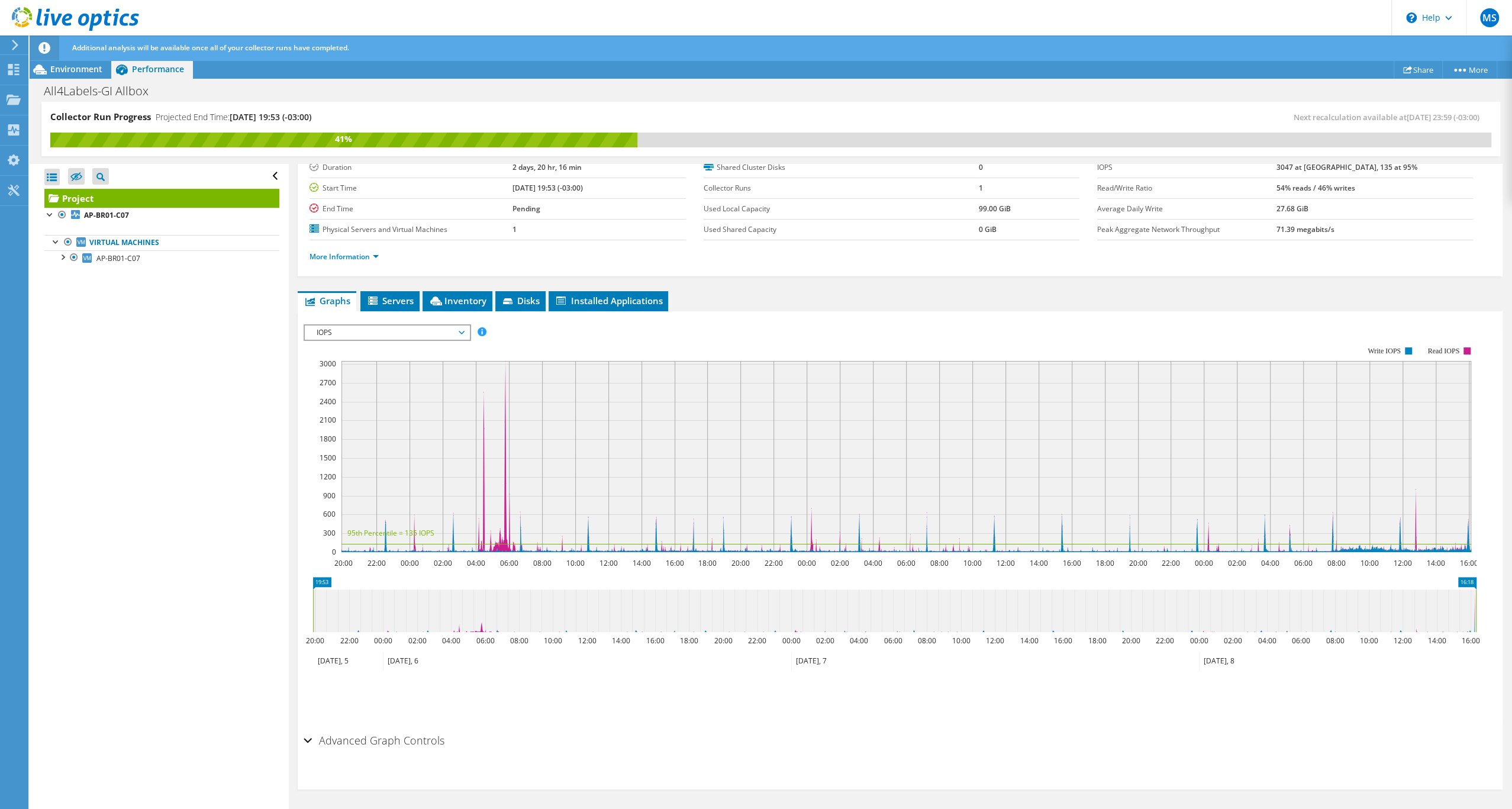
drag, startPoint x: 1468, startPoint y: 584, endPoint x: 1494, endPoint y: 580, distance: 26.3
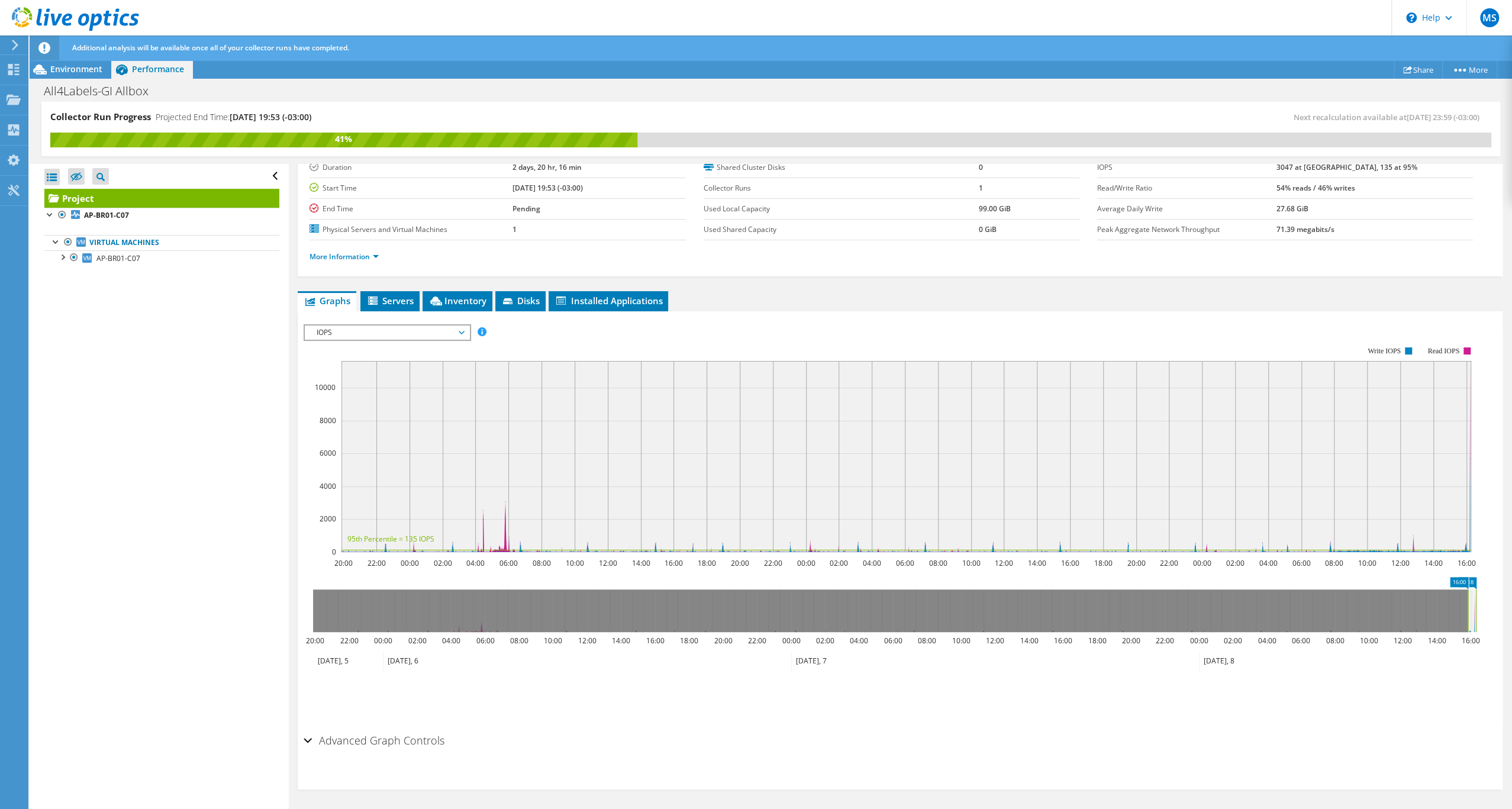
drag, startPoint x: 320, startPoint y: 582, endPoint x: 1461, endPoint y: 620, distance: 1141.6
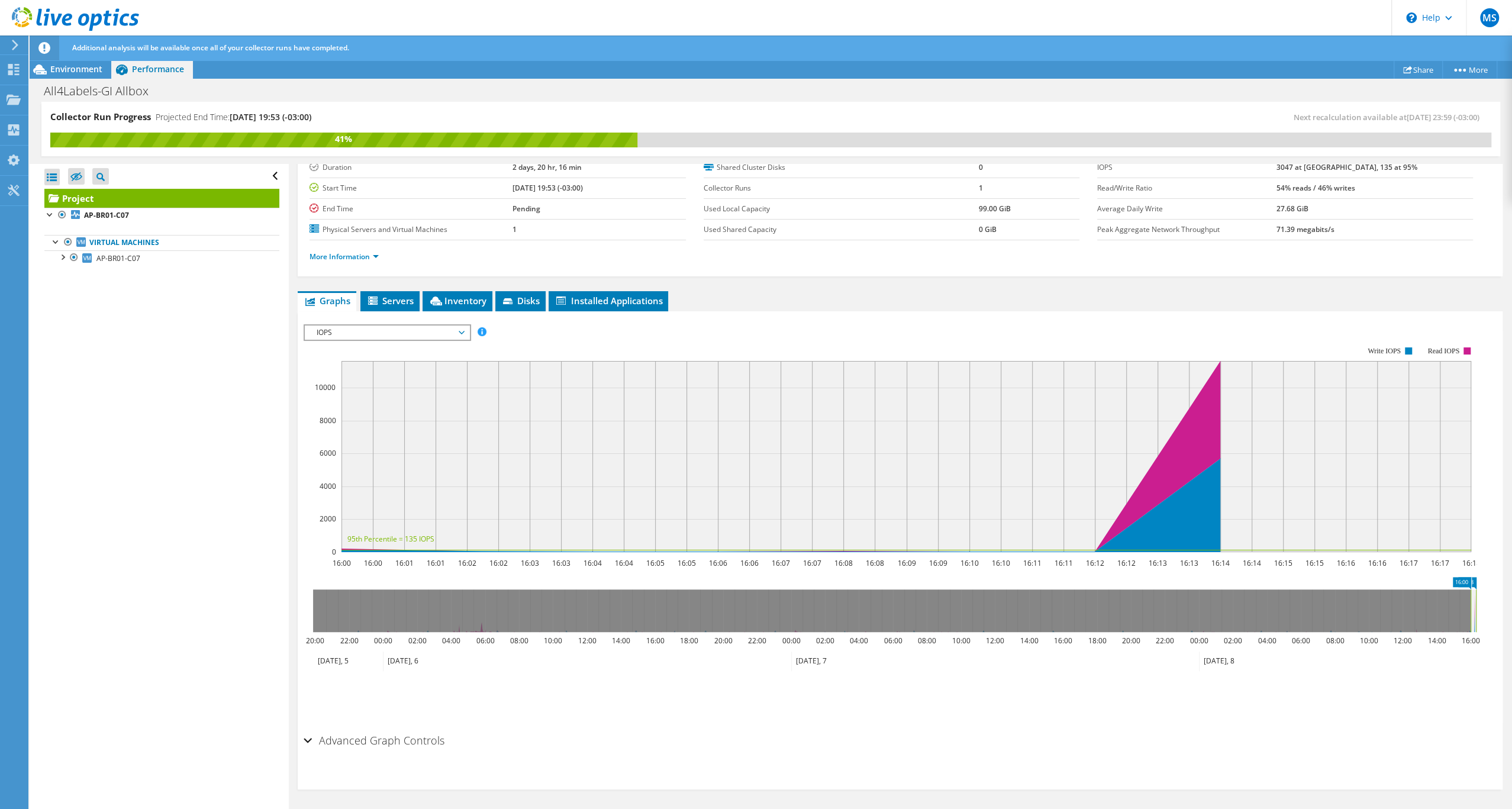
click at [419, 326] on span "IOPS" at bounding box center [386, 333] width 152 height 14
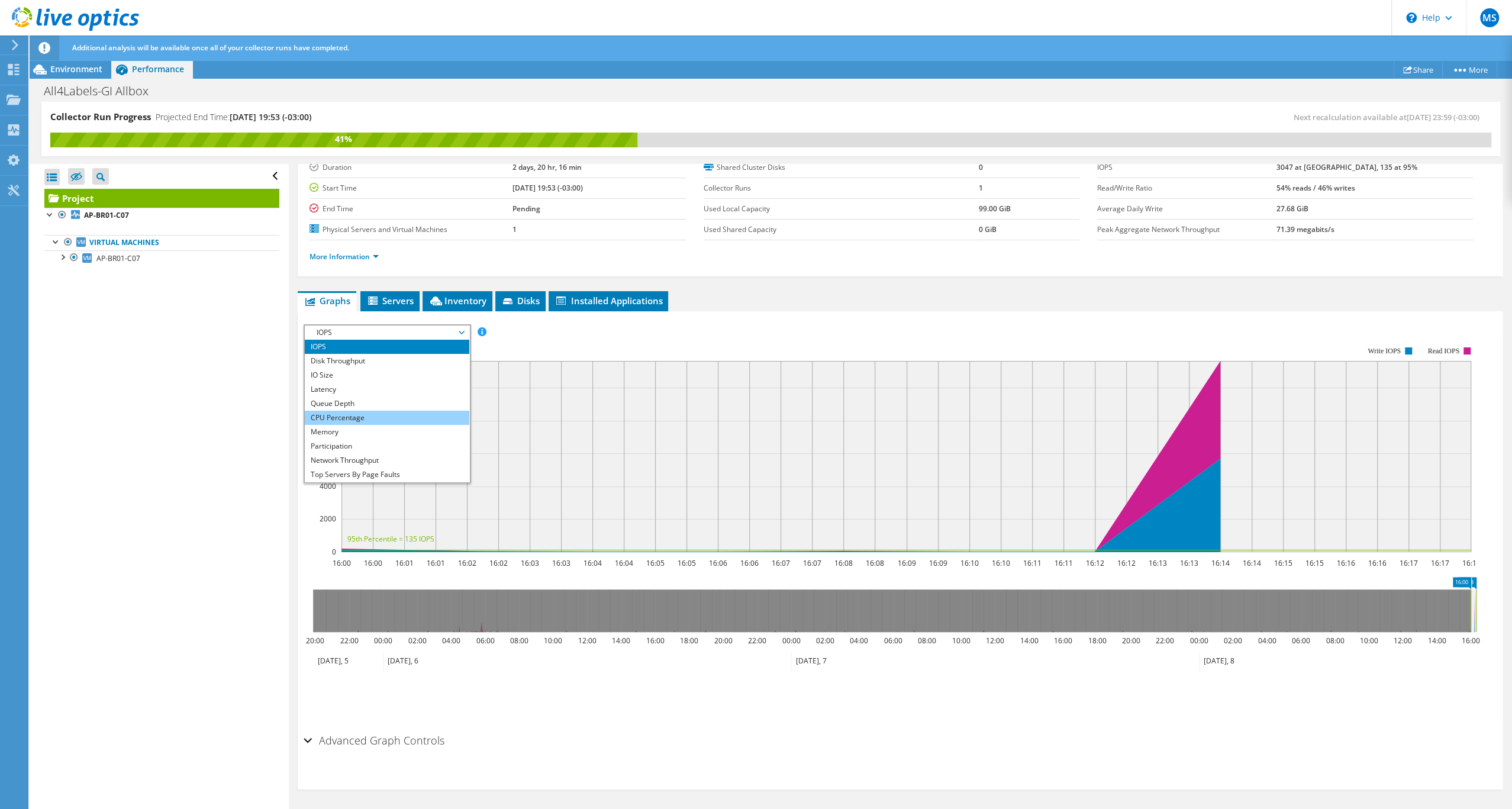
scroll to position [89, 0]
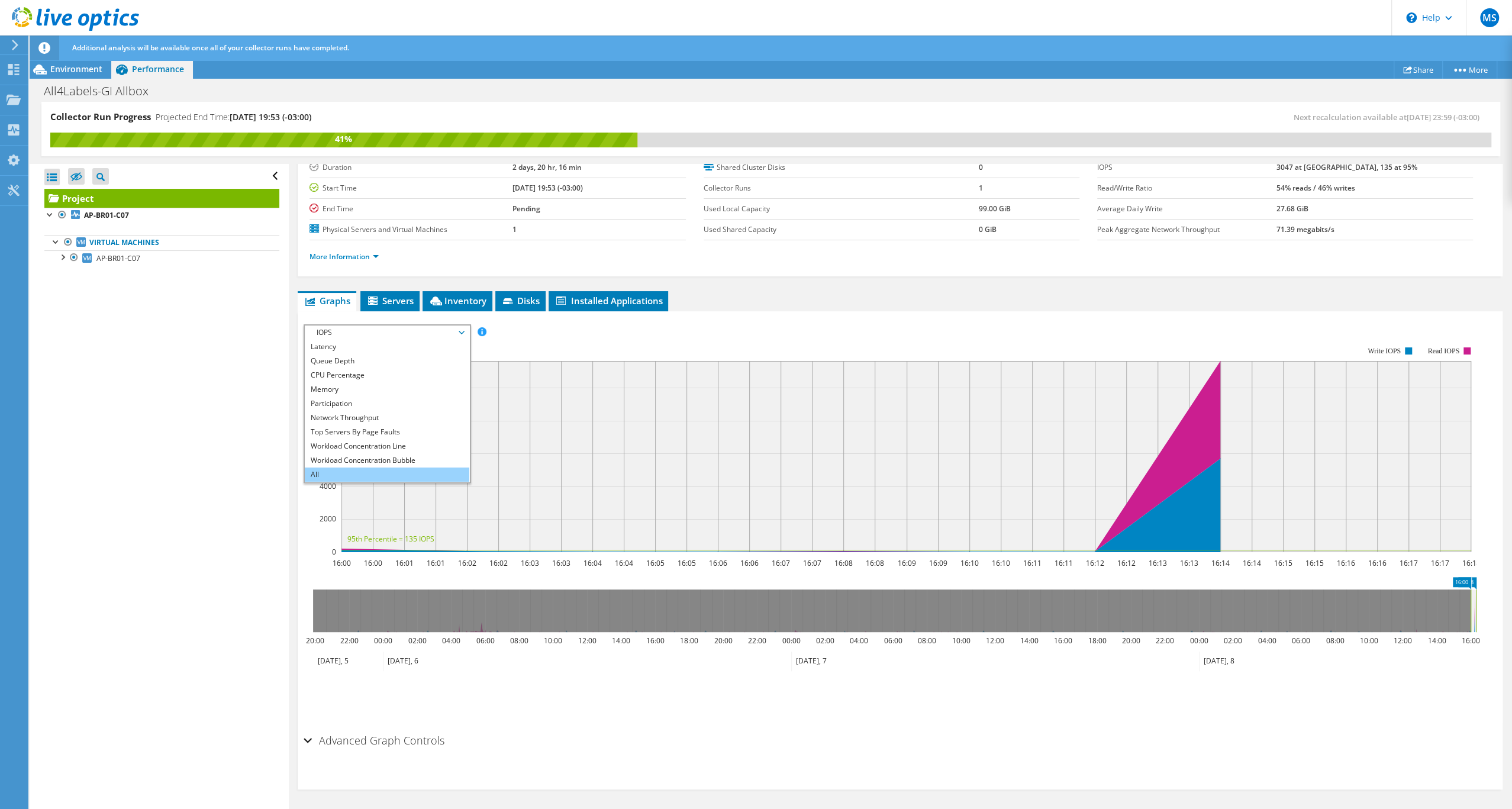
click at [372, 468] on li "All" at bounding box center [386, 475] width 164 height 14
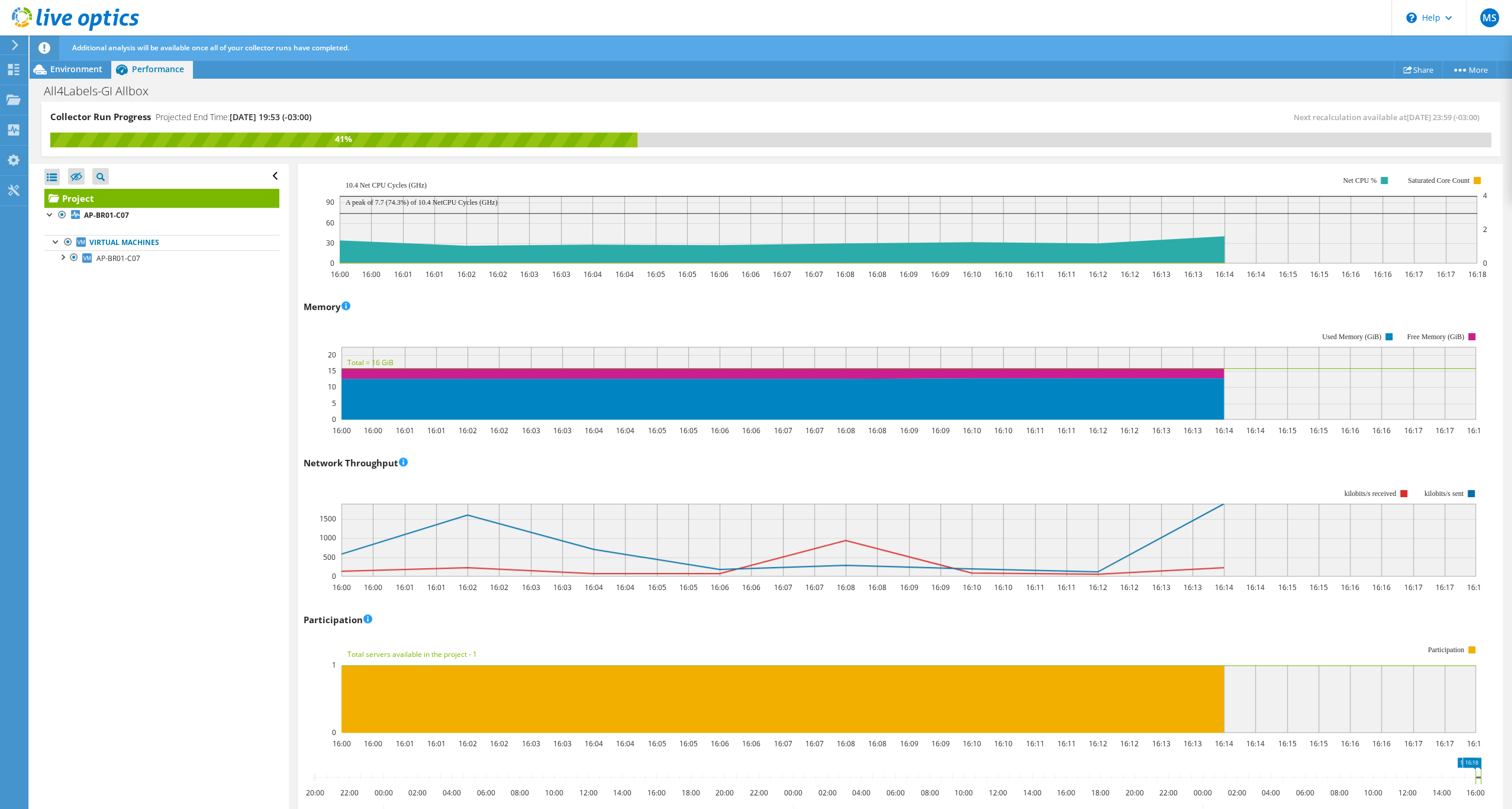
scroll to position [1368, 0]
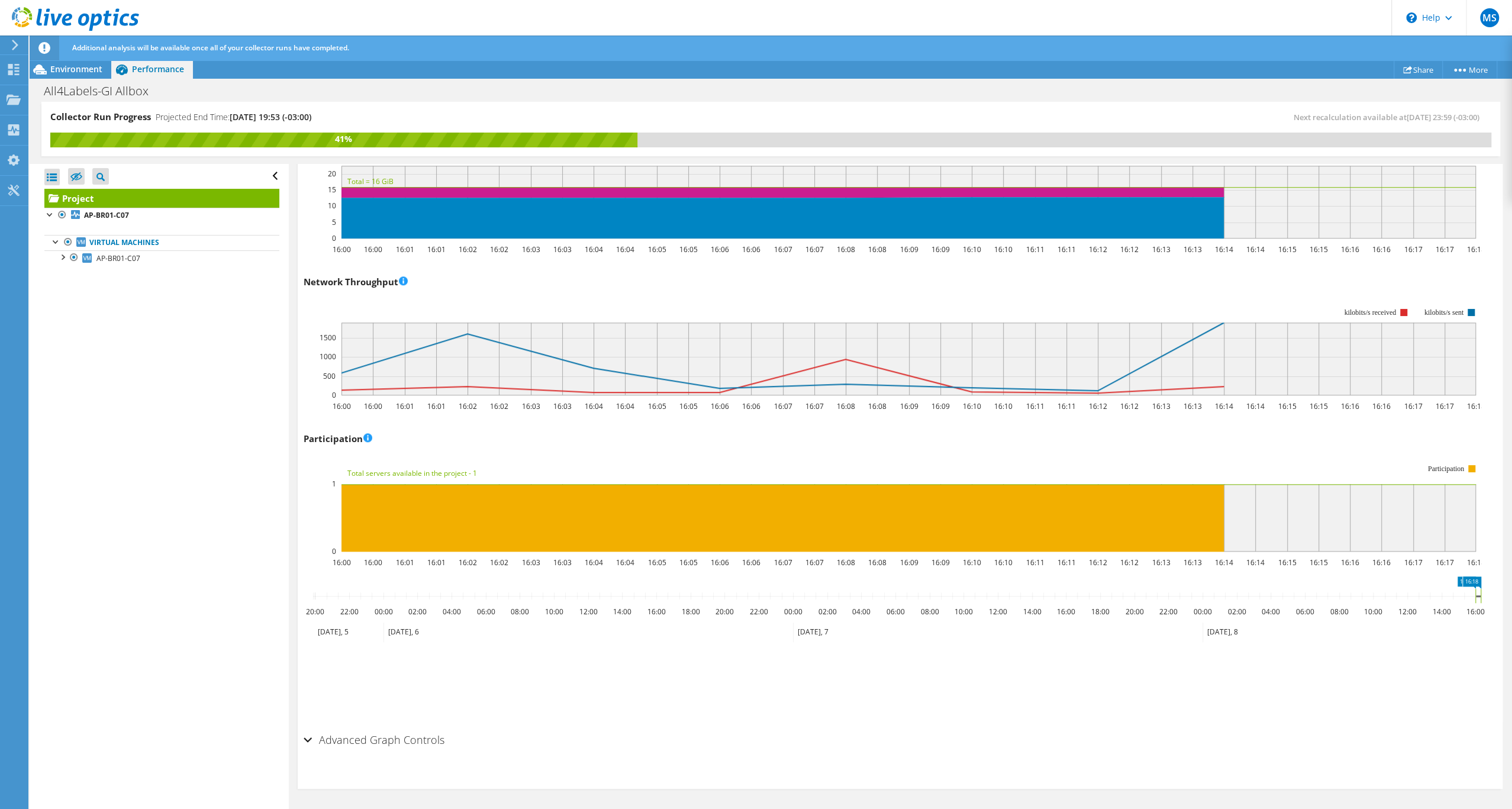
drag, startPoint x: 1482, startPoint y: 592, endPoint x: 1495, endPoint y: 592, distance: 13.0
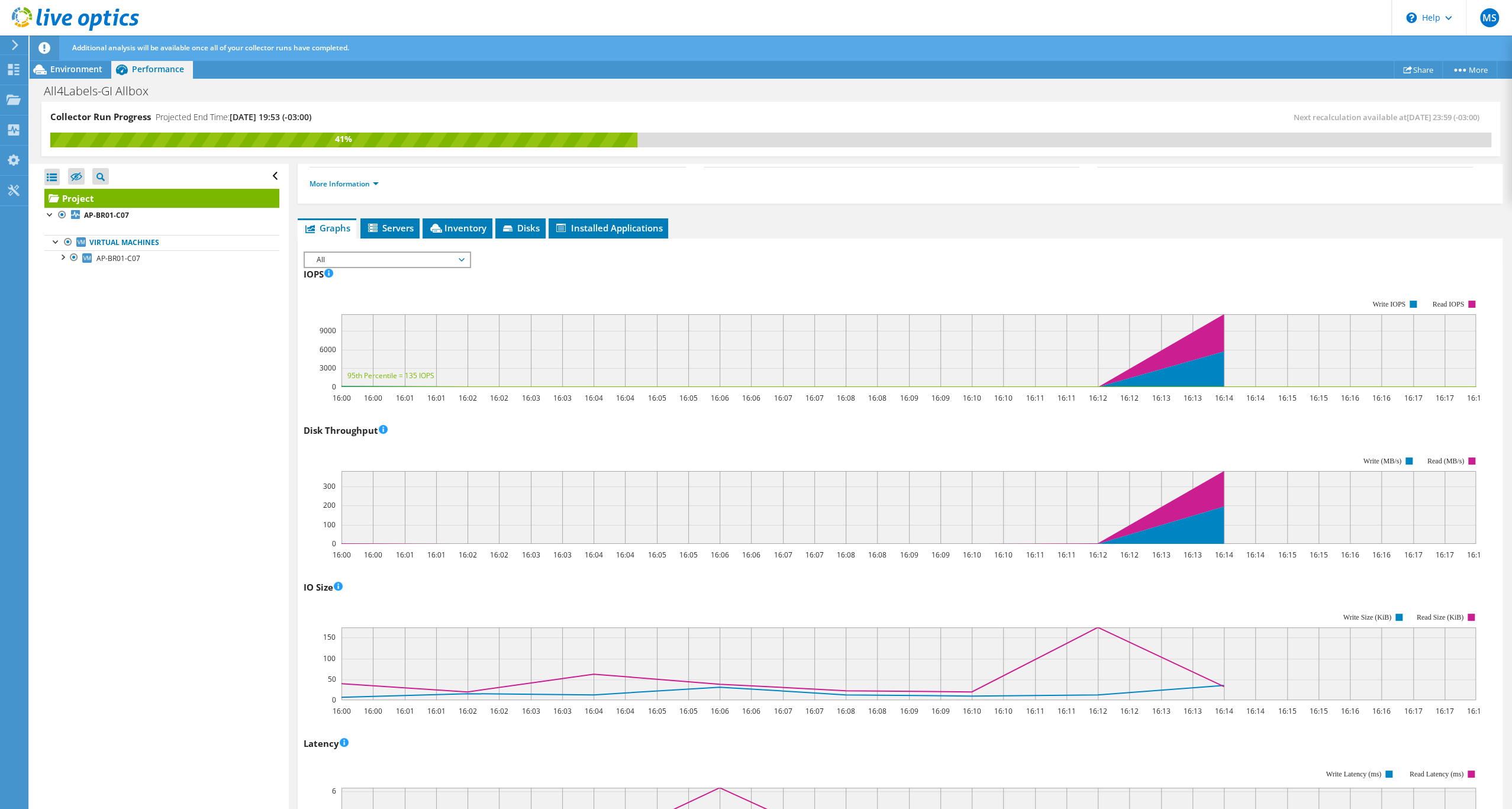
scroll to position [111, 0]
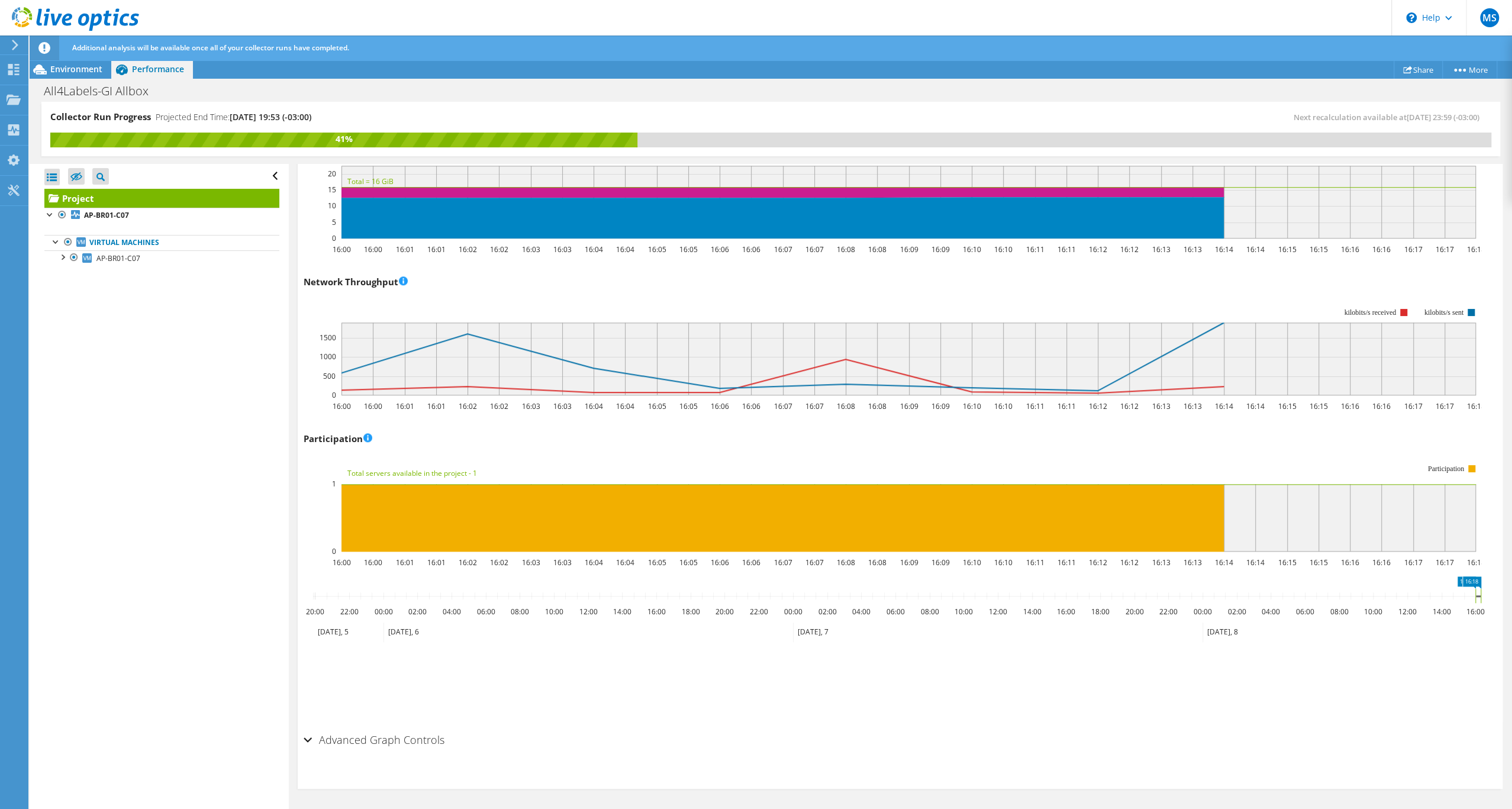
scroll to position [1368, 0]
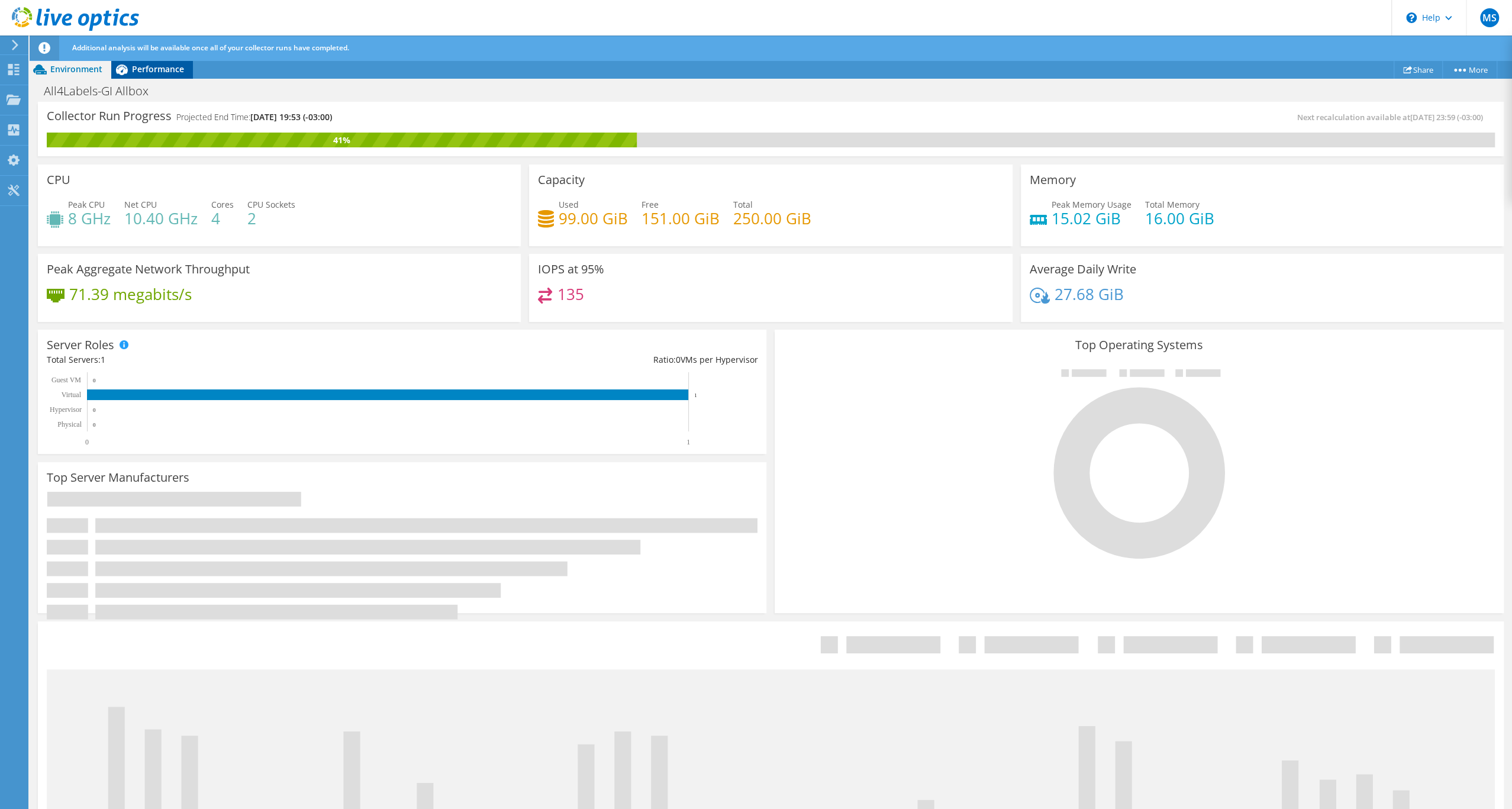
click at [167, 75] on span "Performance" at bounding box center [158, 68] width 52 height 12
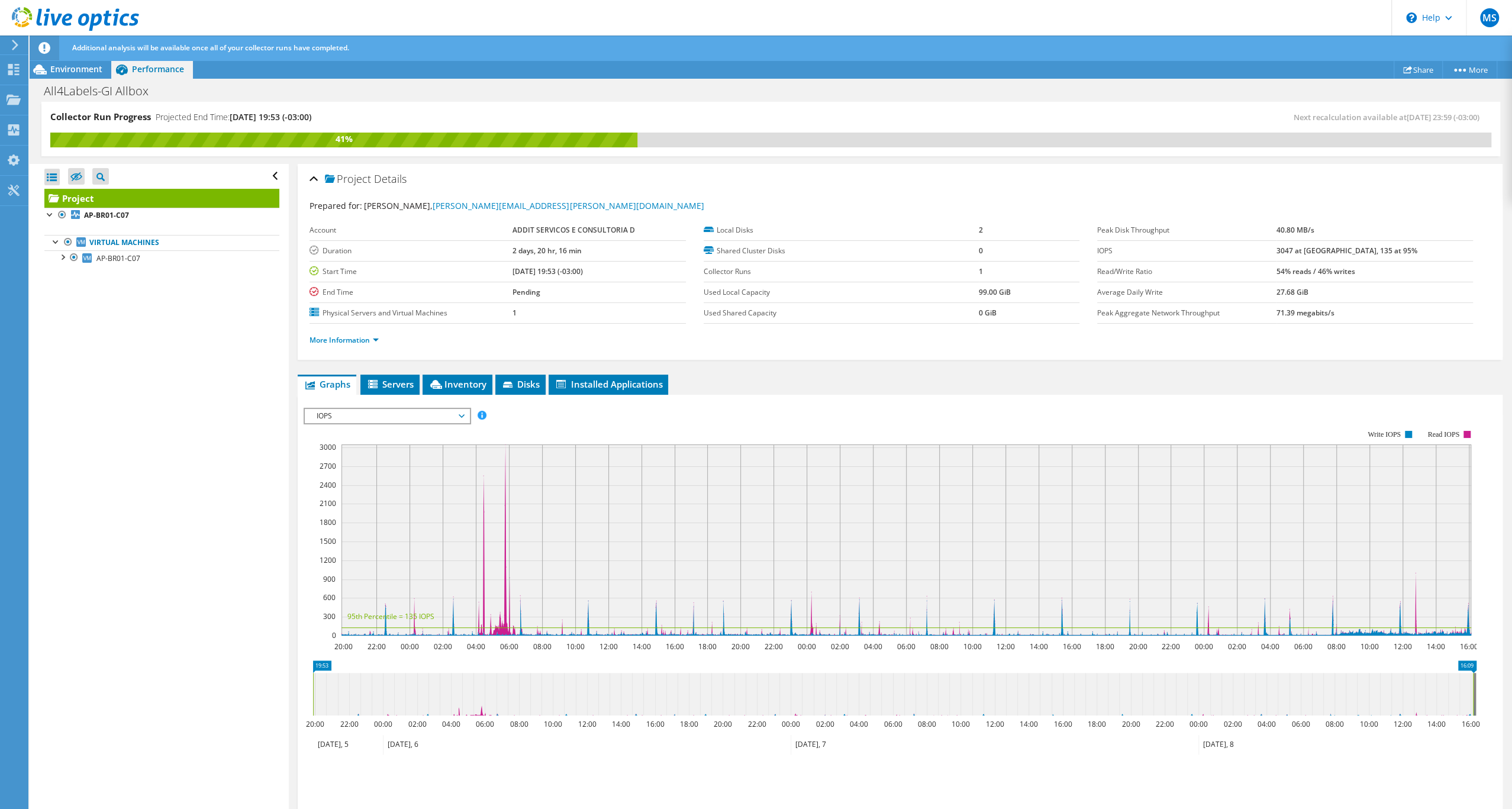
scroll to position [134, 0]
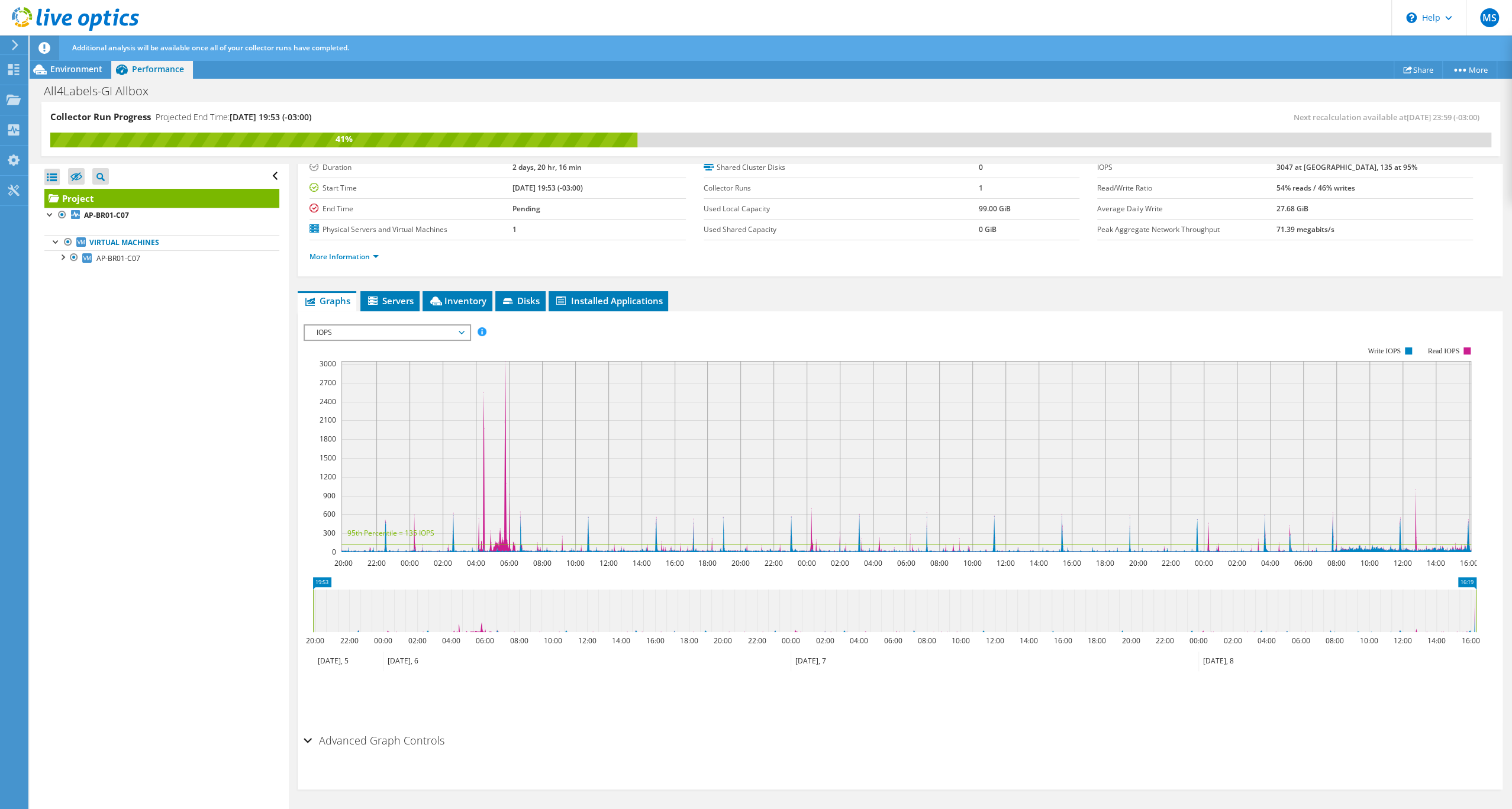
drag, startPoint x: 1474, startPoint y: 591, endPoint x: 1511, endPoint y: 591, distance: 37.0
click at [1509, 592] on article "Project Details Prepared for: [PERSON_NAME], [PERSON_NAME][EMAIL_ADDRESS][PERSO…" at bounding box center [900, 486] width 1223 height 646
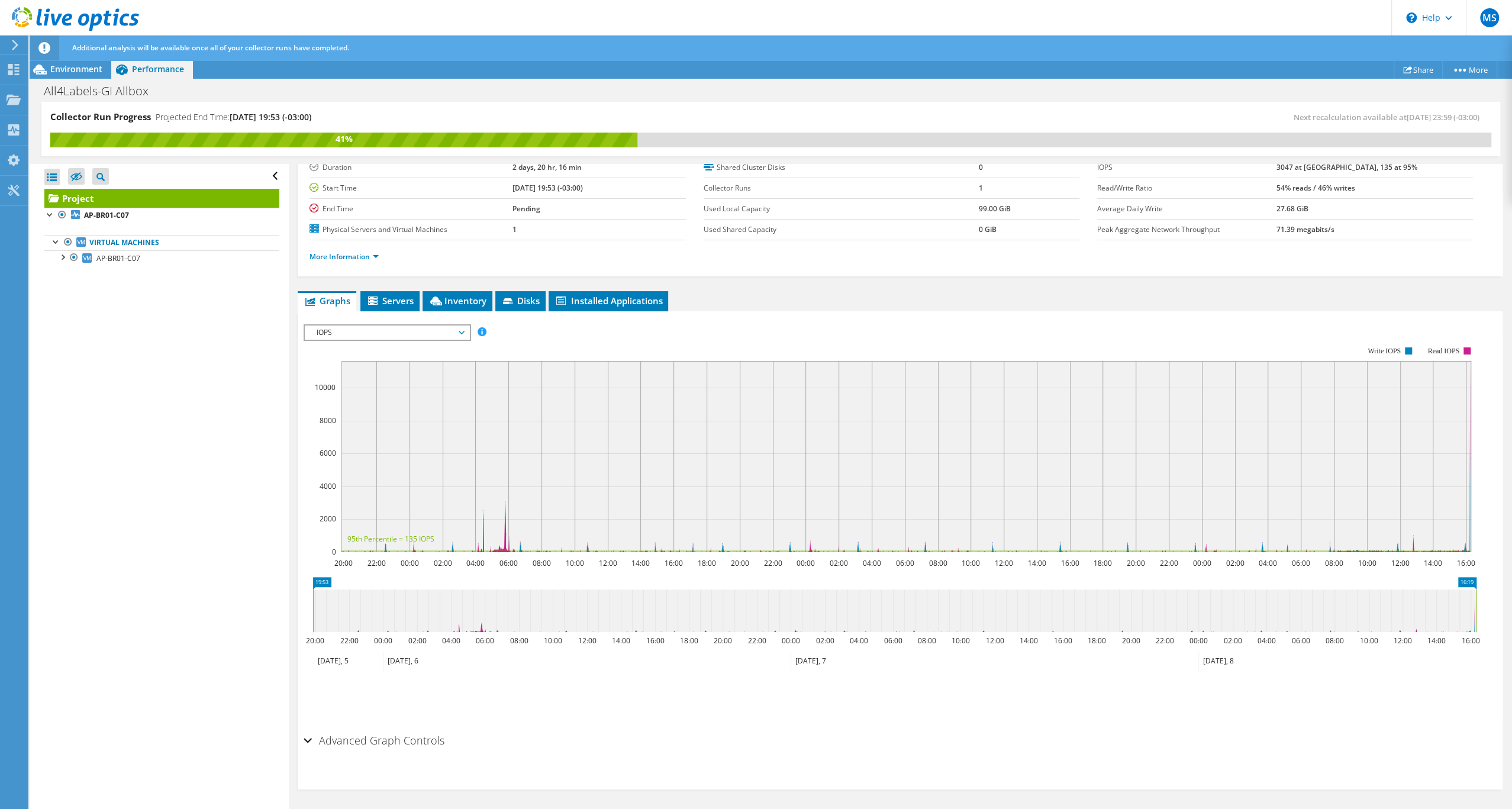
drag, startPoint x: 313, startPoint y: 583, endPoint x: 334, endPoint y: 584, distance: 21.0
click at [334, 584] on icon "16:19 19:53 20:00 22:00 00:00 02:00 04:00 06:00 08:00 10:00 12:00 14:00 16:00 1…" at bounding box center [894, 624] width 1182 height 94
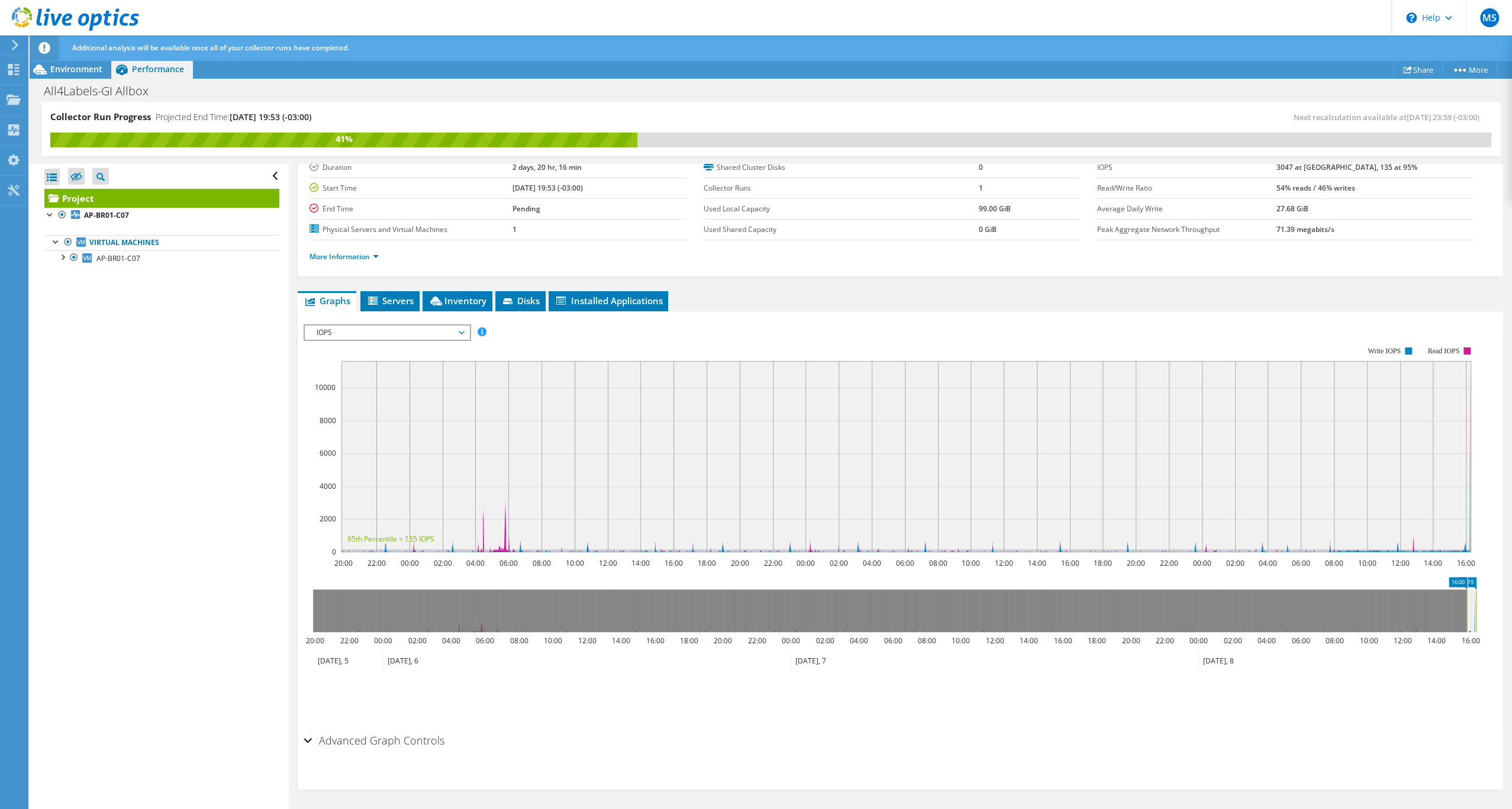
drag, startPoint x: 313, startPoint y: 601, endPoint x: 1466, endPoint y: 599, distance: 1153.0
click at [1466, 599] on rect at bounding box center [1467, 610] width 5 height 42
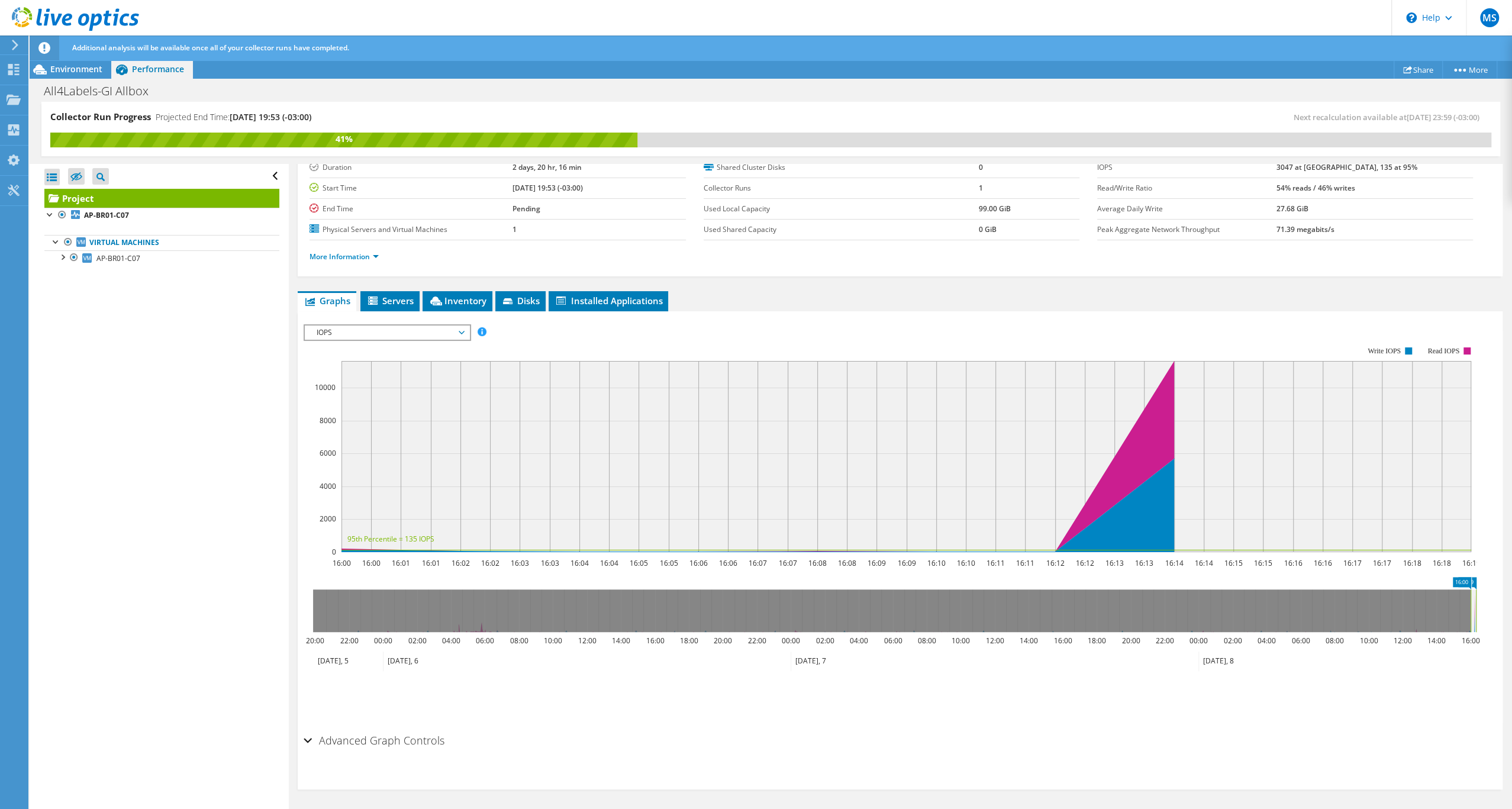
click at [388, 319] on div "IOPS Disk Throughput IO Size Latency Queue Depth CPU Percentage Memory Page Fau…" at bounding box center [899, 524] width 1193 height 410
click at [391, 329] on span "IOPS" at bounding box center [386, 333] width 152 height 14
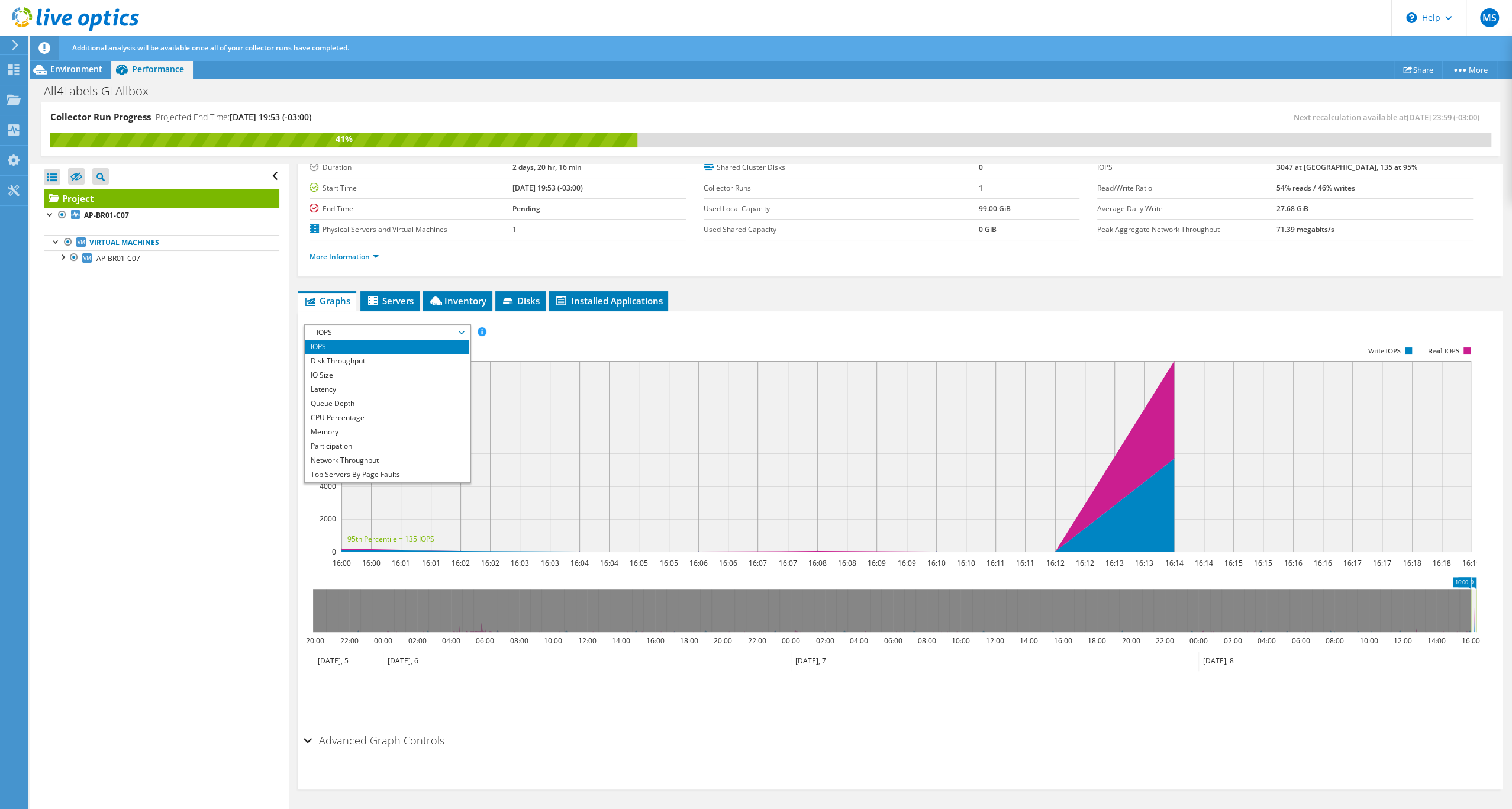
scroll to position [89, 0]
click at [382, 468] on li "All" at bounding box center [386, 475] width 164 height 14
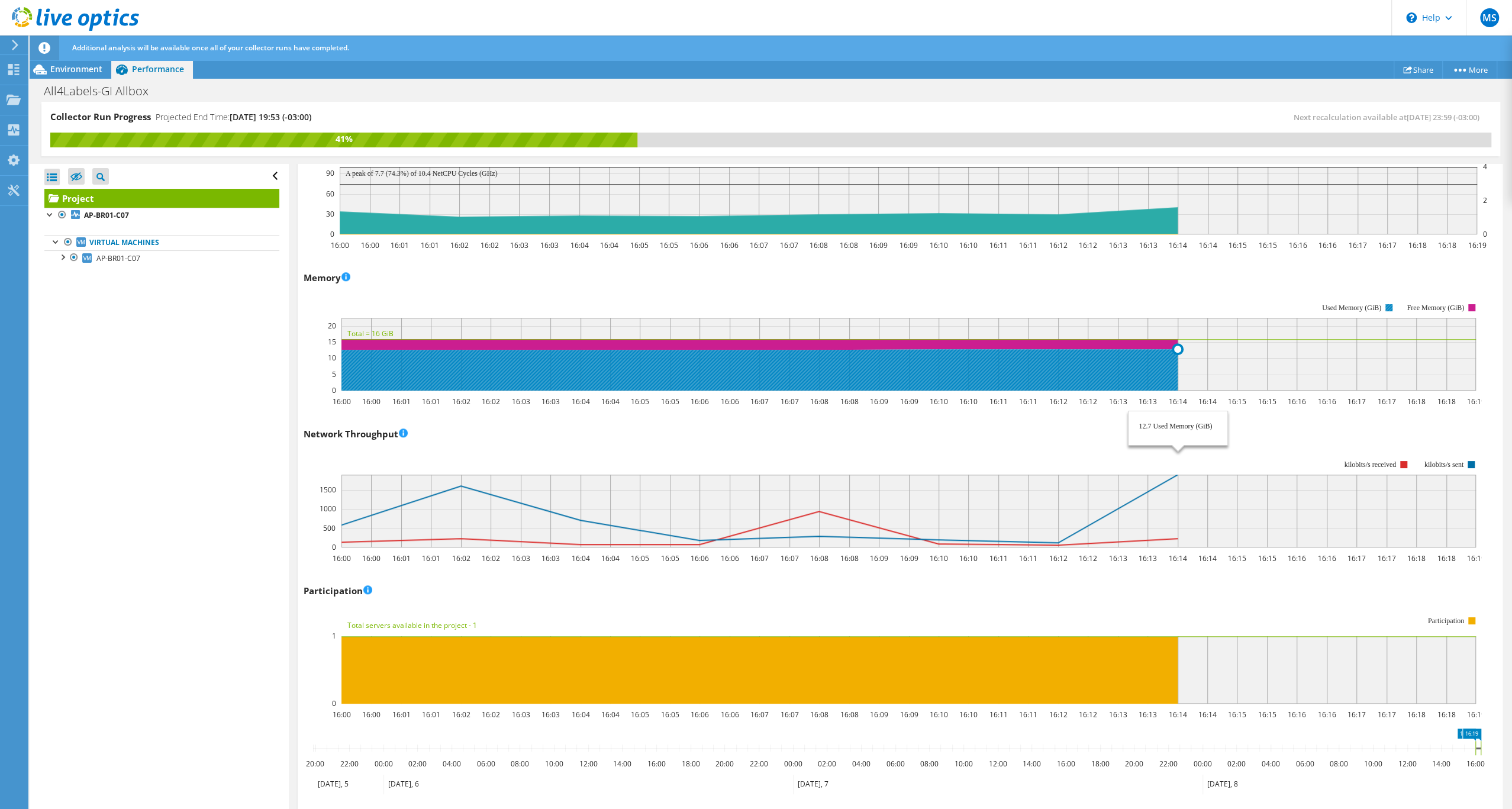
scroll to position [1368, 0]
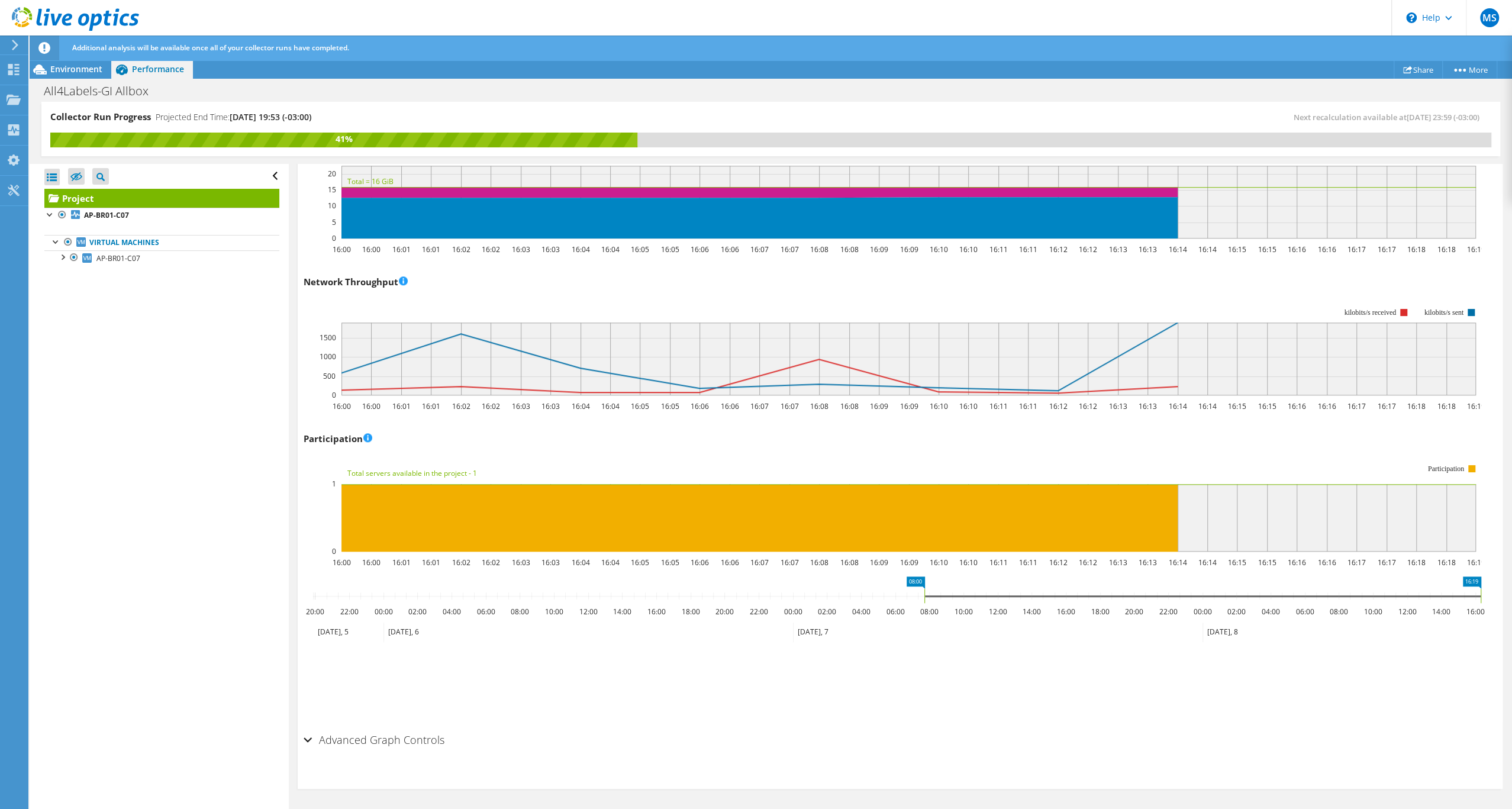
drag, startPoint x: 1477, startPoint y: 595, endPoint x: 926, endPoint y: 591, distance: 551.0
click at [926, 591] on icon "16:19 08:00 20:00 22:00 00:00 02:00 04:00 06:00 08:00 10:00 12:00 14:00 16:00 1…" at bounding box center [896, 623] width 1186 height 94
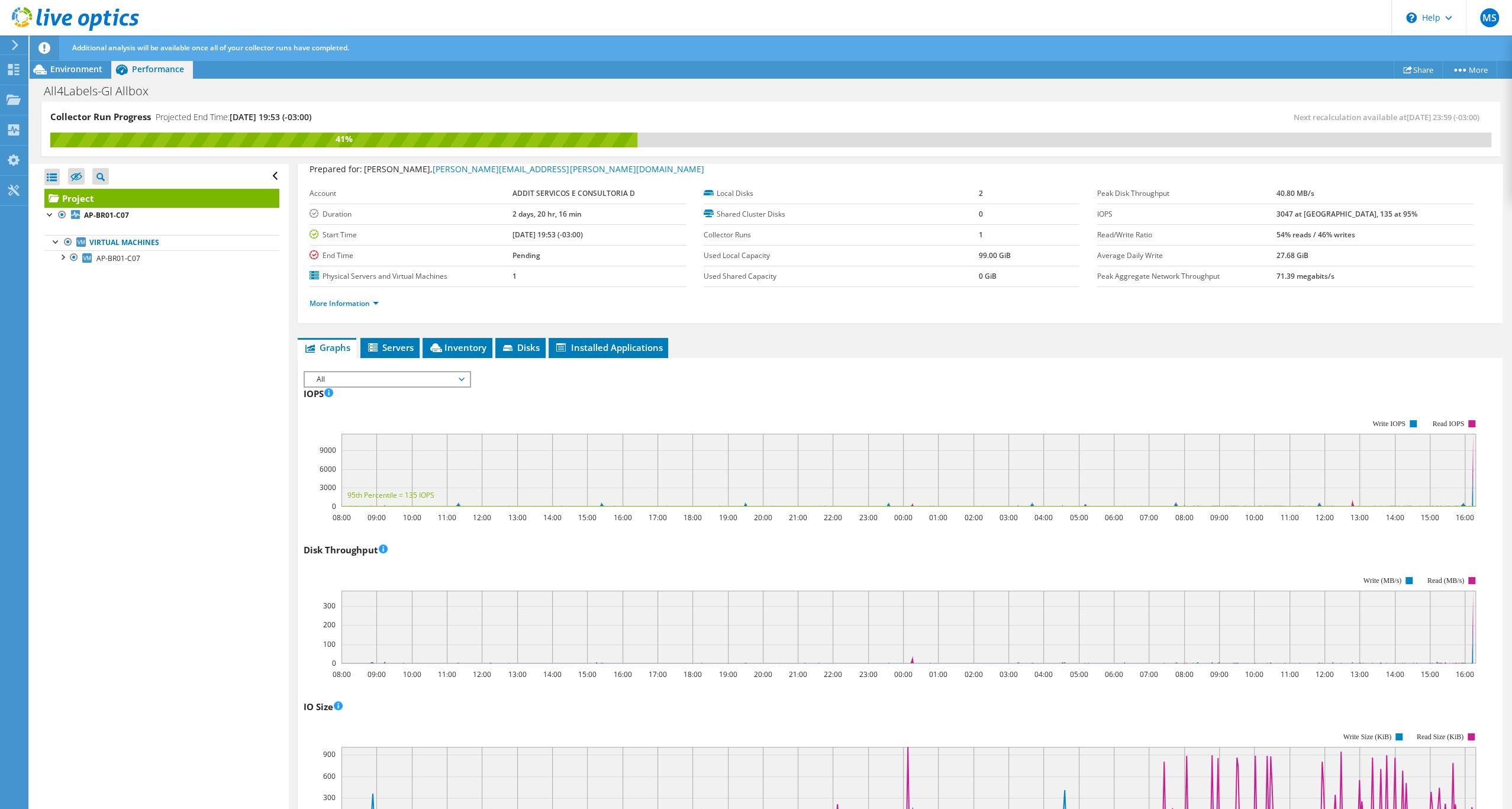
scroll to position [78, 0]
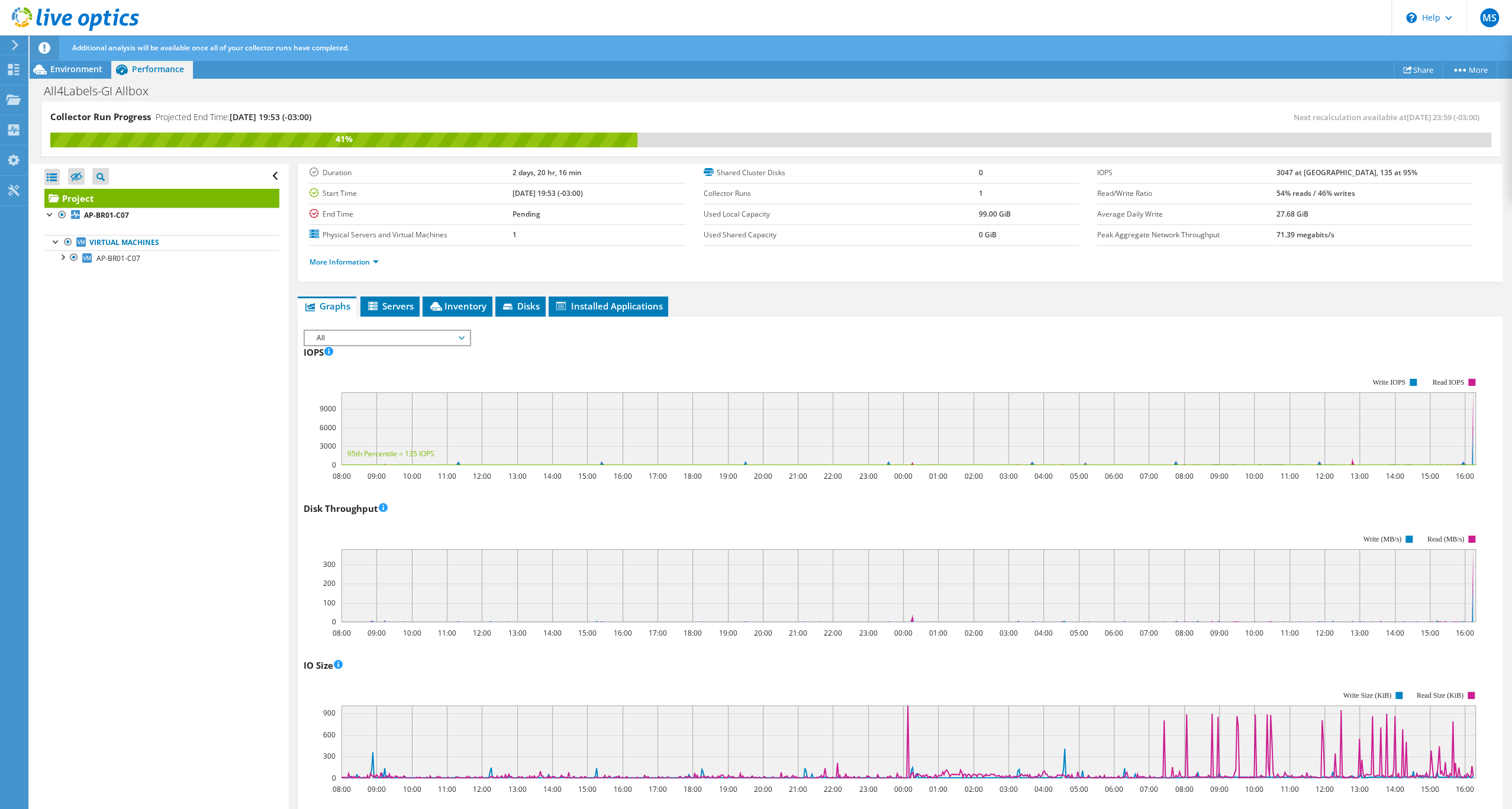
click at [1174, 466] on rect at bounding box center [908, 429] width 1134 height 73
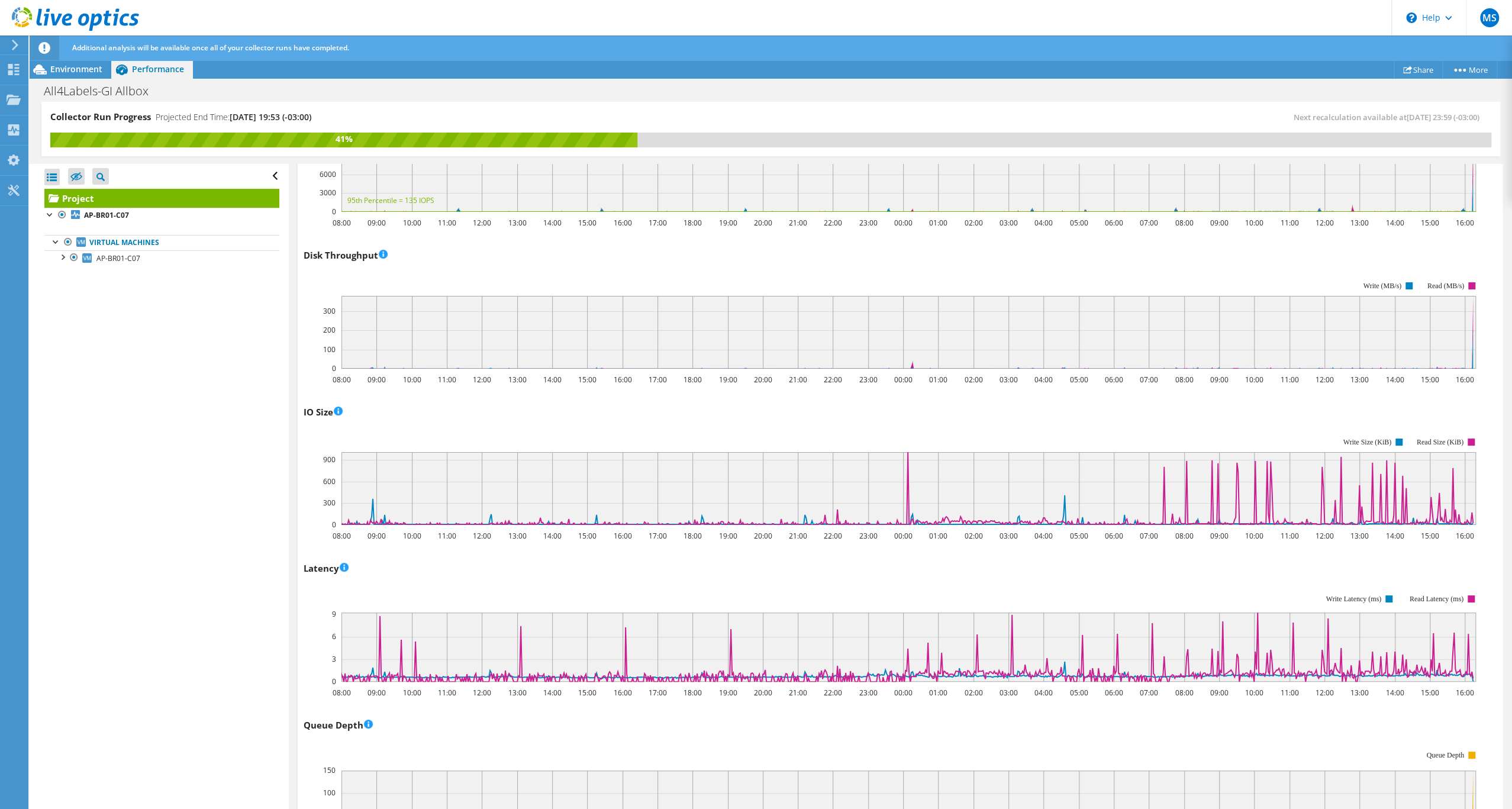
scroll to position [376, 0]
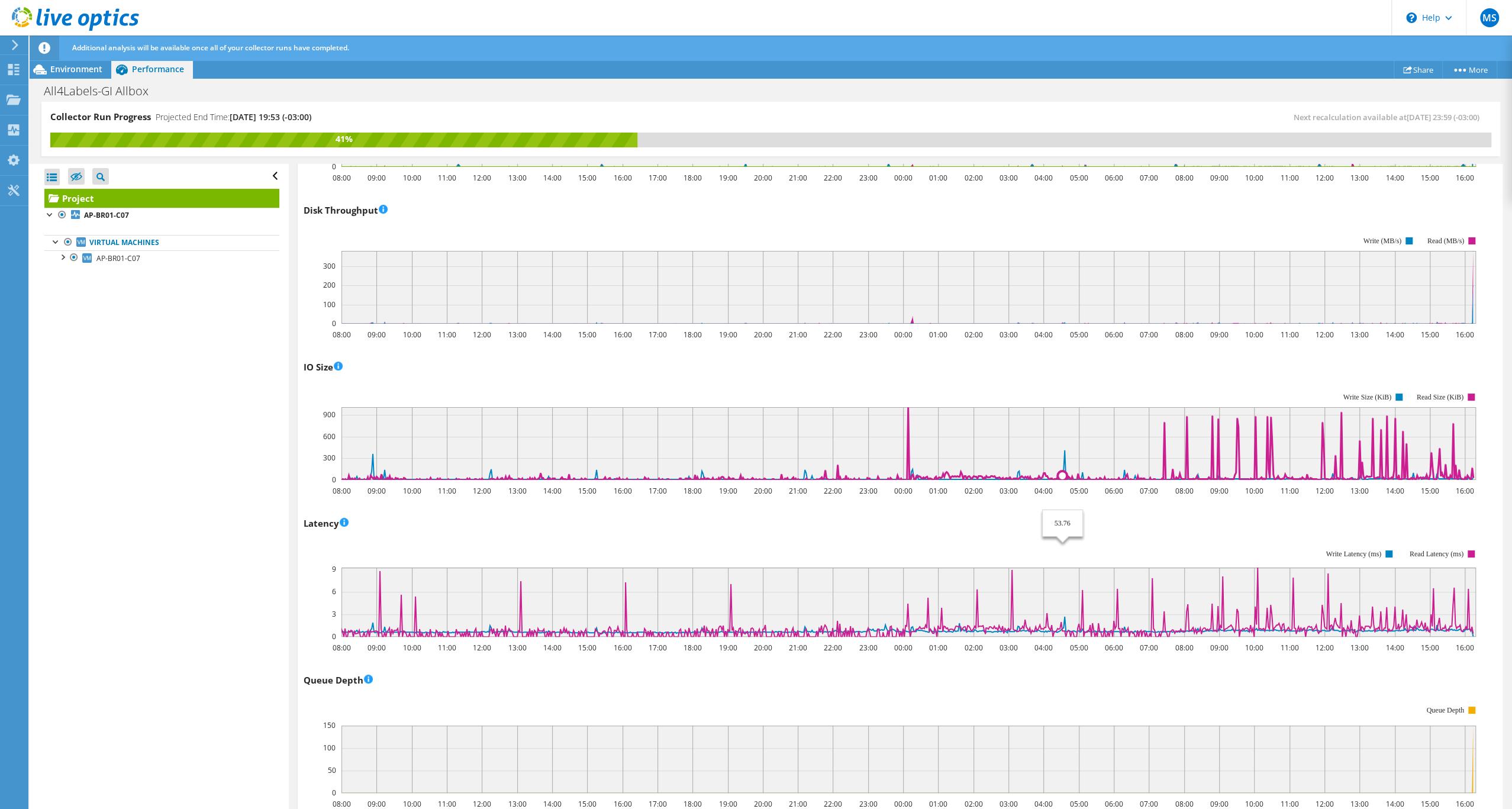
click at [1063, 480] on rect at bounding box center [908, 443] width 1134 height 73
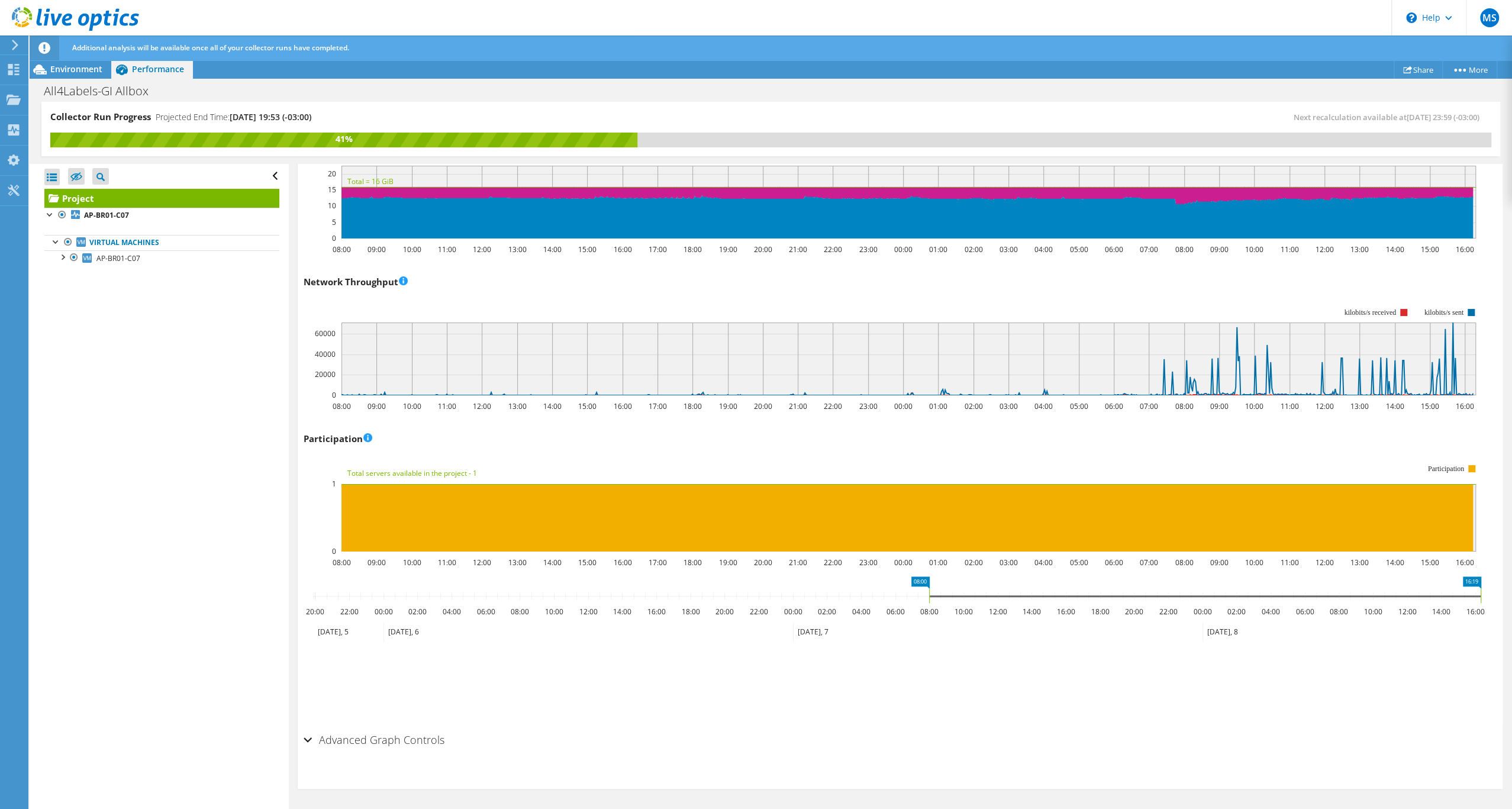
scroll to position [1368, 0]
drag, startPoint x: 1479, startPoint y: 588, endPoint x: 1472, endPoint y: 591, distance: 7.6
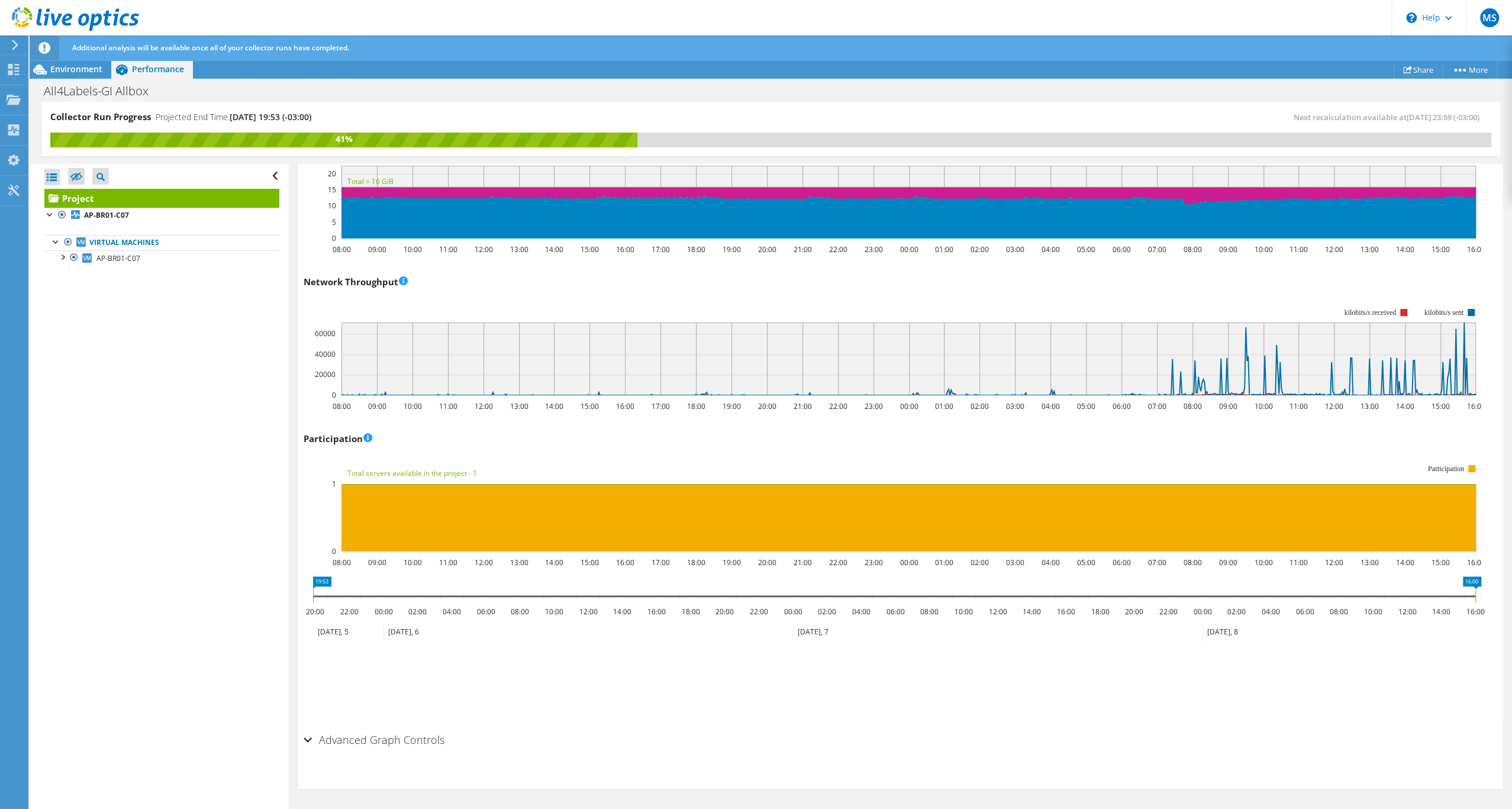
drag, startPoint x: 928, startPoint y: 585, endPoint x: 295, endPoint y: 600, distance: 633.2
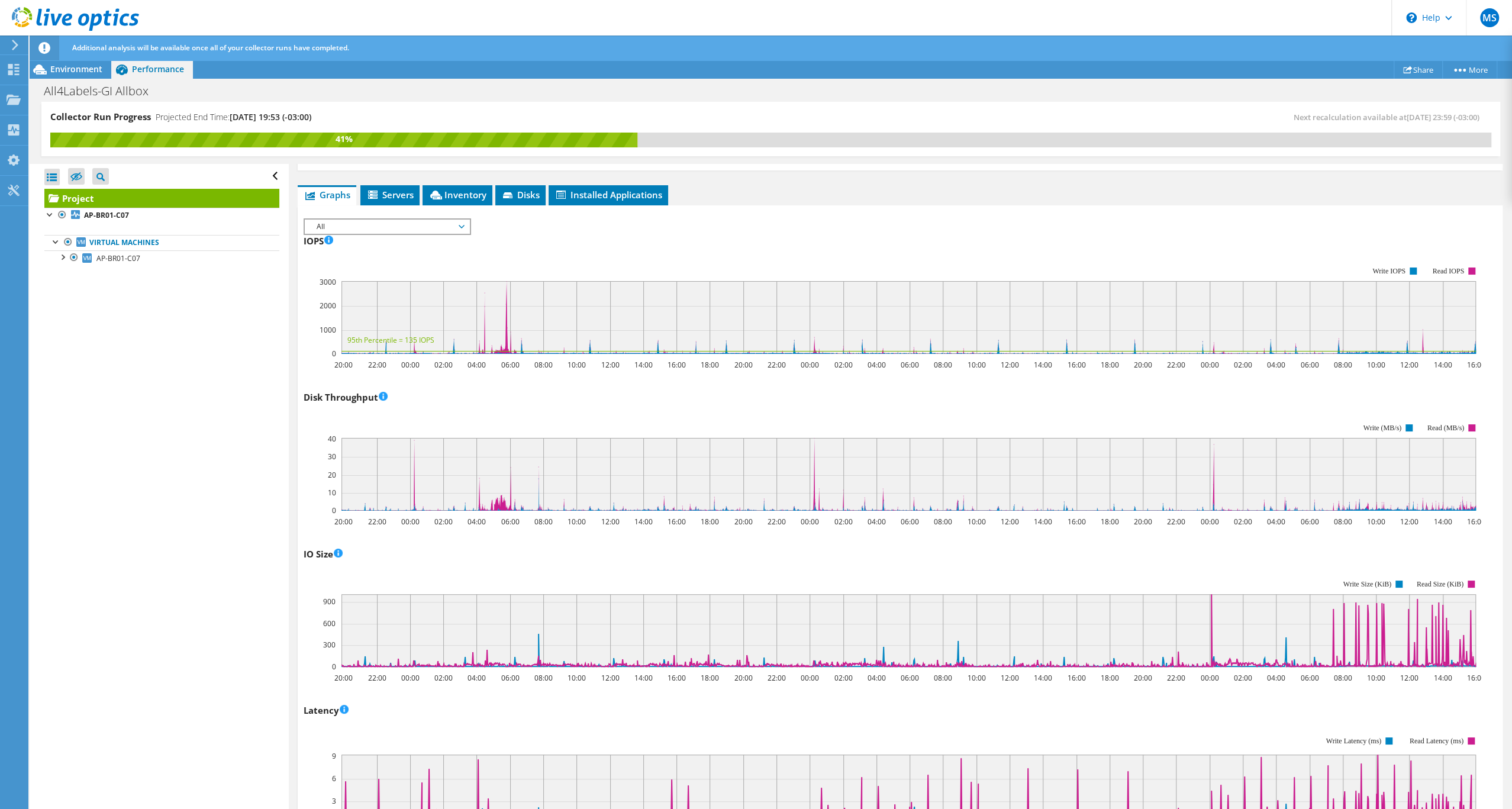
scroll to position [194, 0]
